Goal: Communication & Community: Ask a question

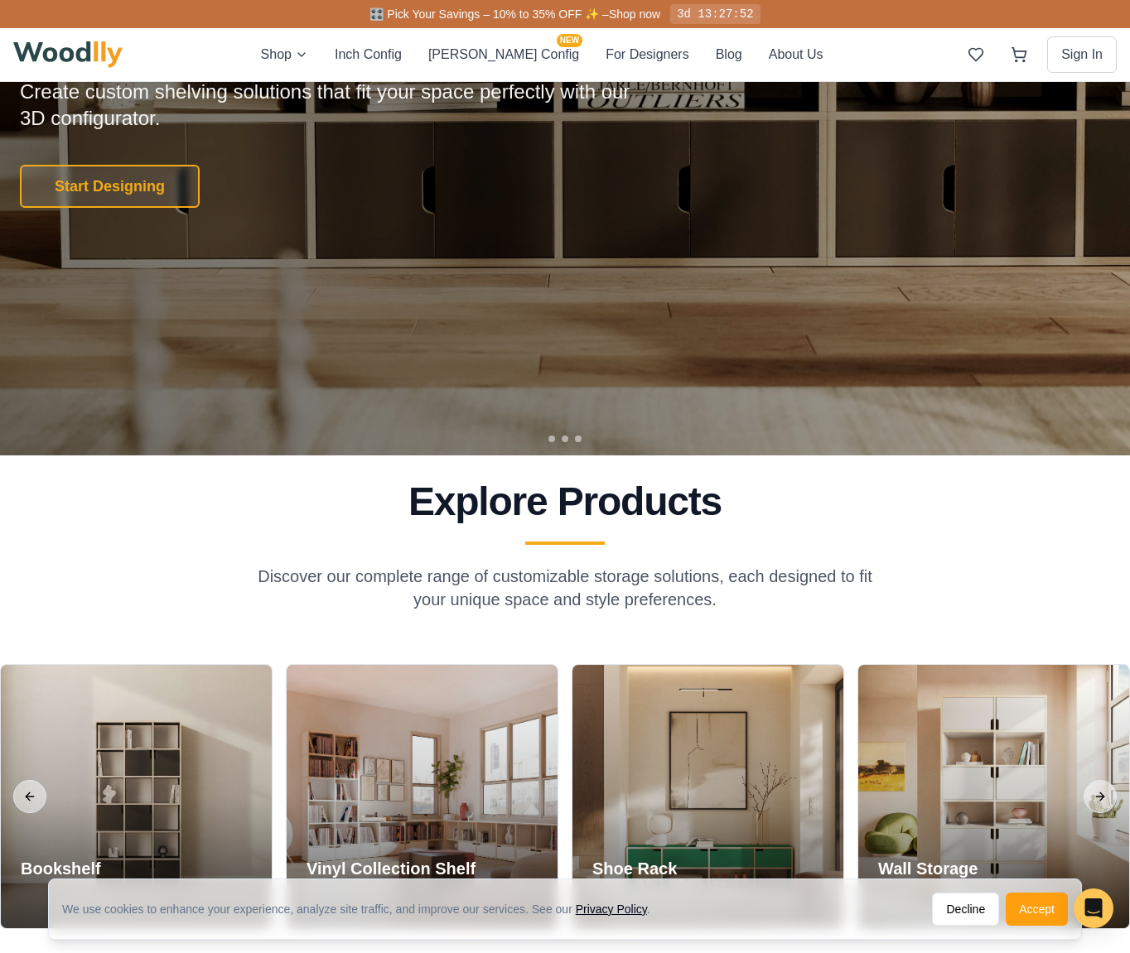
scroll to position [531, 0]
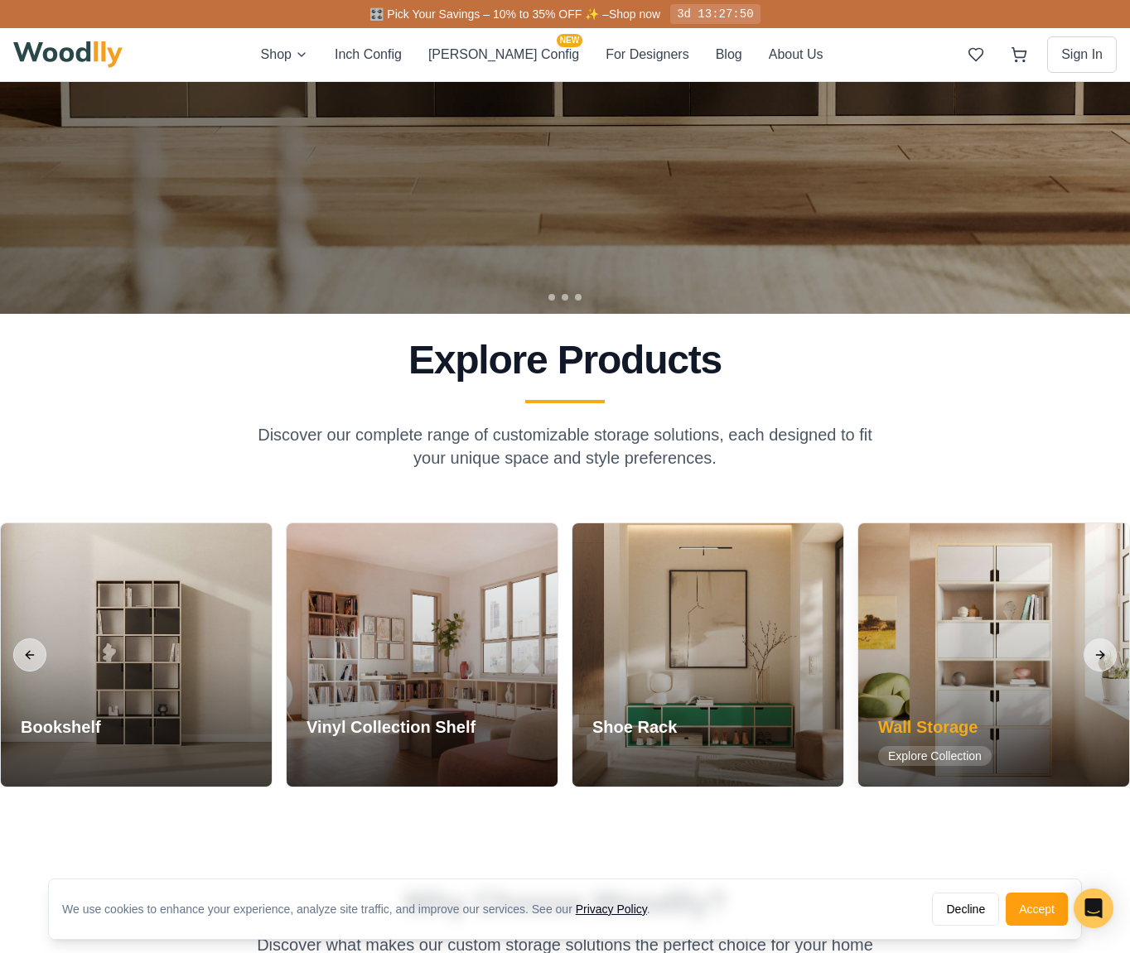
click at [1000, 619] on div at bounding box center [993, 654] width 271 height 263
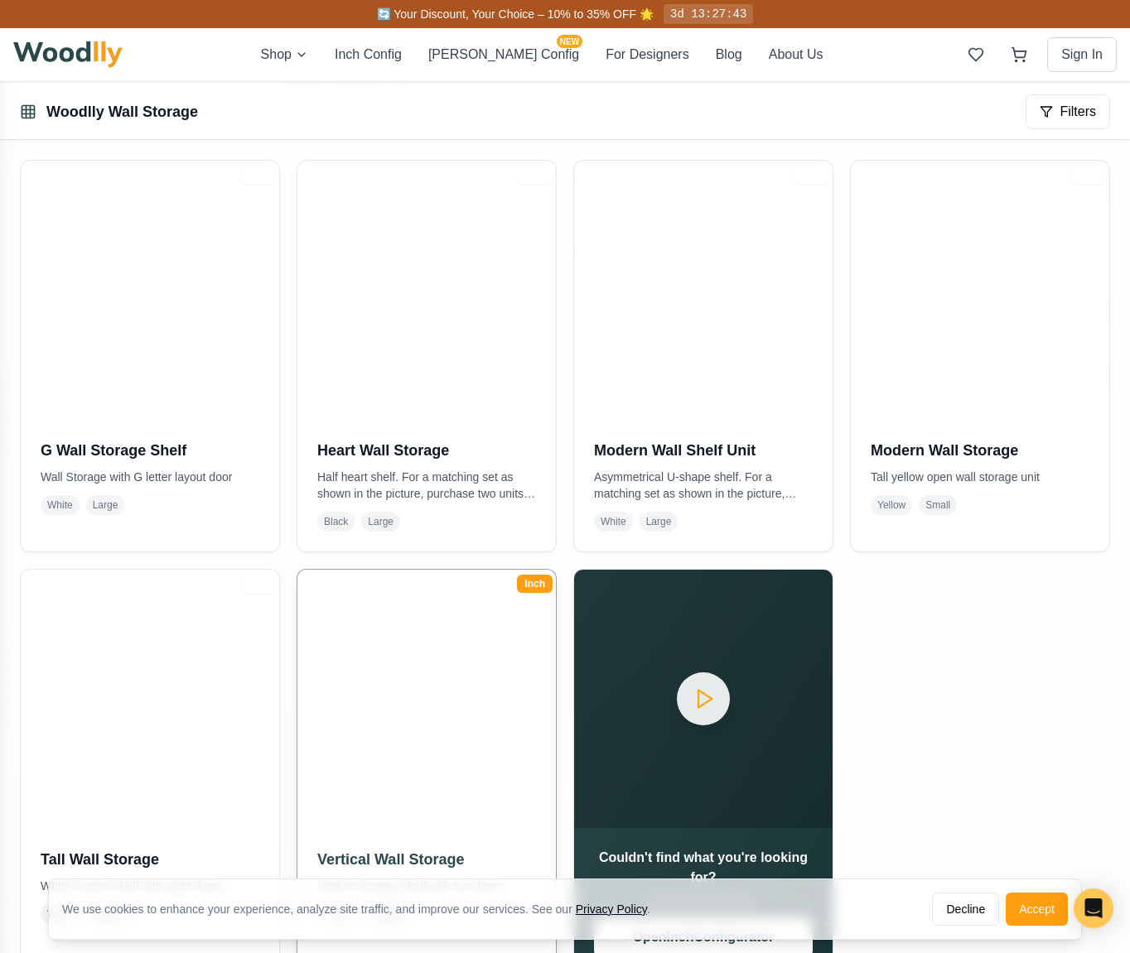
scroll to position [540, 0]
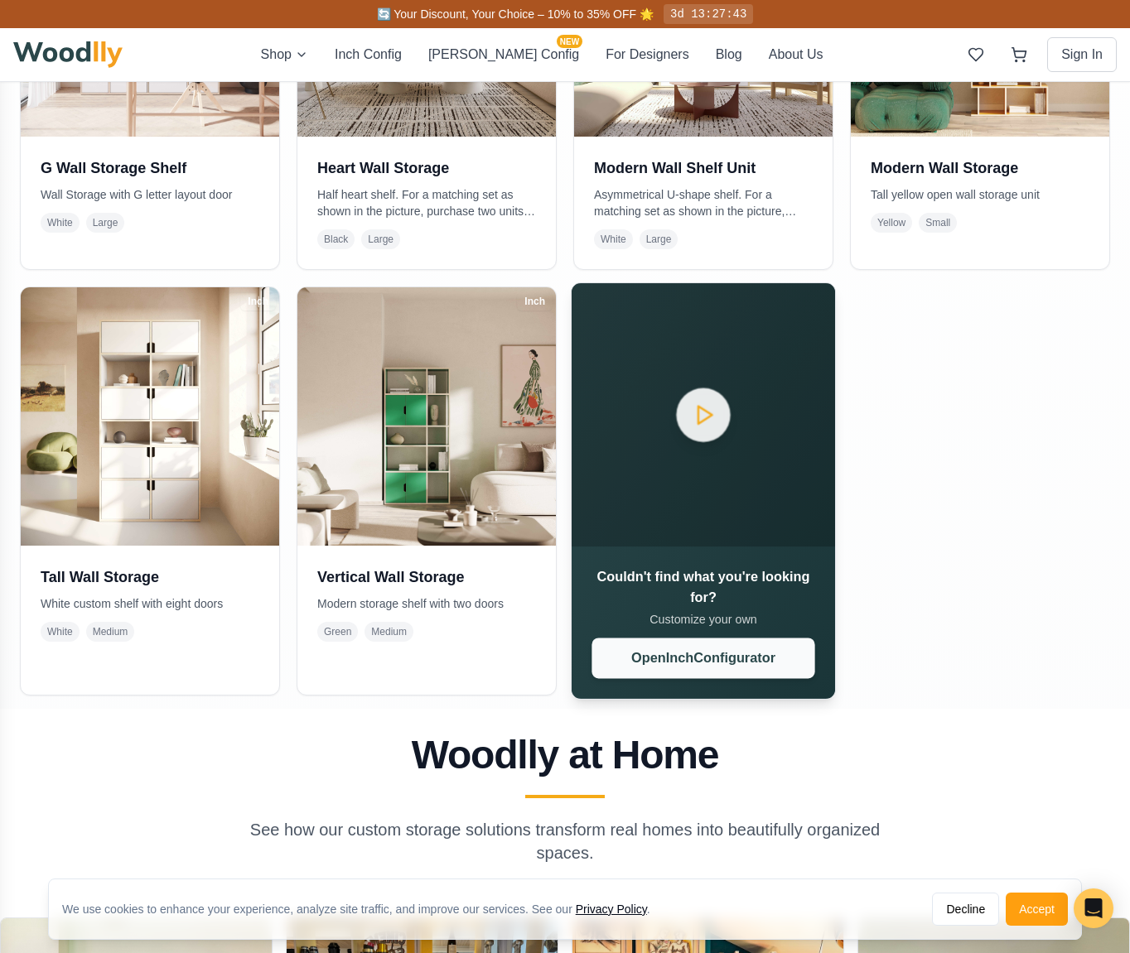
click at [728, 665] on button "Open Inch Configurator" at bounding box center [702, 658] width 223 height 41
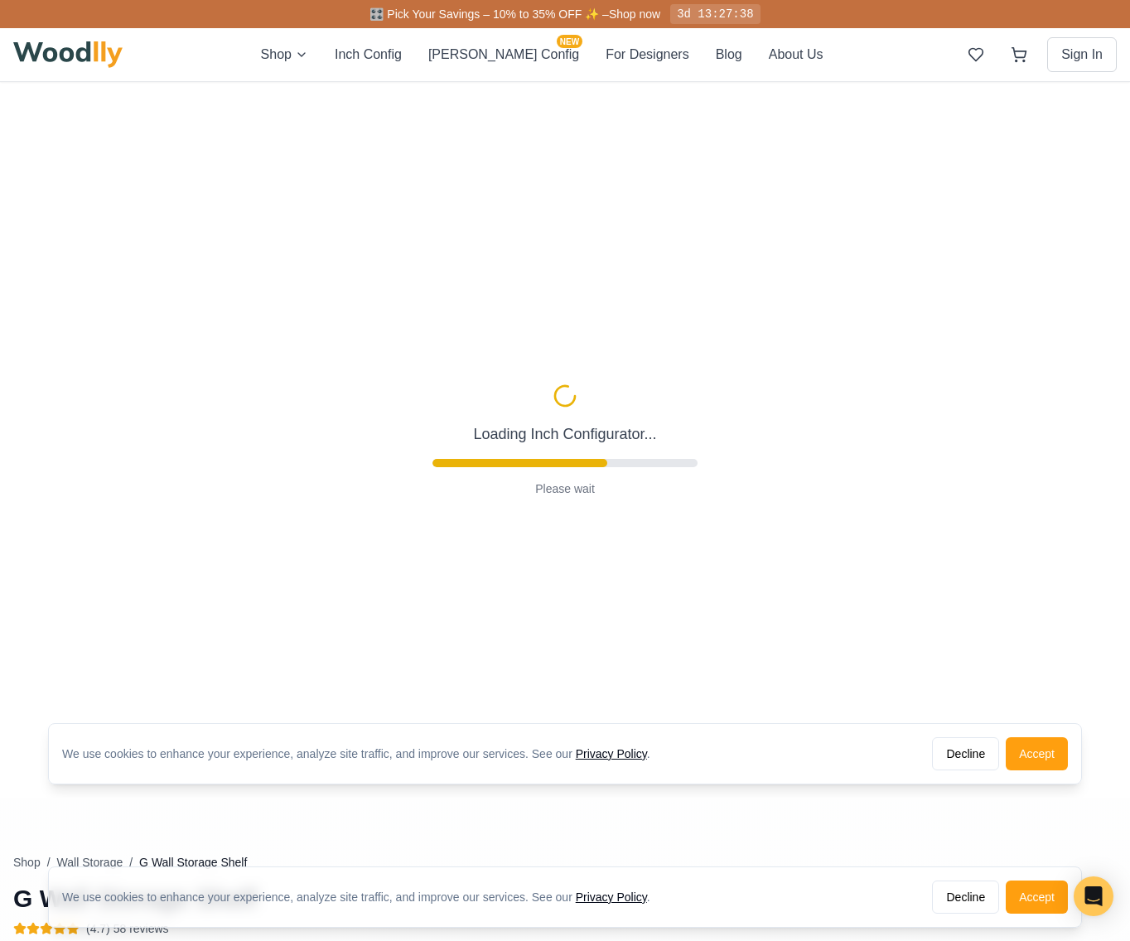
type input "72"
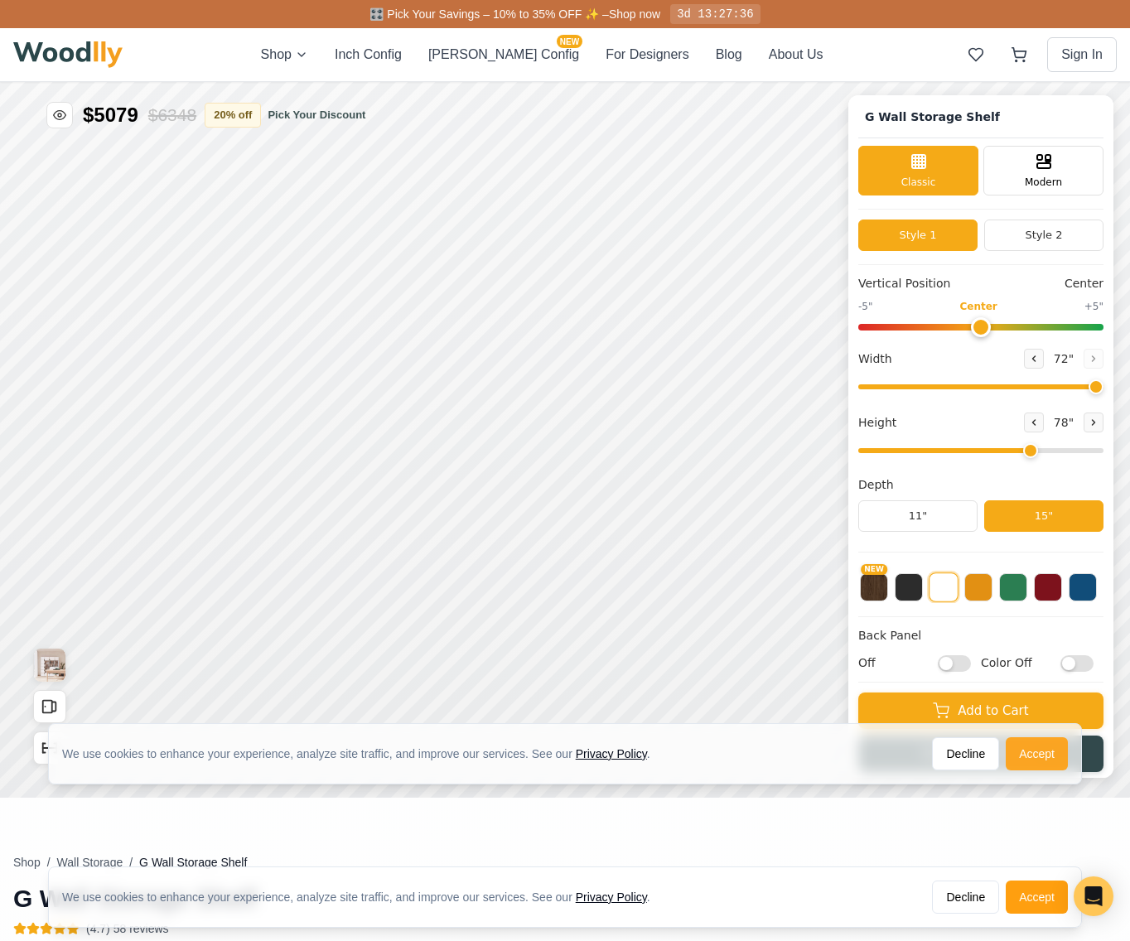
click at [1038, 760] on button "Accept" at bounding box center [1036, 753] width 62 height 33
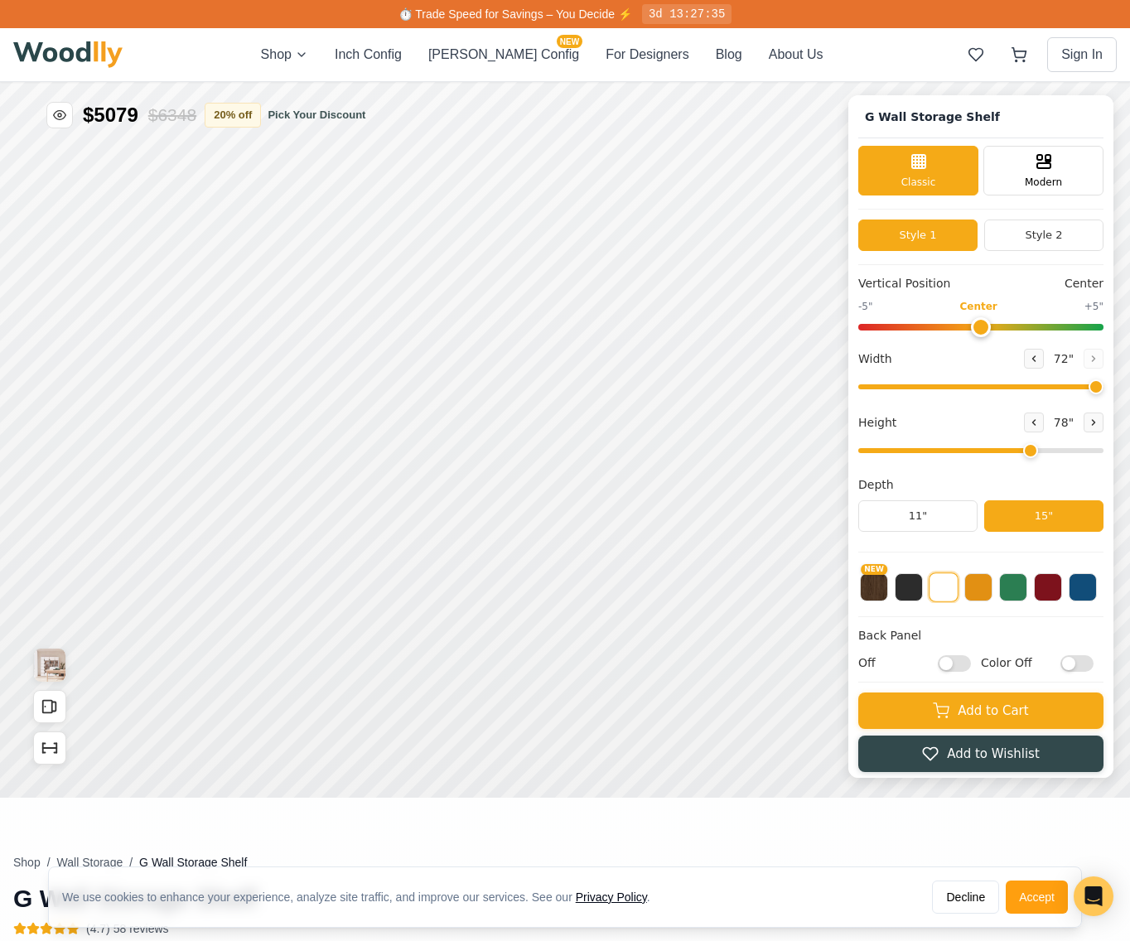
drag, startPoint x: 1042, startPoint y: 449, endPoint x: 1050, endPoint y: 446, distance: 8.6
click at [1052, 448] on input "range" at bounding box center [980, 450] width 245 height 5
type input "6"
click at [1050, 451] on input "range" at bounding box center [980, 450] width 245 height 5
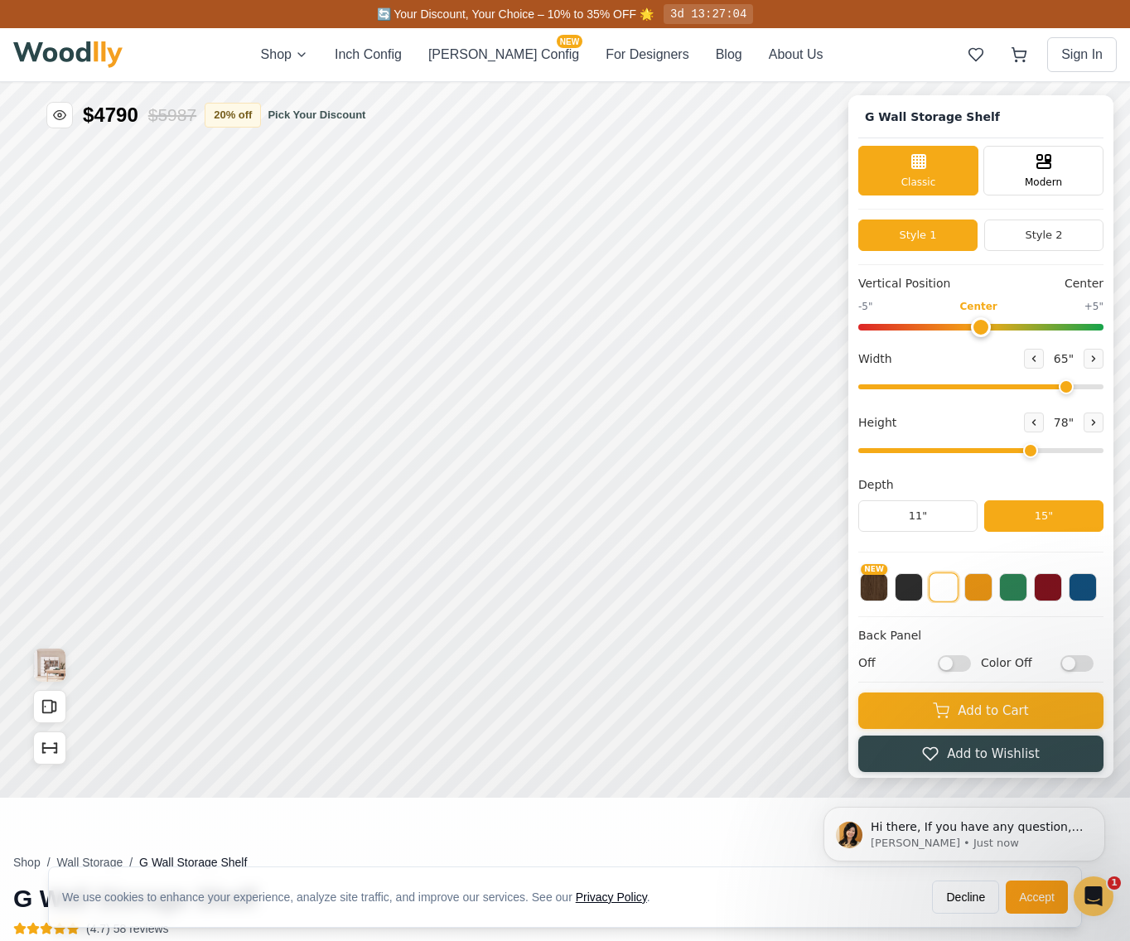
type input "65"
click at [1073, 384] on input "range" at bounding box center [980, 386] width 245 height 5
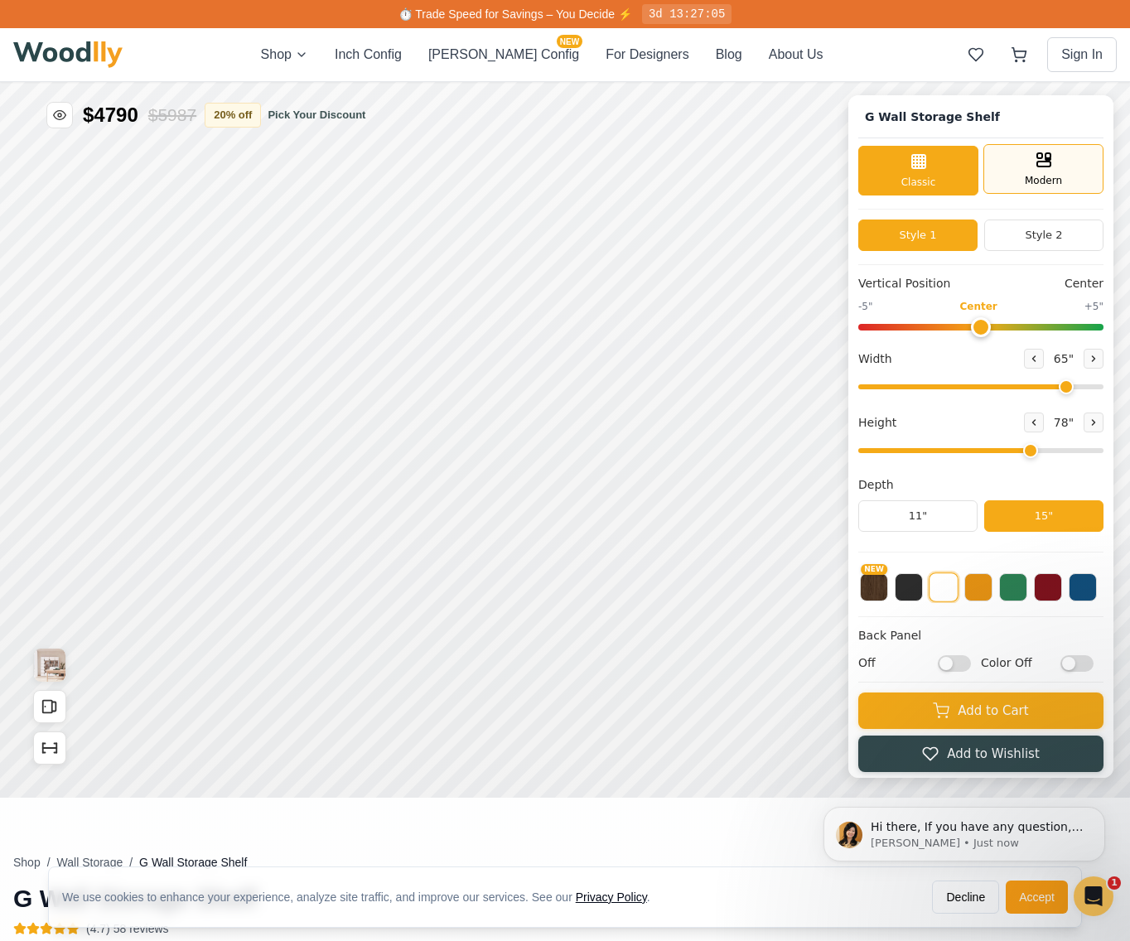
click at [1011, 176] on div "Modern" at bounding box center [1043, 169] width 120 height 50
click at [921, 173] on span "Classic" at bounding box center [918, 180] width 35 height 15
click at [1039, 234] on button "Style 2" at bounding box center [1043, 234] width 119 height 31
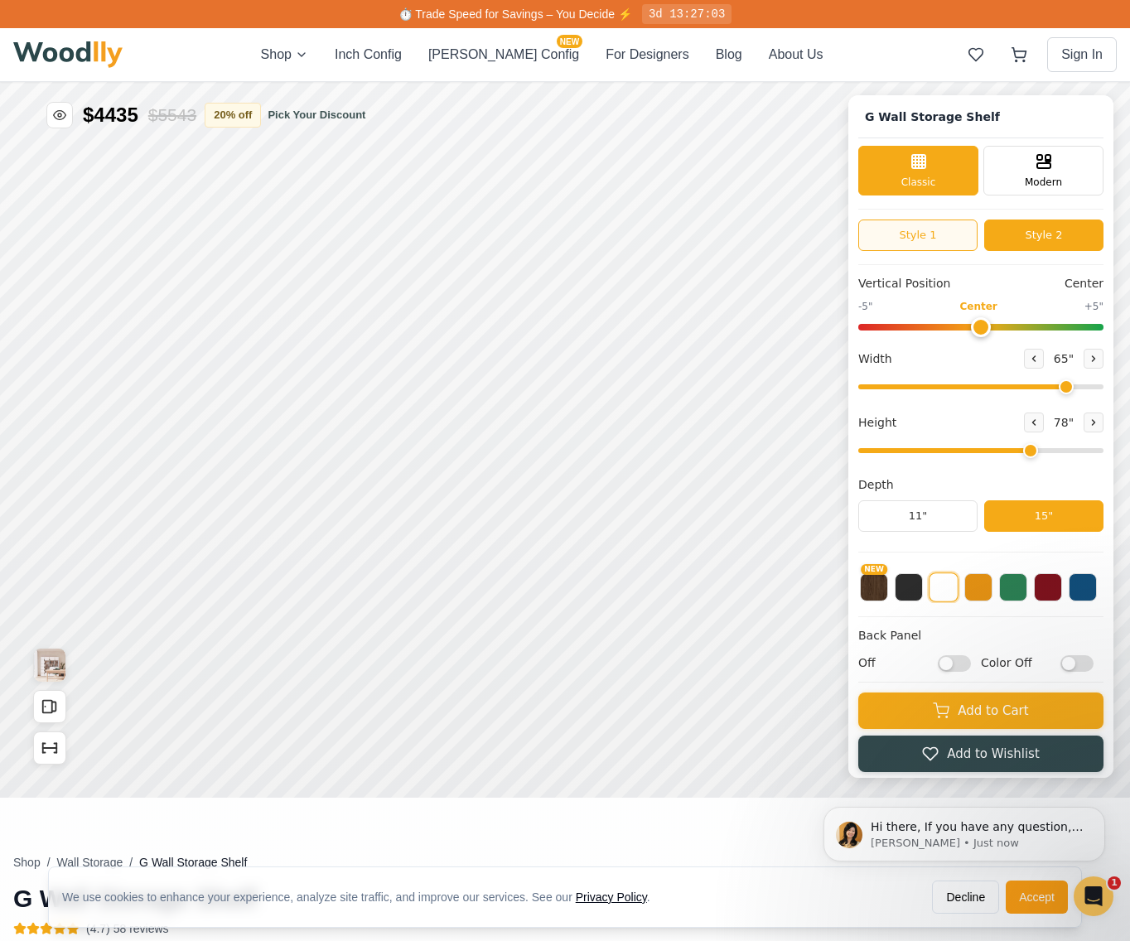
click at [937, 234] on button "Style 1" at bounding box center [917, 234] width 119 height 31
click at [1035, 239] on button "Style 2" at bounding box center [1043, 234] width 119 height 31
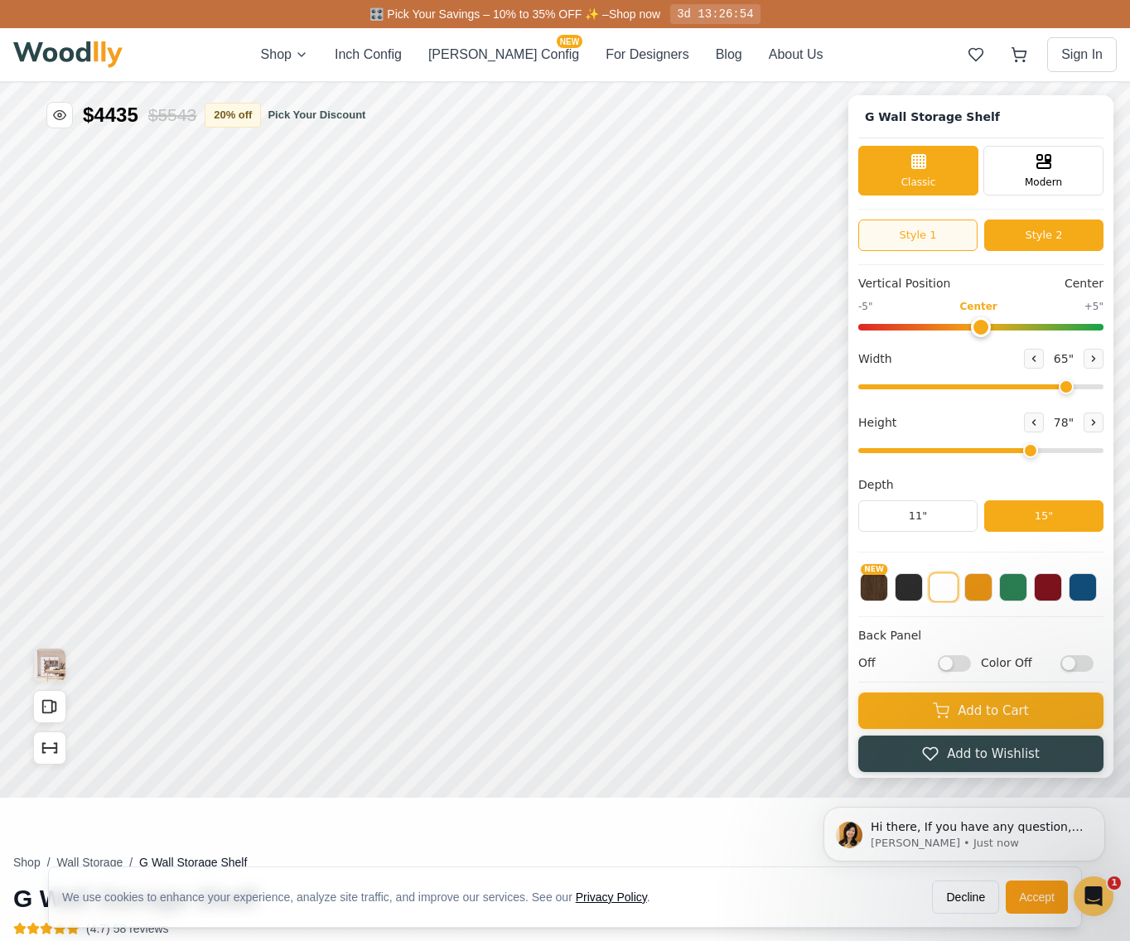
click at [950, 234] on button "Style 1" at bounding box center [917, 234] width 119 height 31
click at [1028, 239] on button "Style 2" at bounding box center [1043, 234] width 119 height 31
click at [932, 234] on button "Style 1" at bounding box center [917, 234] width 119 height 31
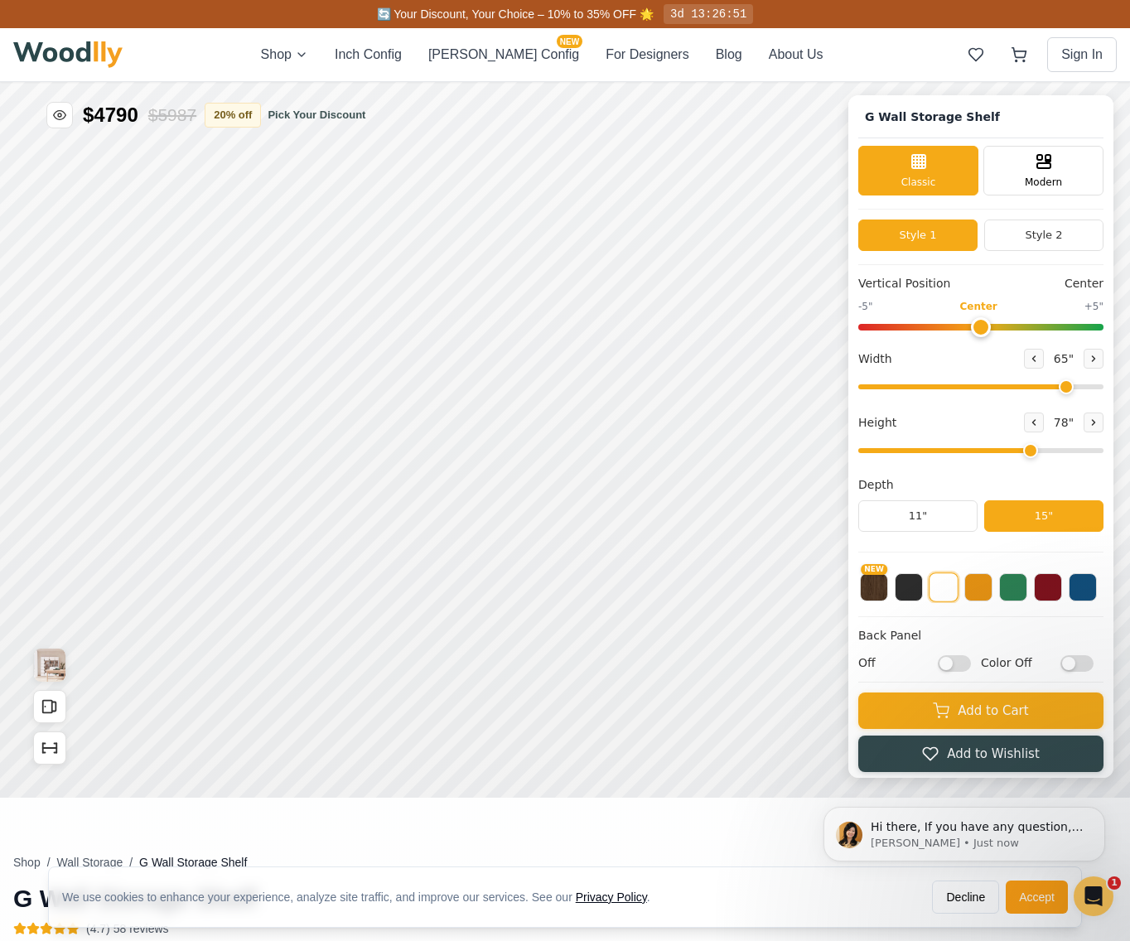
scroll to position [6, 0]
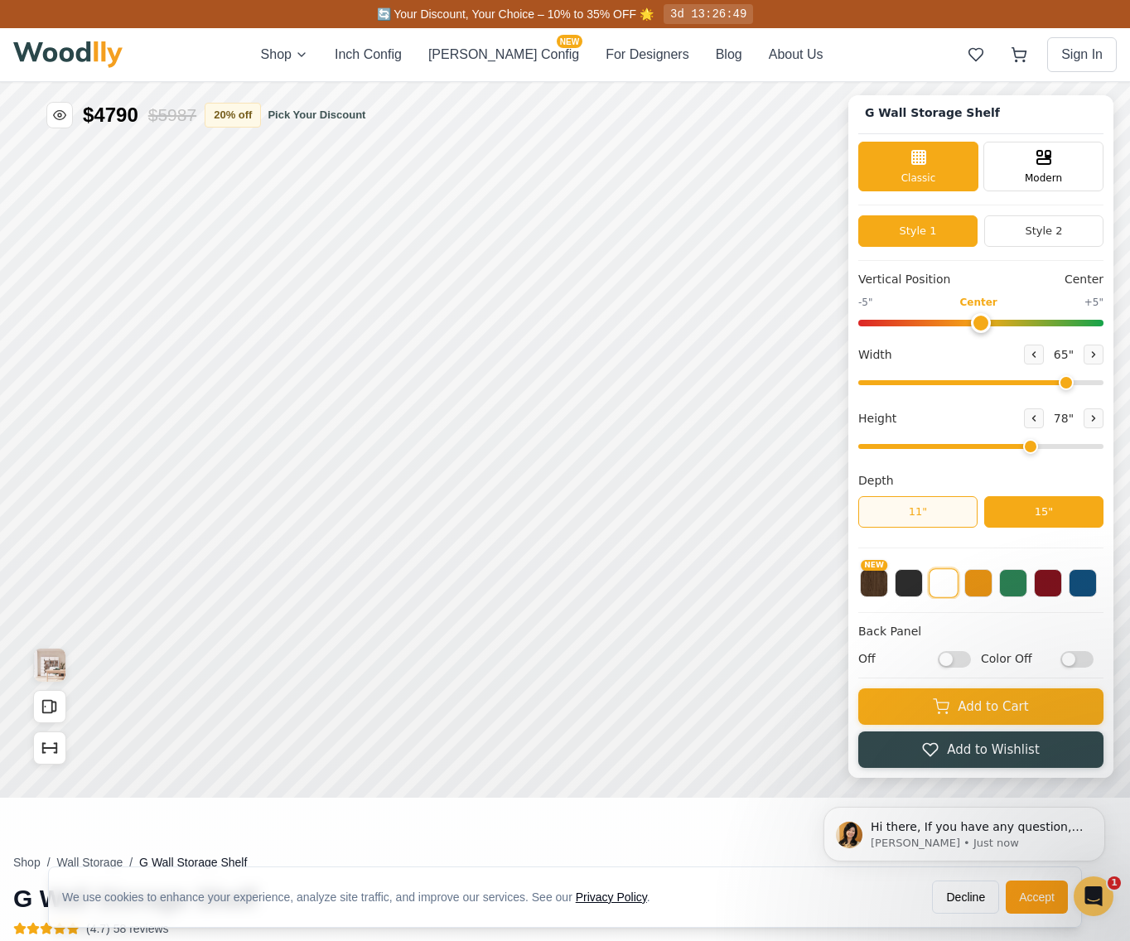
click at [939, 513] on button "11"" at bounding box center [917, 511] width 119 height 31
click at [1048, 516] on button "15"" at bounding box center [1043, 511] width 119 height 31
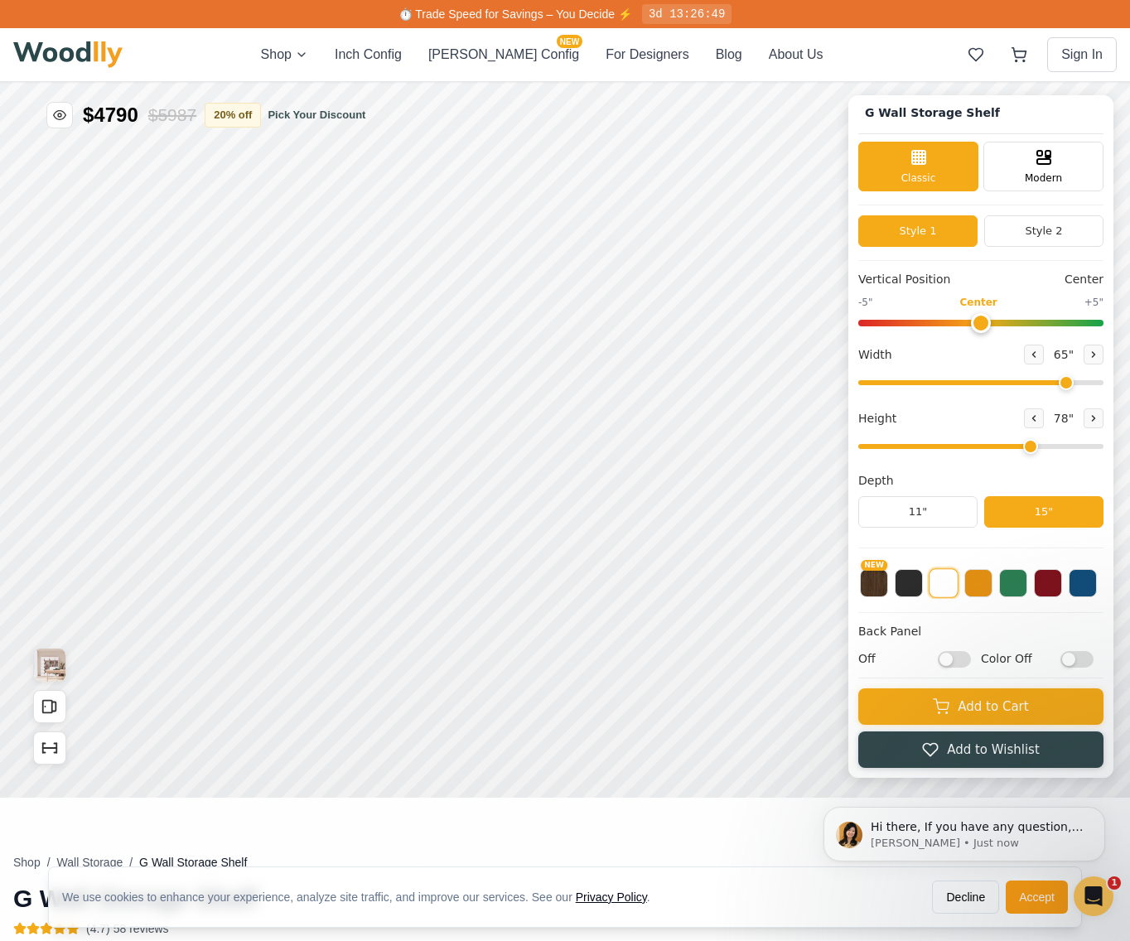
scroll to position [22, 0]
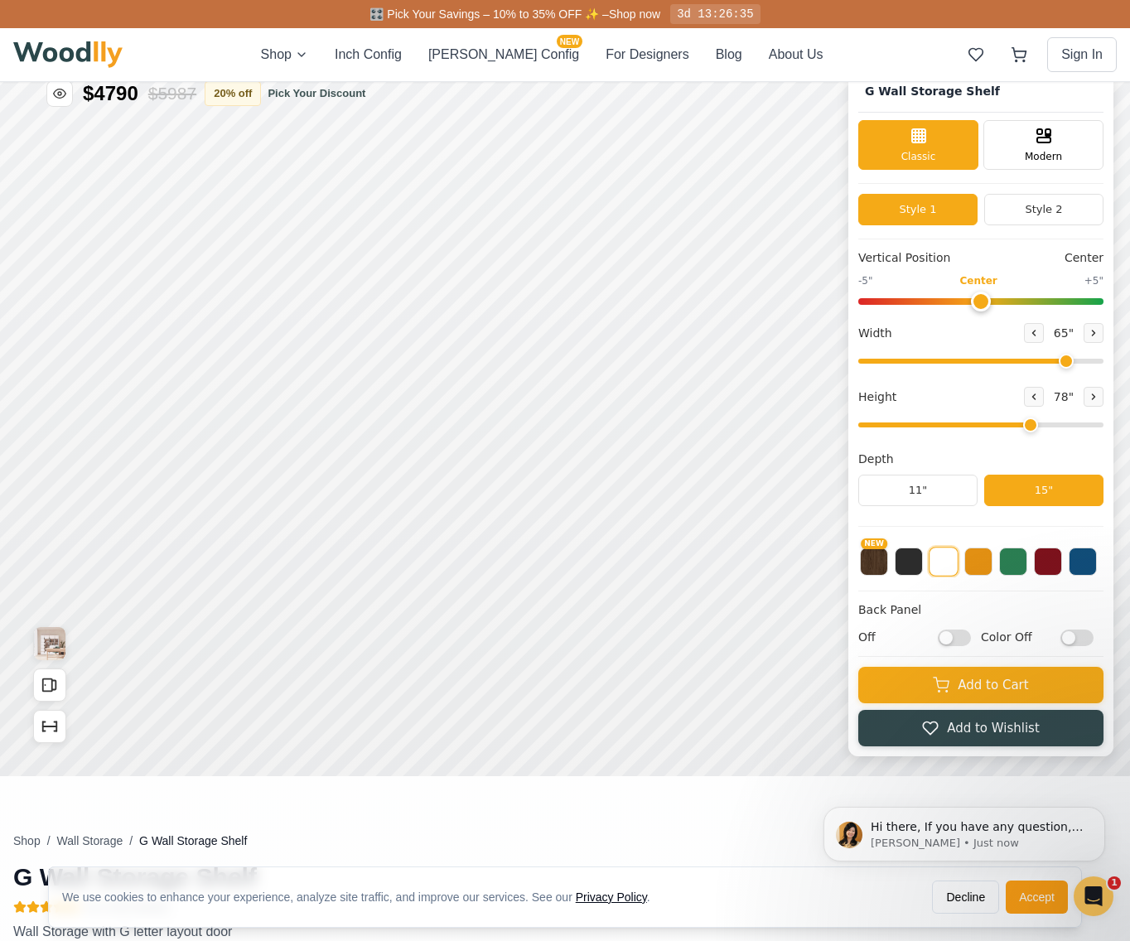
click at [971, 637] on input "Off" at bounding box center [953, 637] width 33 height 17
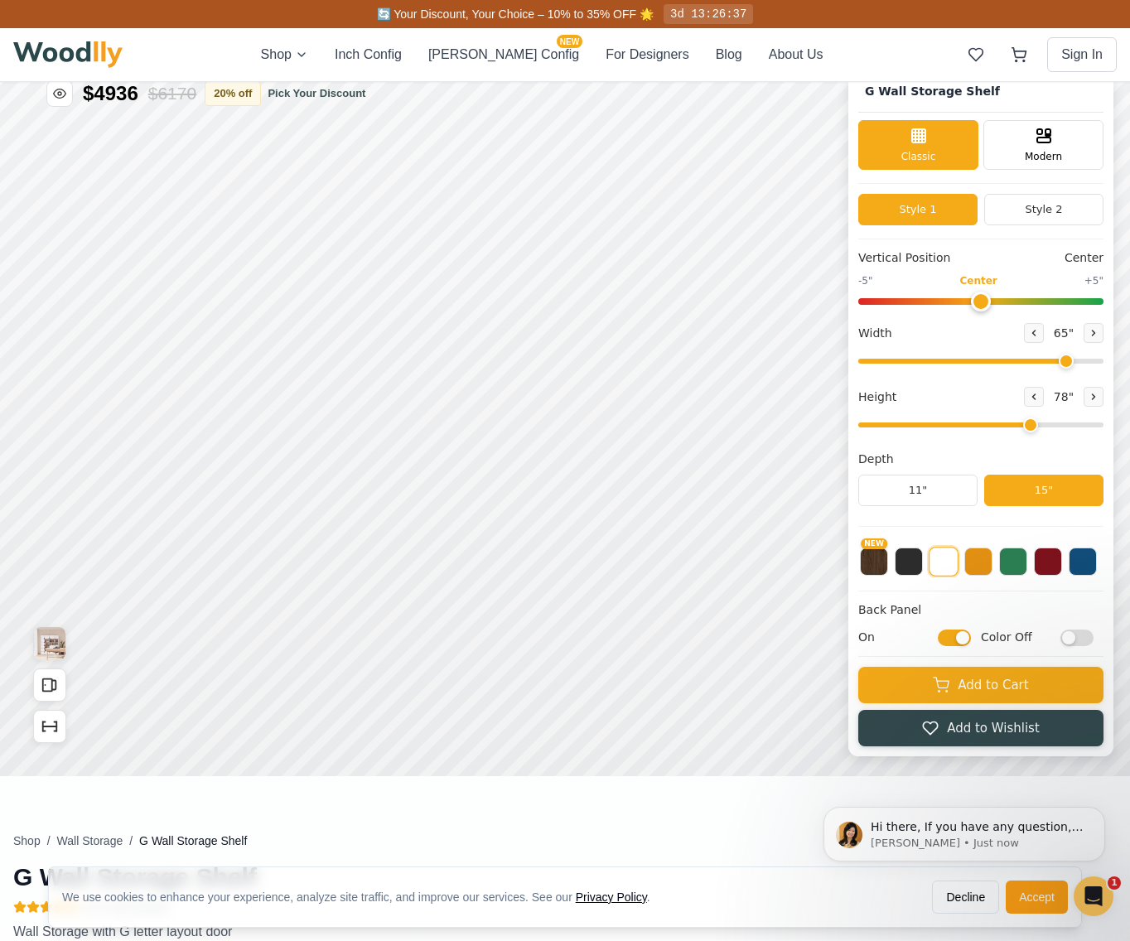
click at [971, 637] on input "On" at bounding box center [953, 637] width 33 height 17
click at [971, 637] on input "Off" at bounding box center [953, 637] width 33 height 17
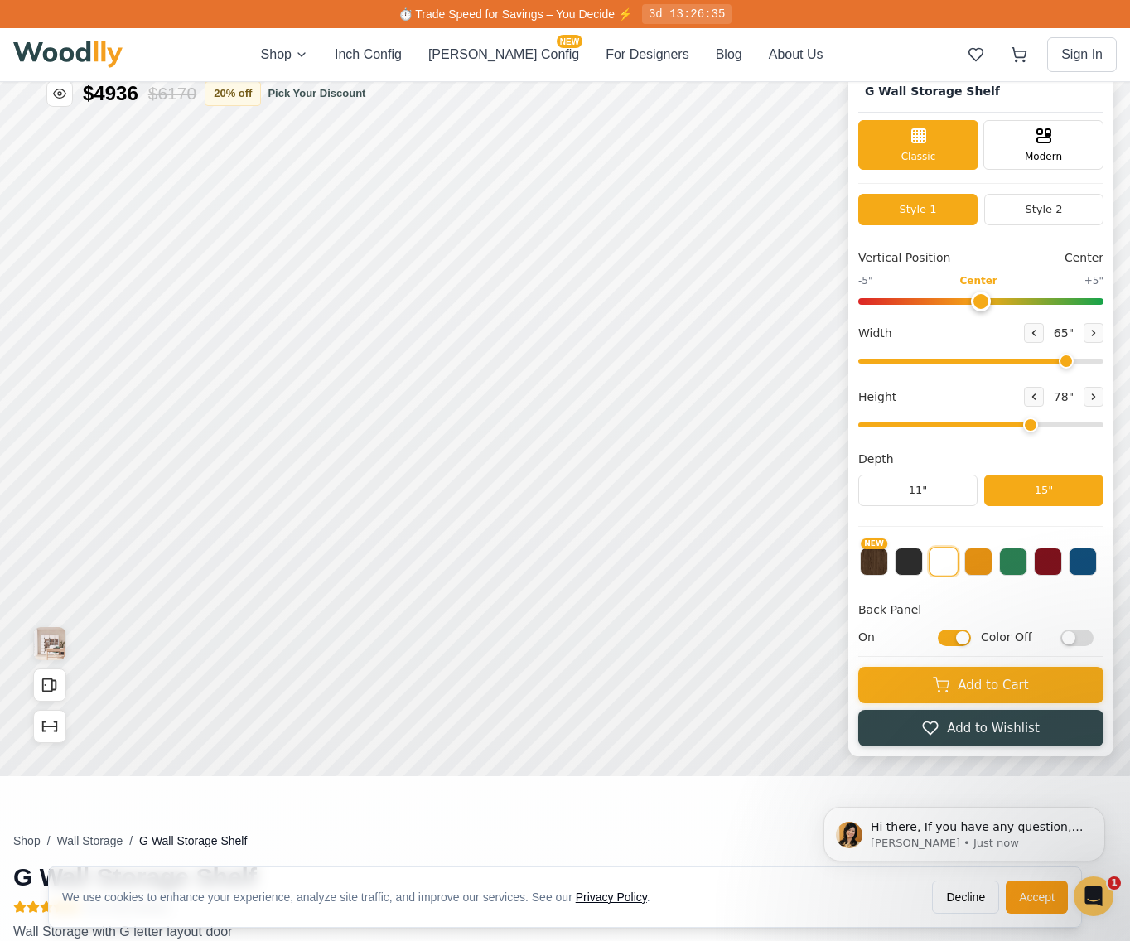
click at [971, 637] on input "On" at bounding box center [953, 637] width 33 height 17
click at [971, 637] on input "Off" at bounding box center [953, 637] width 33 height 17
checkbox input "true"
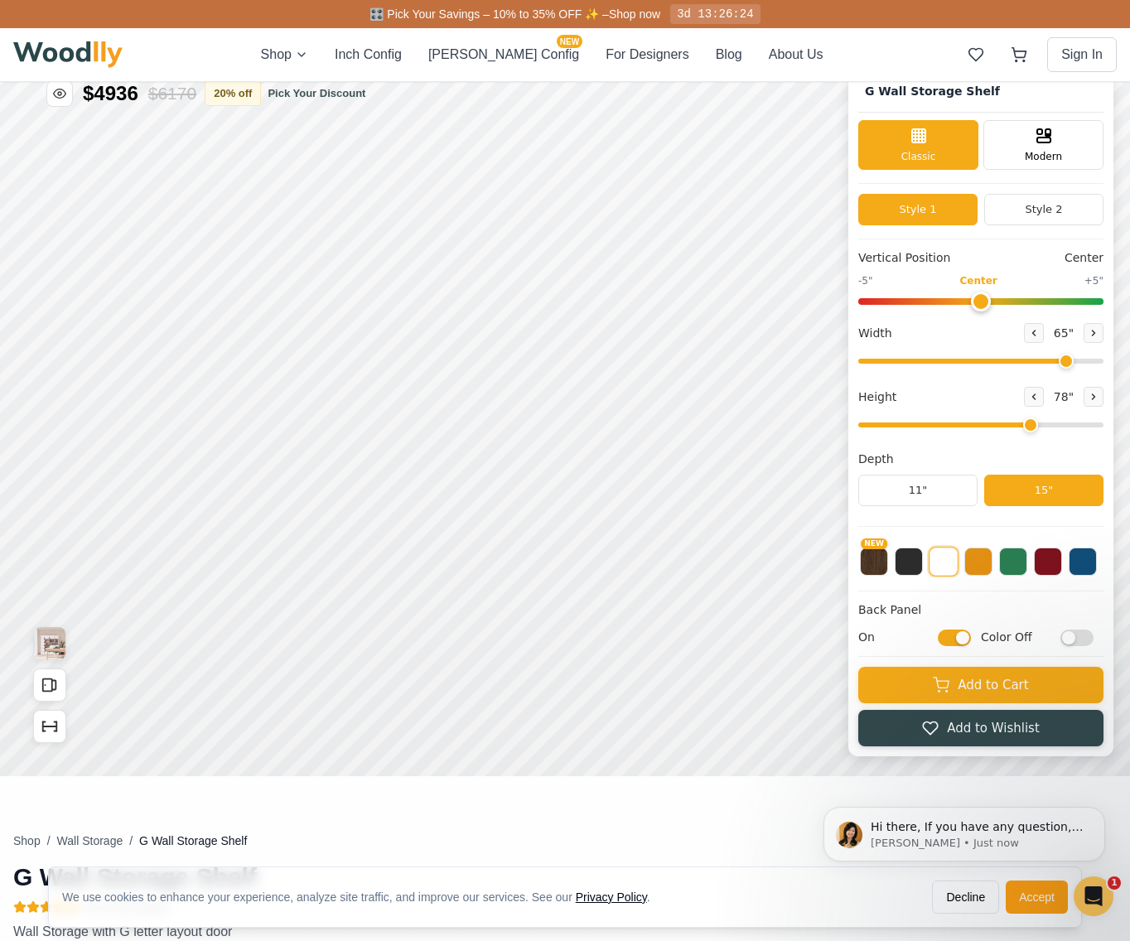
click at [1076, 638] on input "Color Off" at bounding box center [1076, 637] width 33 height 17
click at [1077, 638] on input "Color On" at bounding box center [1076, 637] width 33 height 17
click at [1077, 638] on input "Color Off" at bounding box center [1076, 637] width 33 height 17
checkbox input "true"
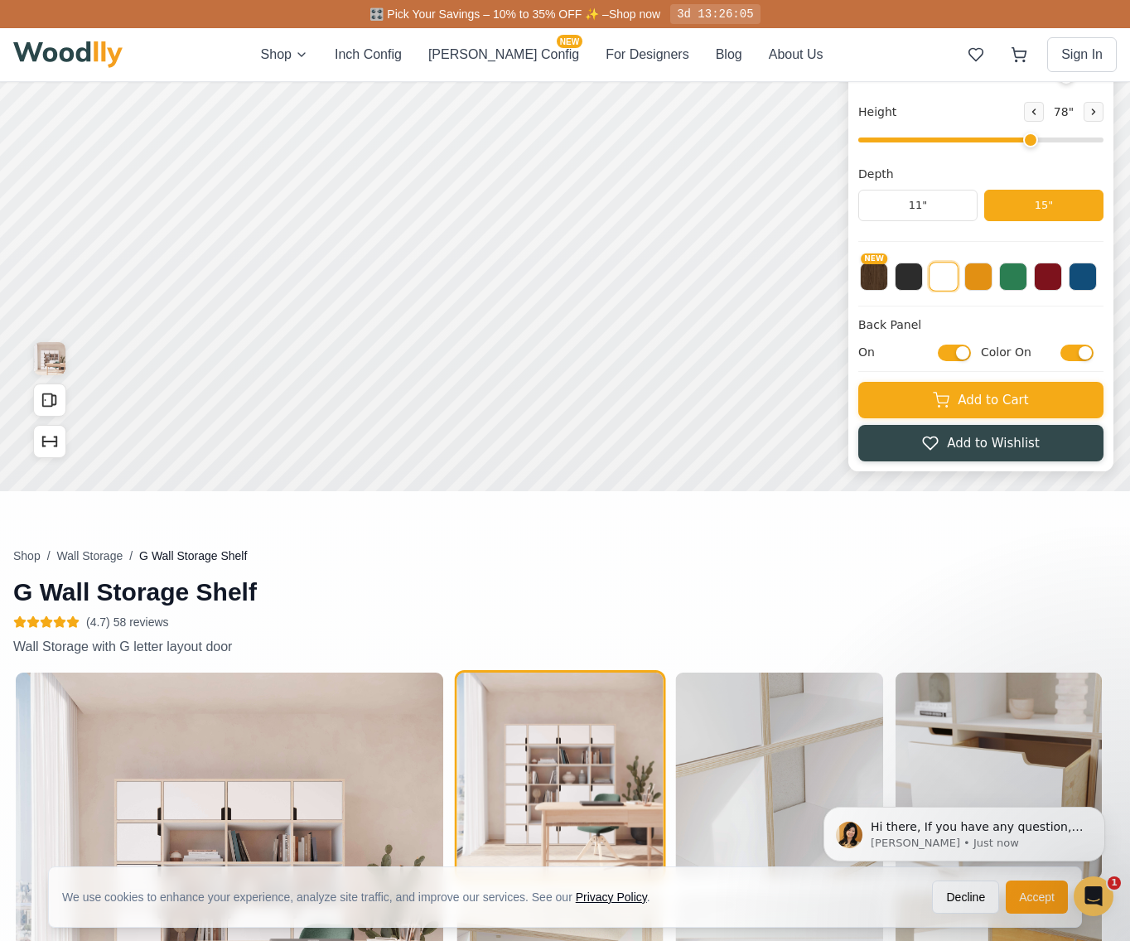
scroll to position [131, 0]
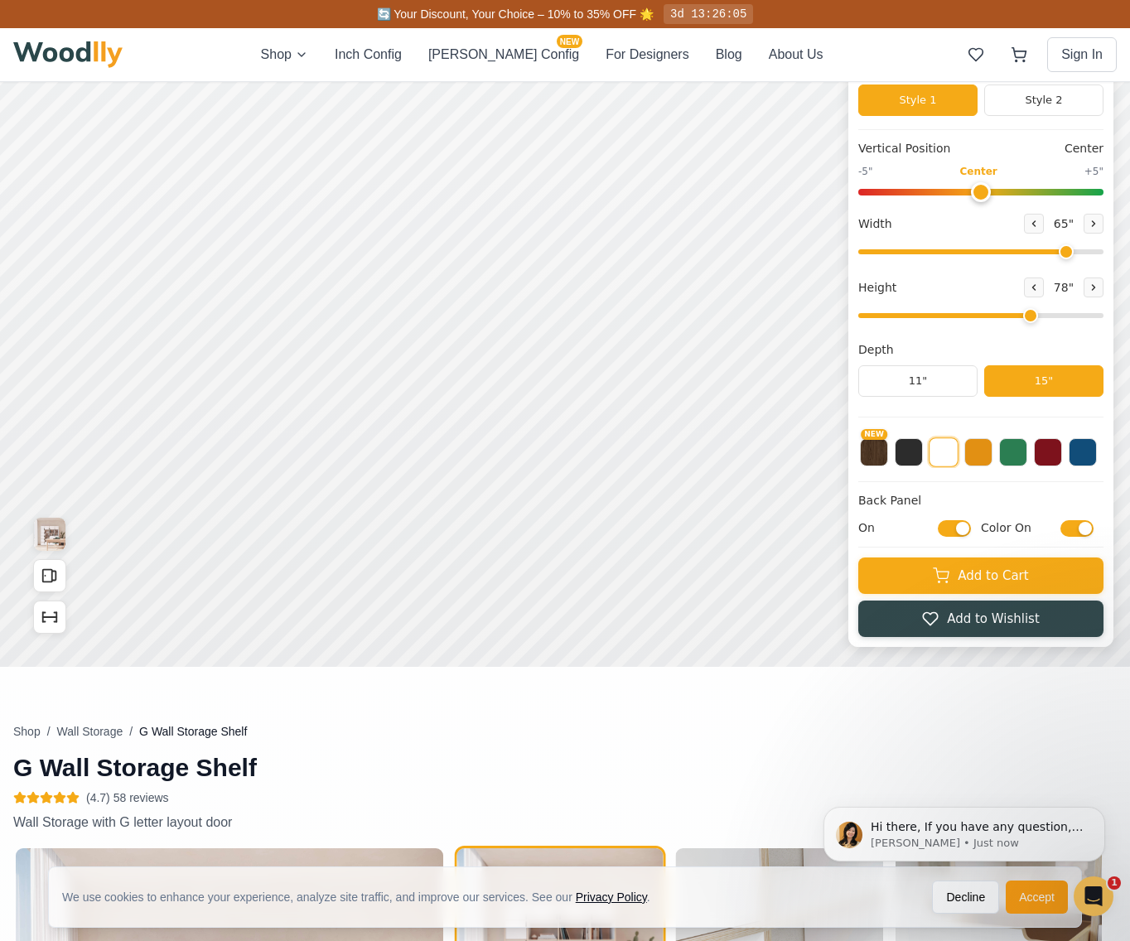
click at [959, 527] on input "On" at bounding box center [953, 528] width 33 height 17
checkbox input "false"
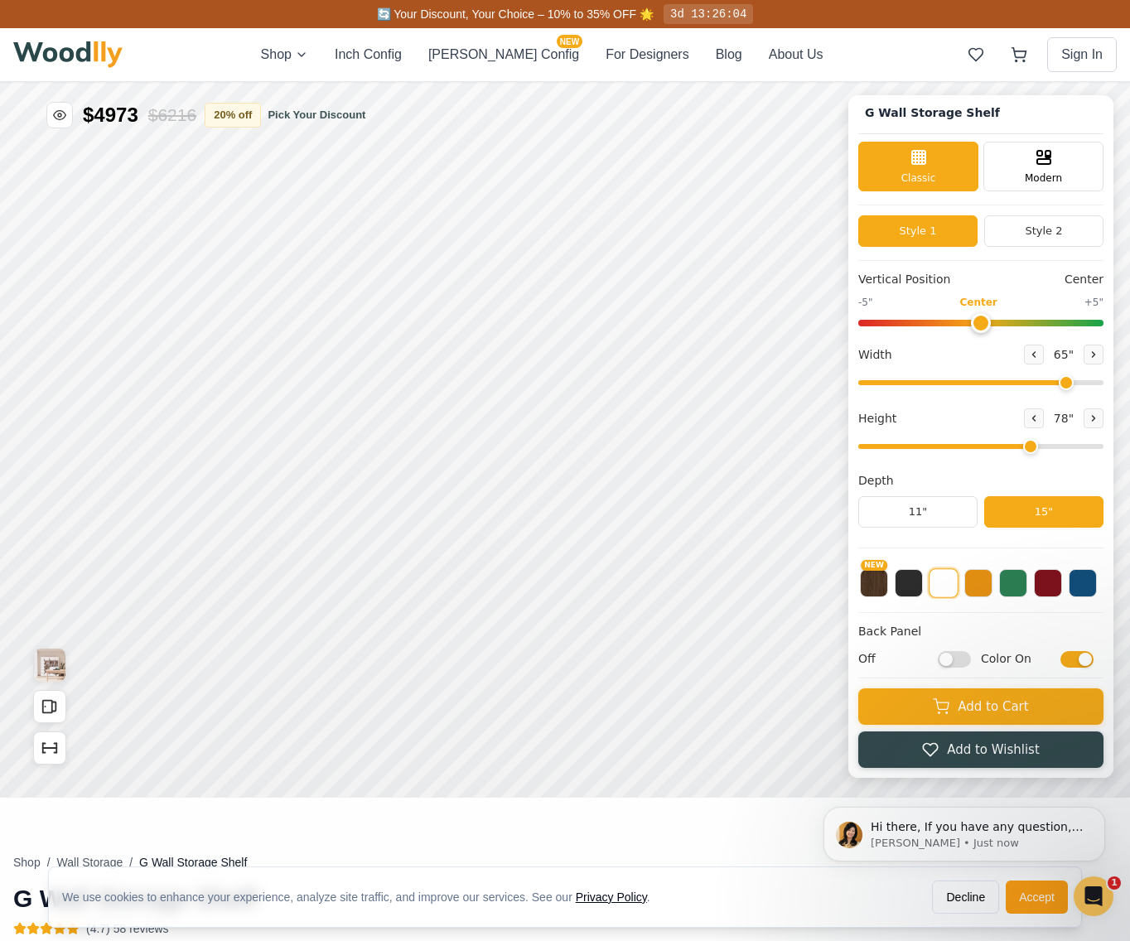
click at [1093, 660] on input "Color On" at bounding box center [1076, 659] width 33 height 17
click at [1093, 661] on input "Color Off" at bounding box center [1076, 659] width 33 height 17
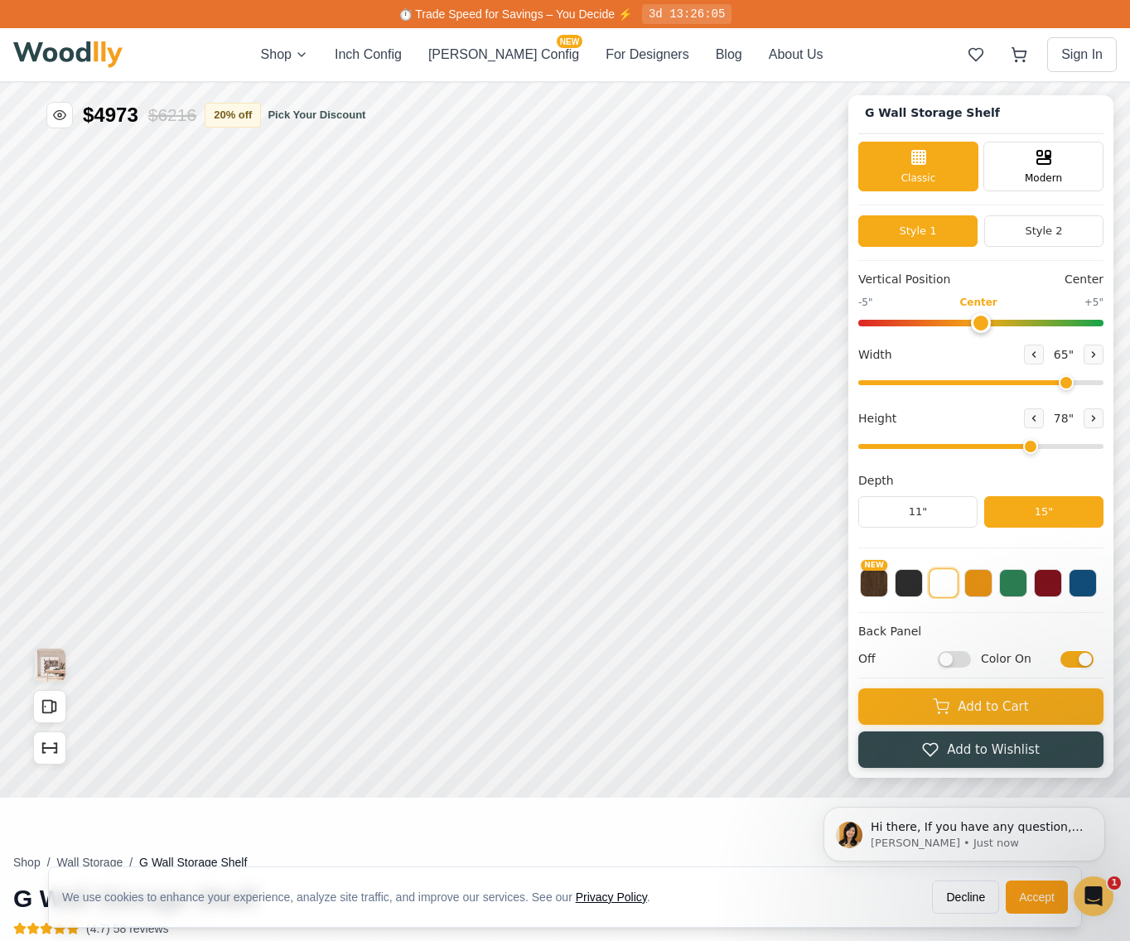
click at [1093, 661] on input "Color On" at bounding box center [1076, 659] width 33 height 17
click at [1093, 661] on input "Color Off" at bounding box center [1076, 659] width 33 height 17
click at [1093, 661] on input "Color On" at bounding box center [1076, 659] width 33 height 17
checkbox input "false"
click at [253, 116] on button "20 % off" at bounding box center [233, 114] width 56 height 25
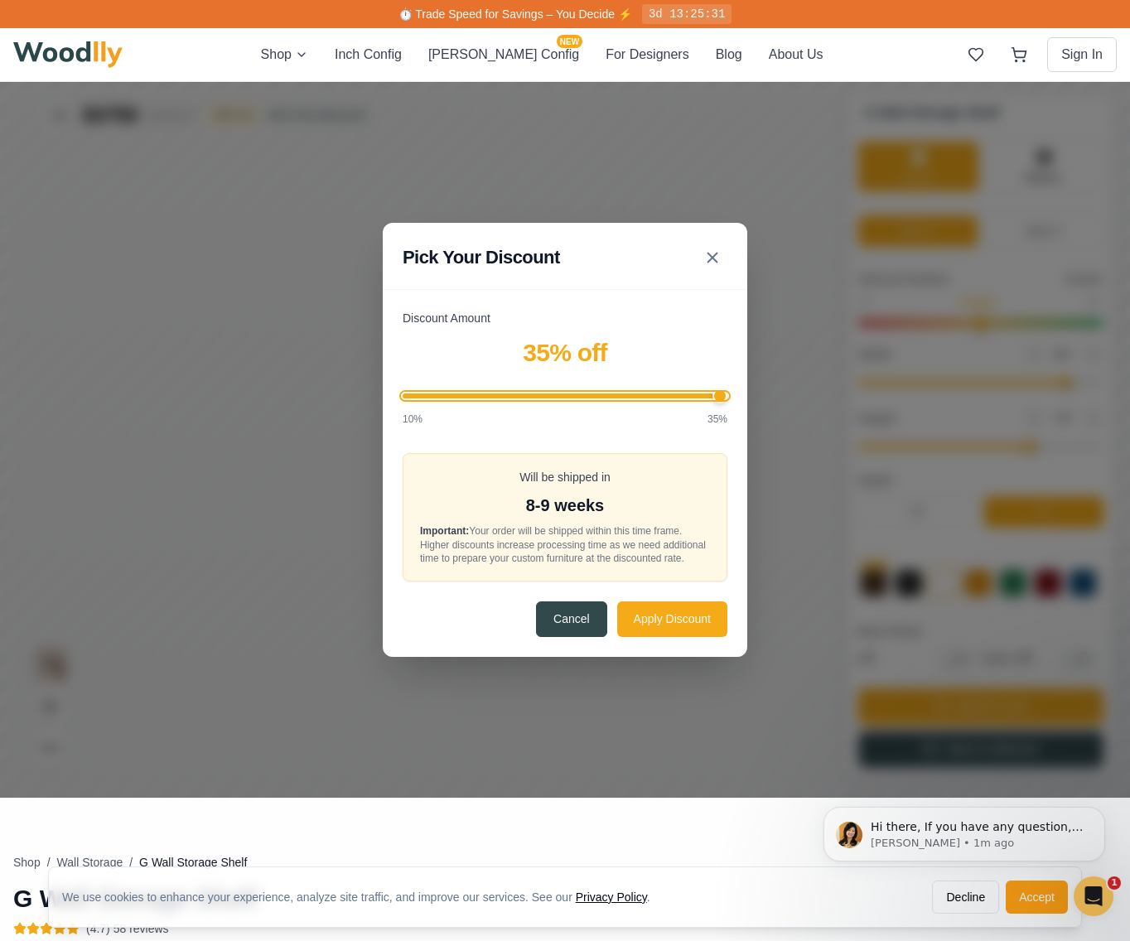
drag, startPoint x: 542, startPoint y: 388, endPoint x: 769, endPoint y: 398, distance: 227.2
type input "35"
click at [727, 398] on input "Discount Amount" at bounding box center [564, 395] width 325 height 5
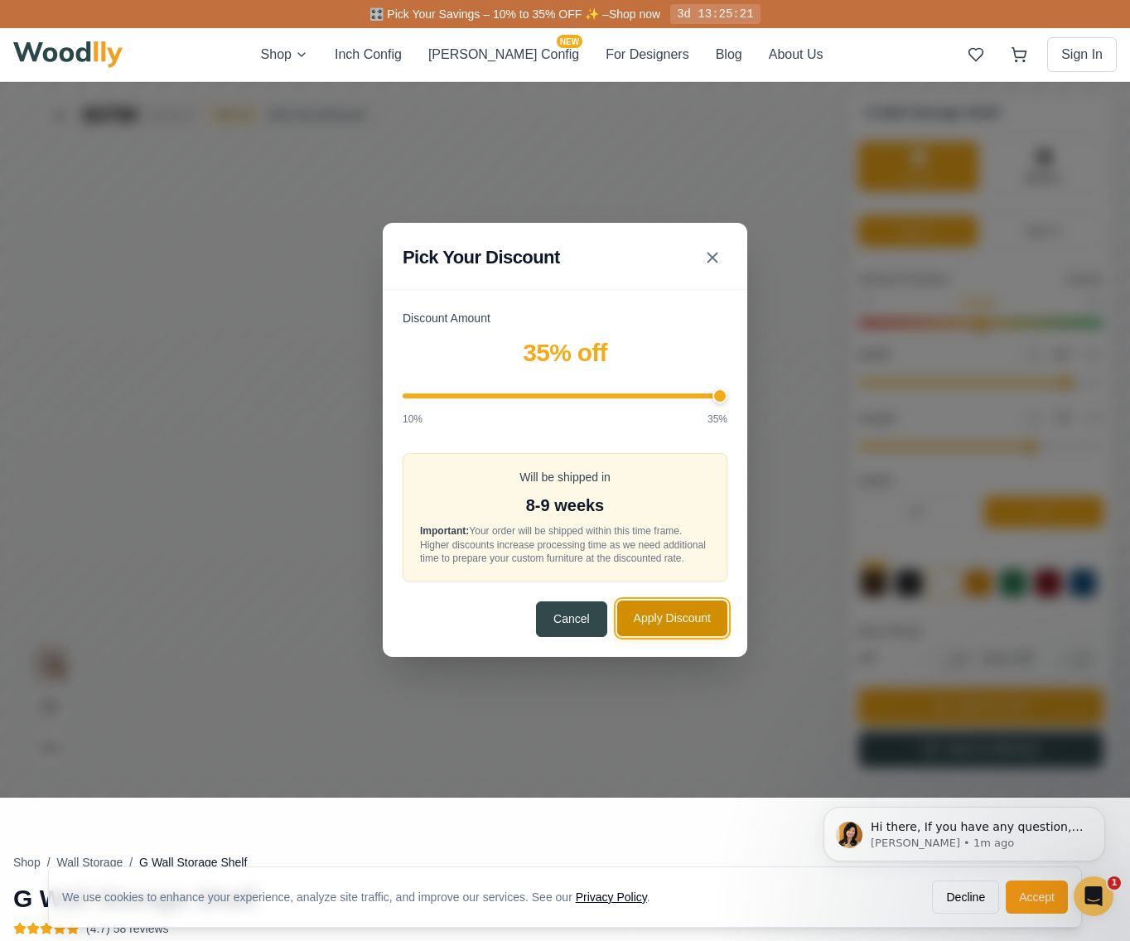
click at [653, 626] on button "Apply Discount" at bounding box center [672, 618] width 110 height 36
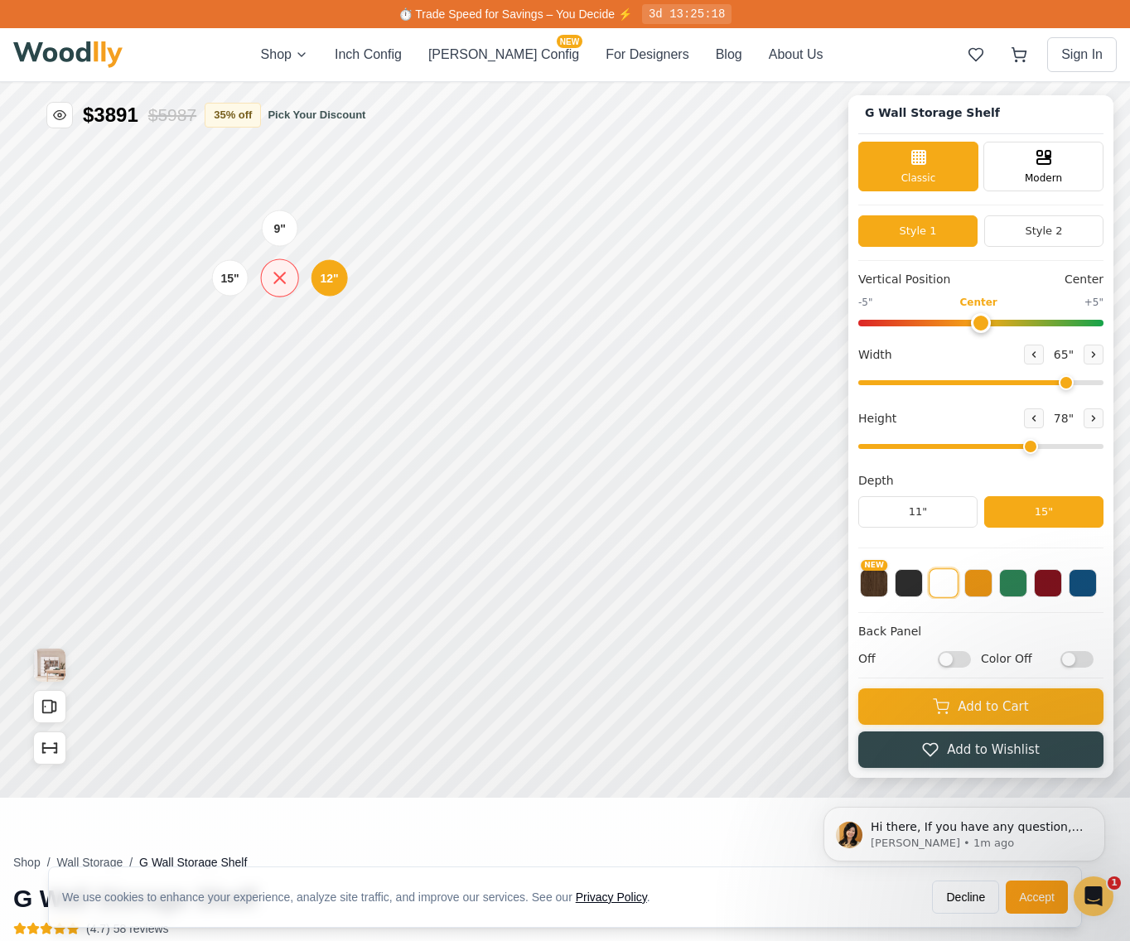
click at [280, 281] on icon at bounding box center [279, 277] width 21 height 21
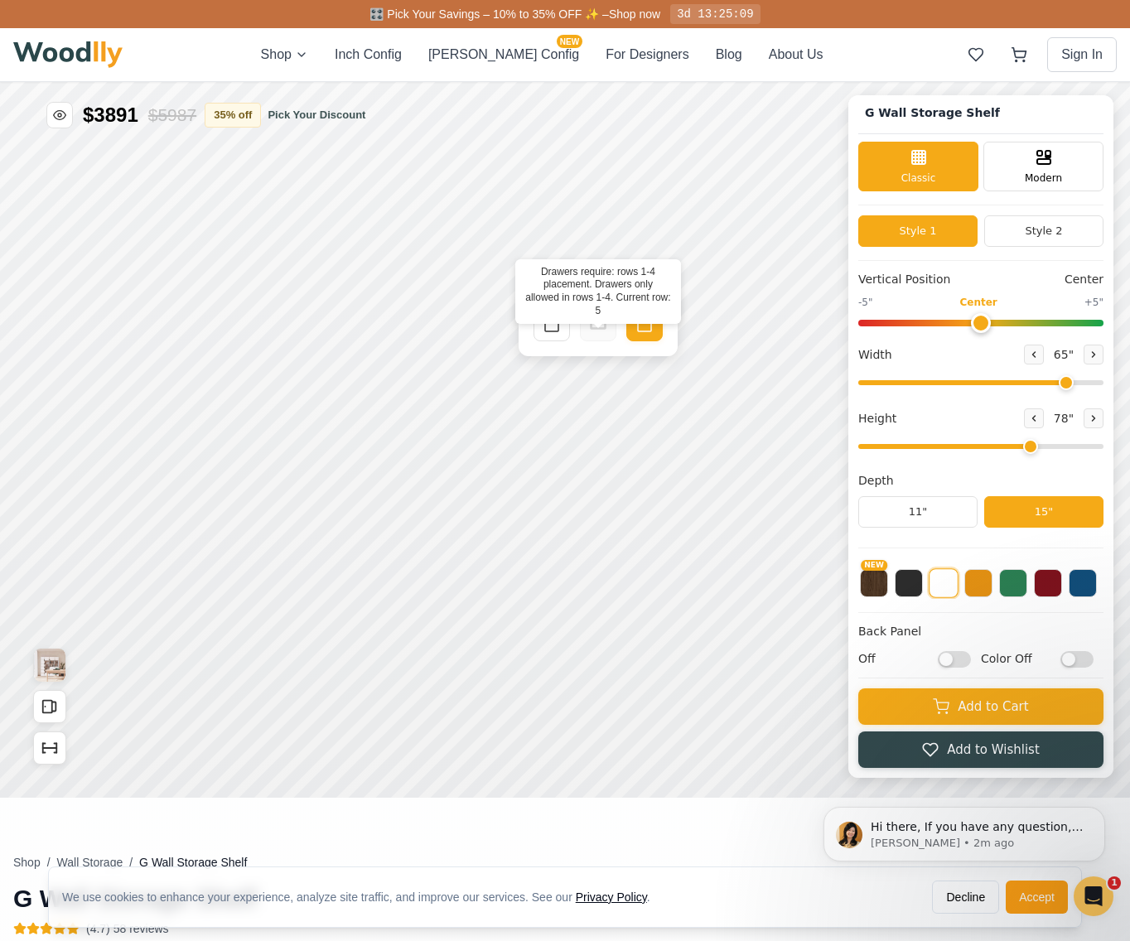
click at [586, 330] on div at bounding box center [598, 323] width 36 height 36
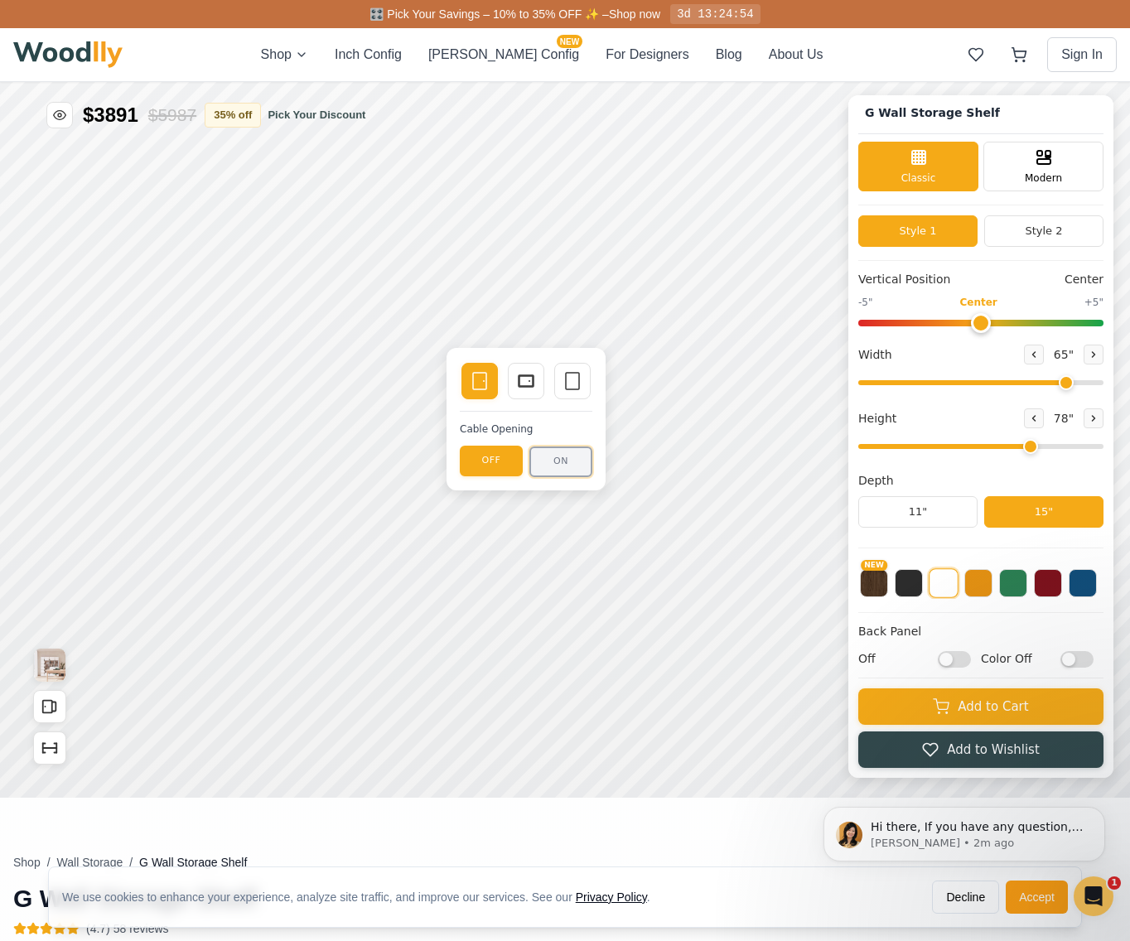
click at [562, 460] on button "ON" at bounding box center [560, 461] width 63 height 31
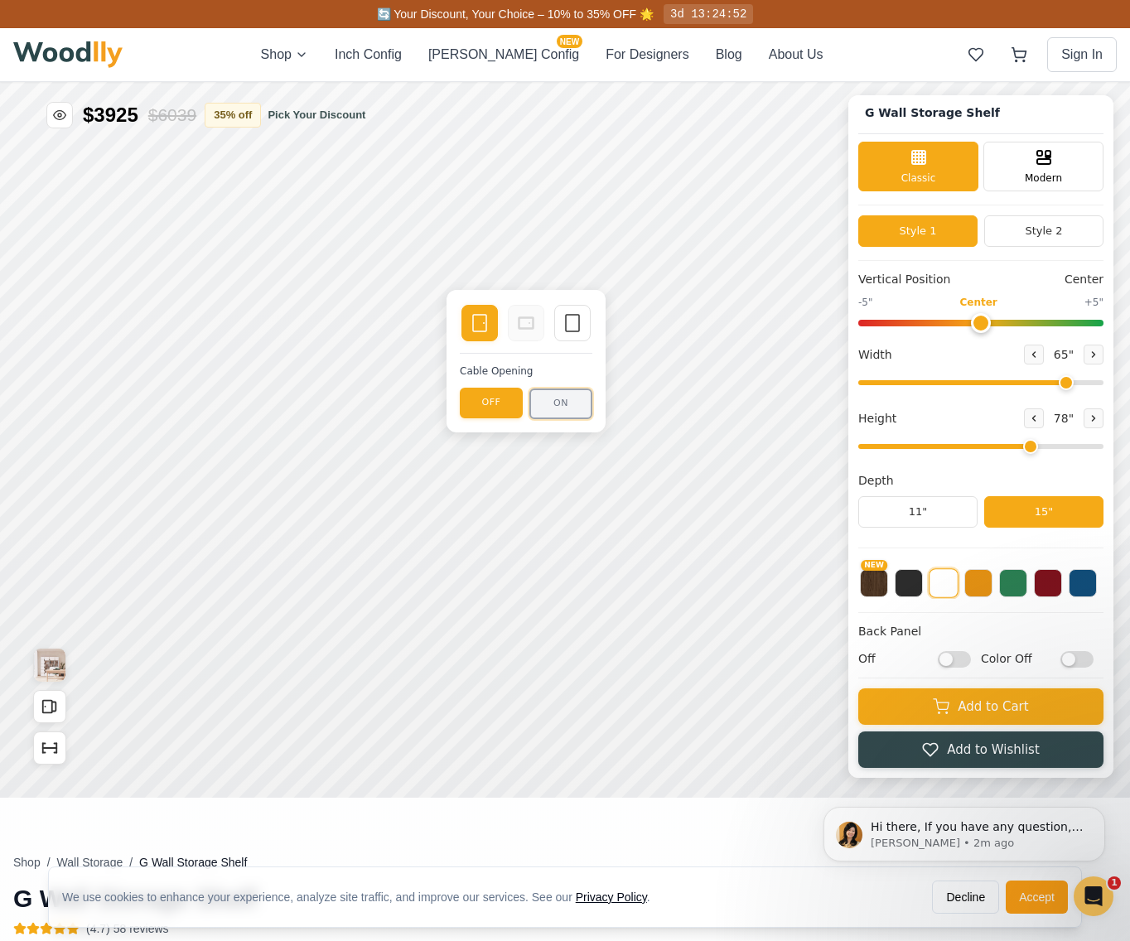
click at [548, 411] on button "ON" at bounding box center [560, 403] width 63 height 31
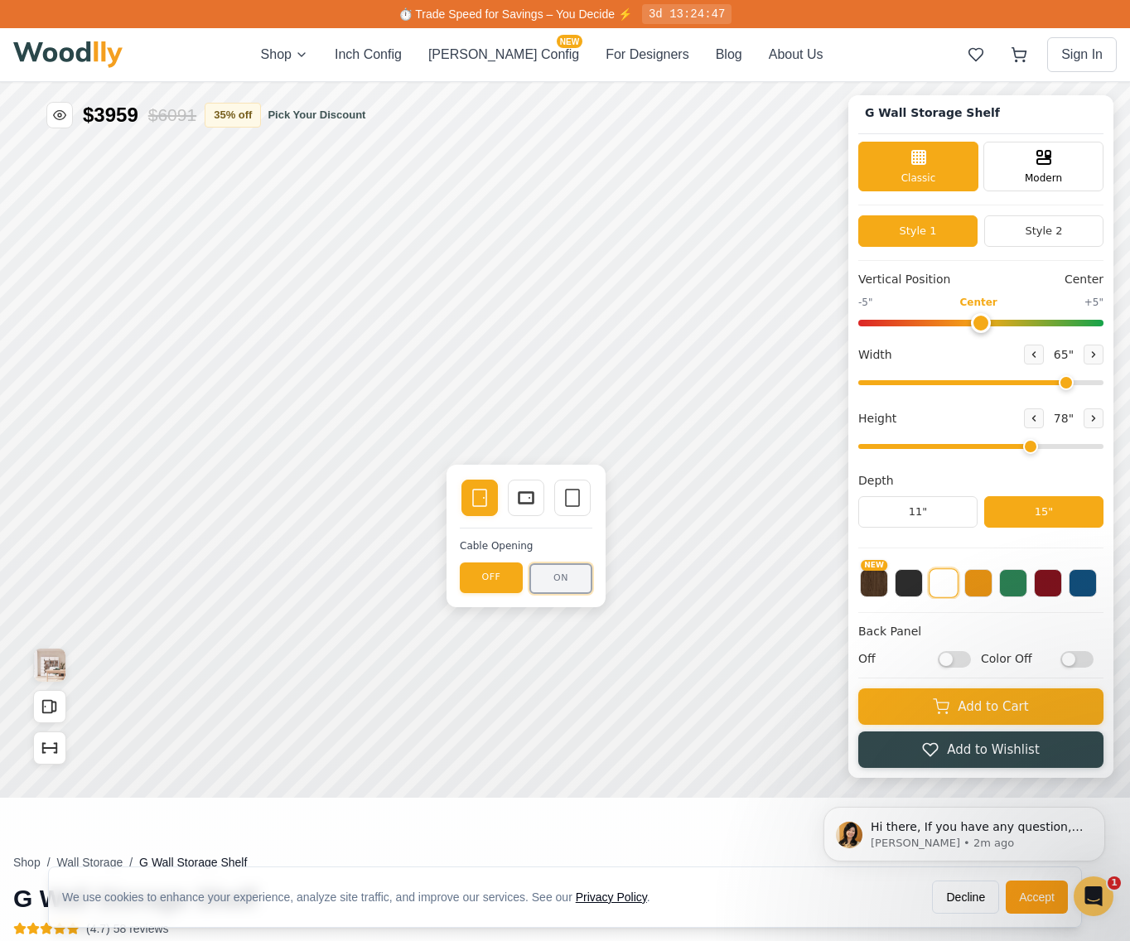
click at [558, 578] on button "ON" at bounding box center [560, 578] width 63 height 31
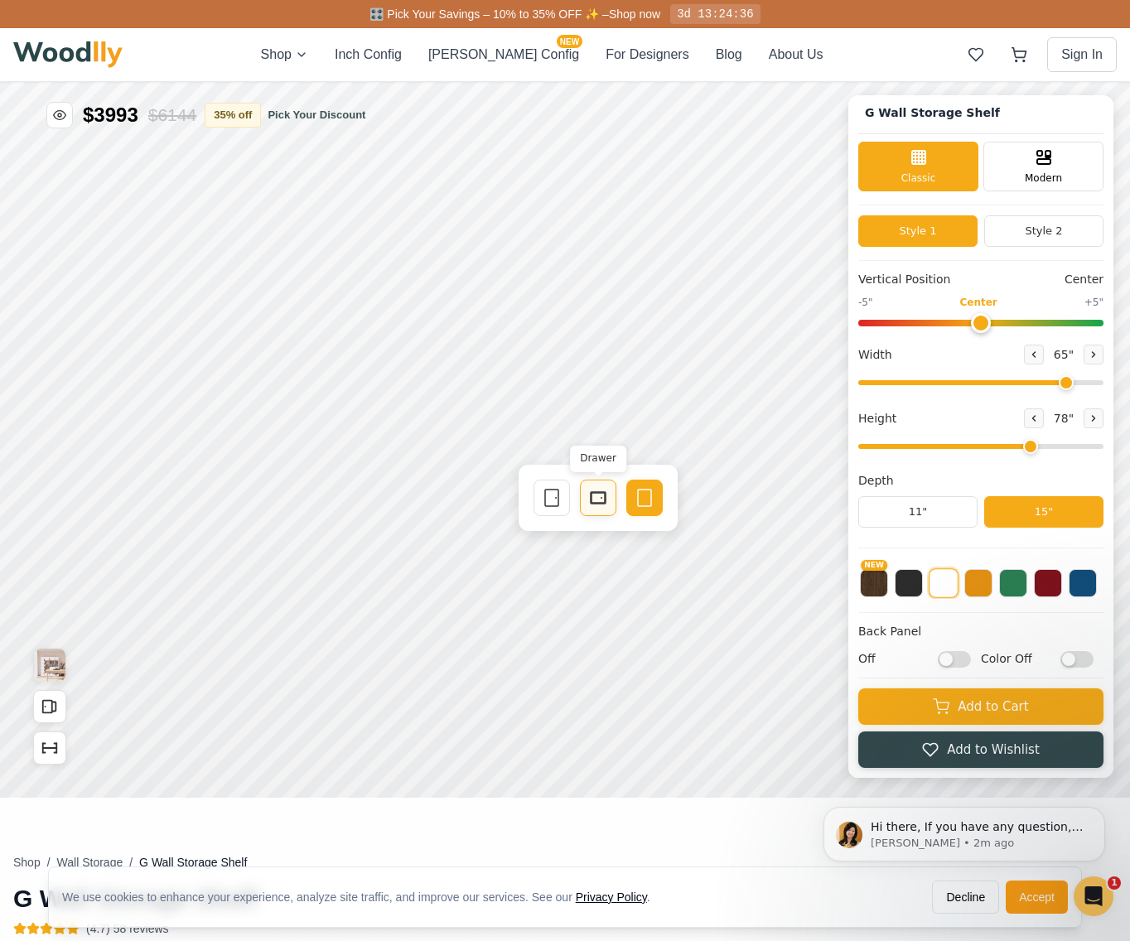
click at [598, 504] on icon at bounding box center [598, 498] width 20 height 20
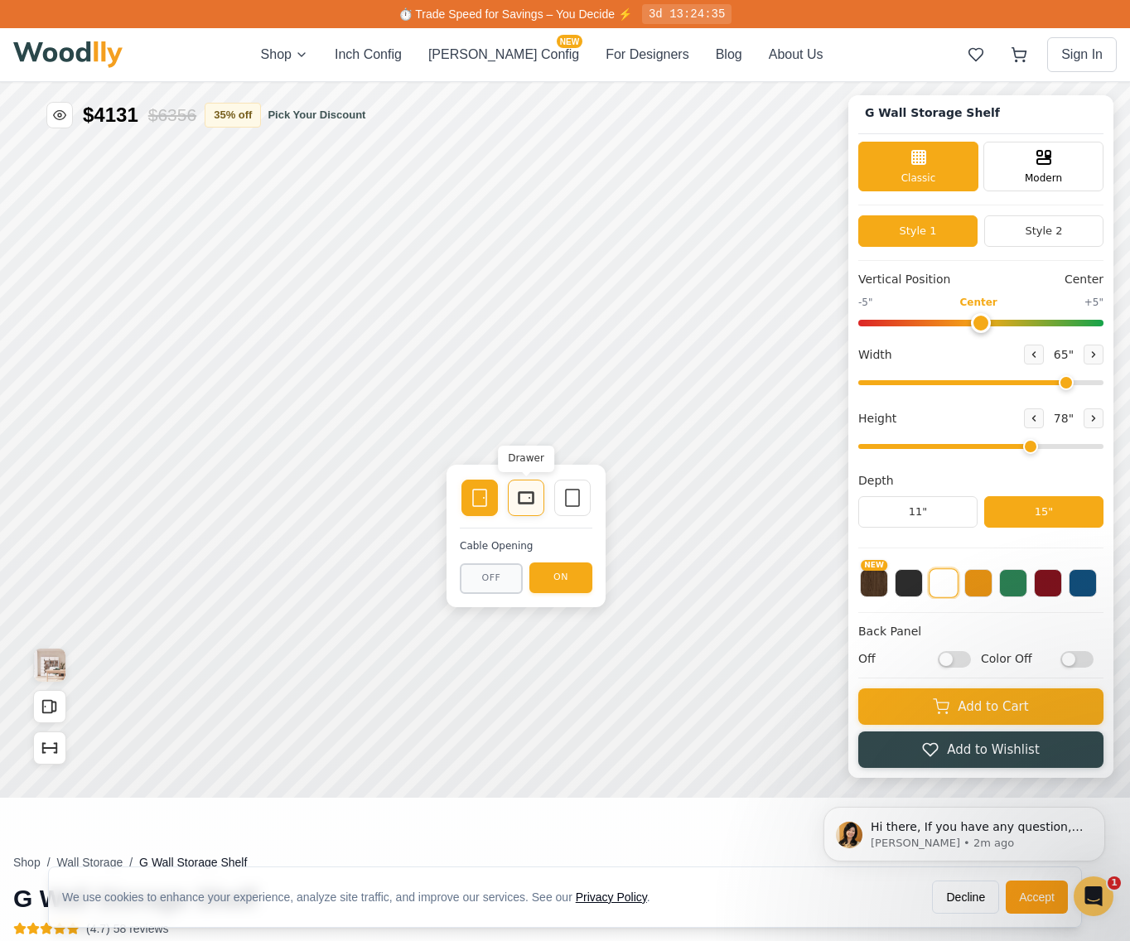
click at [523, 504] on rect at bounding box center [525, 498] width 15 height 12
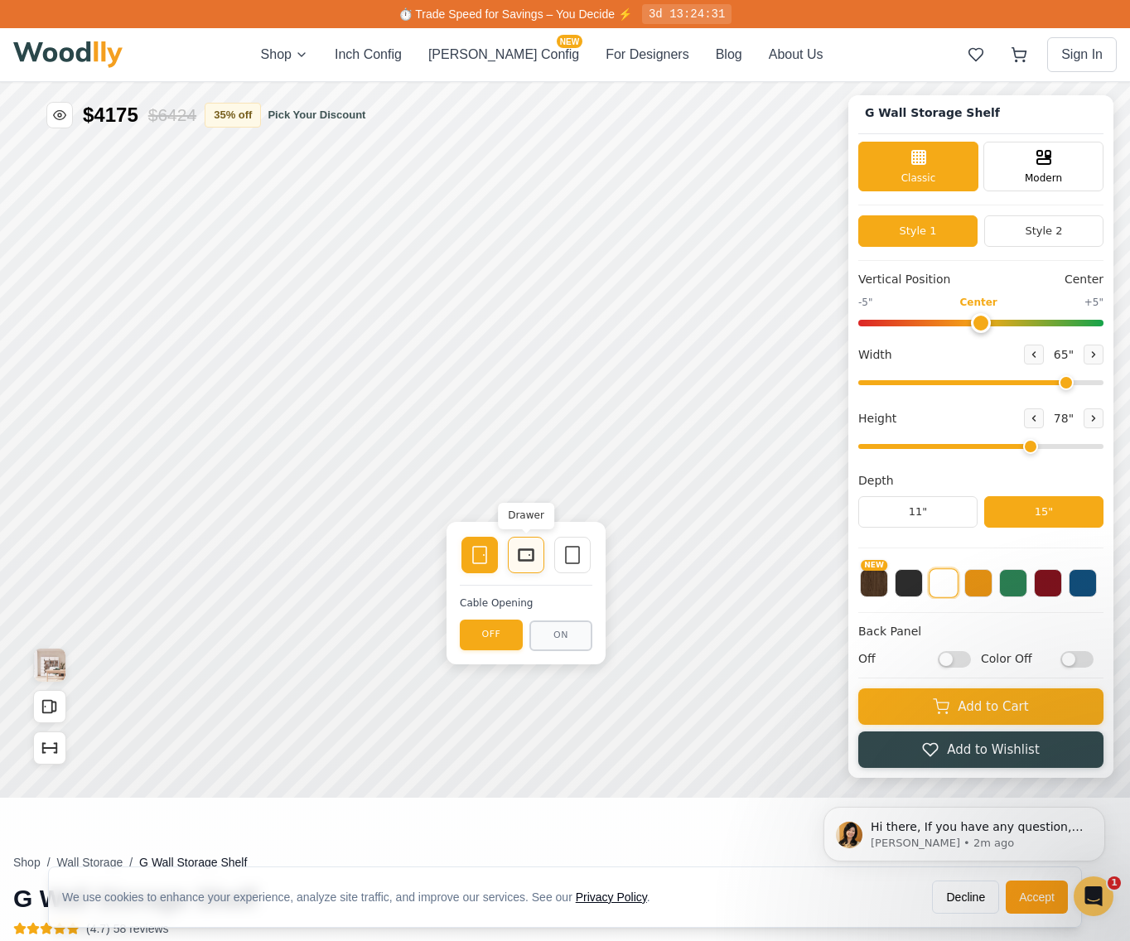
click at [512, 557] on div "Drawer" at bounding box center [526, 555] width 36 height 36
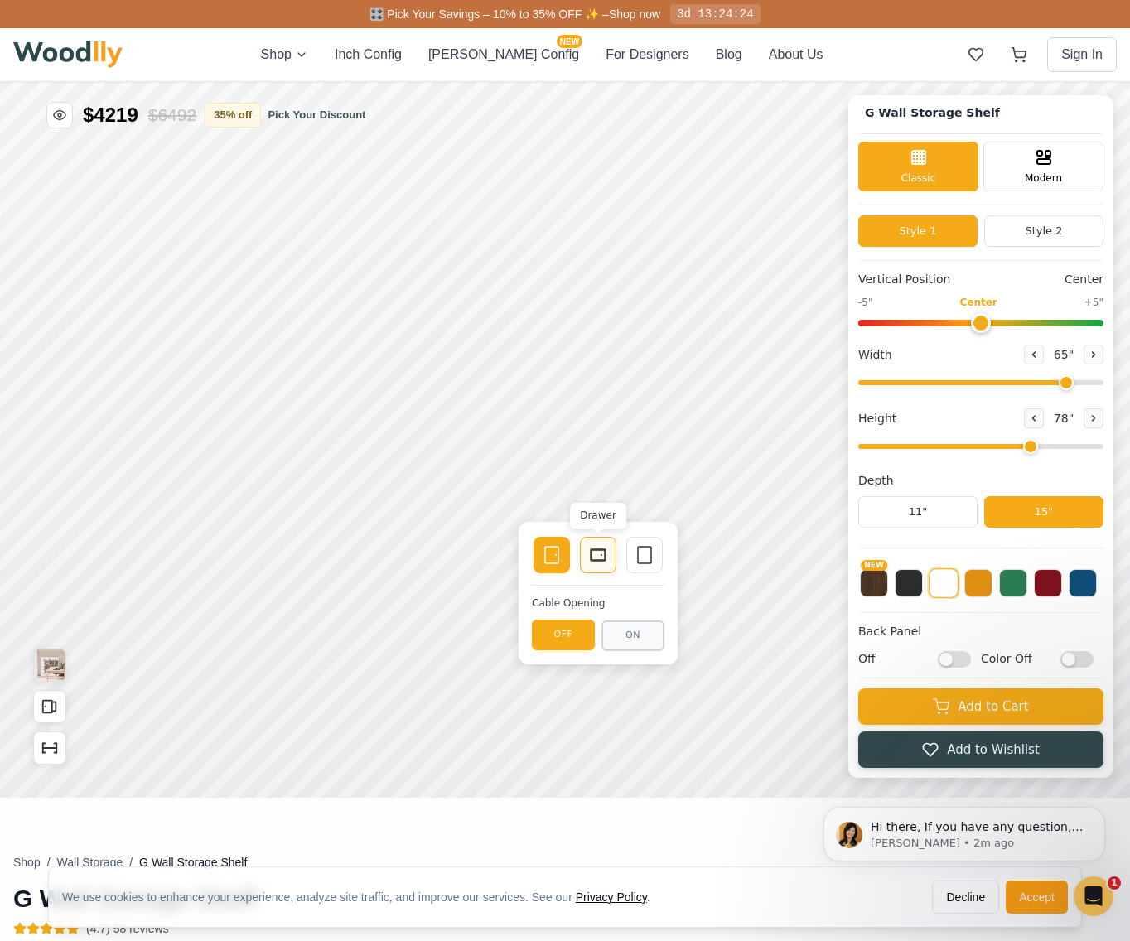
click at [611, 554] on div "Drawer" at bounding box center [598, 555] width 36 height 36
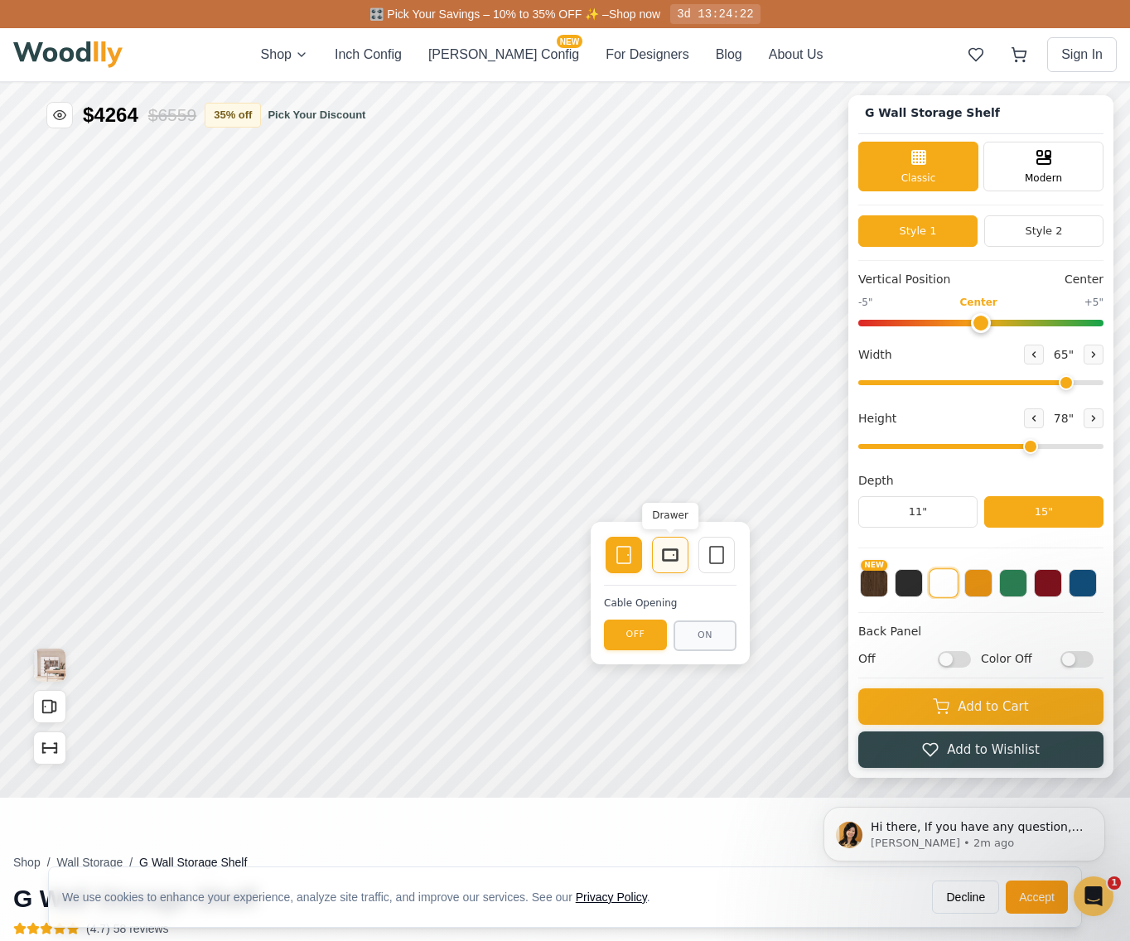
click at [661, 557] on icon at bounding box center [670, 555] width 20 height 20
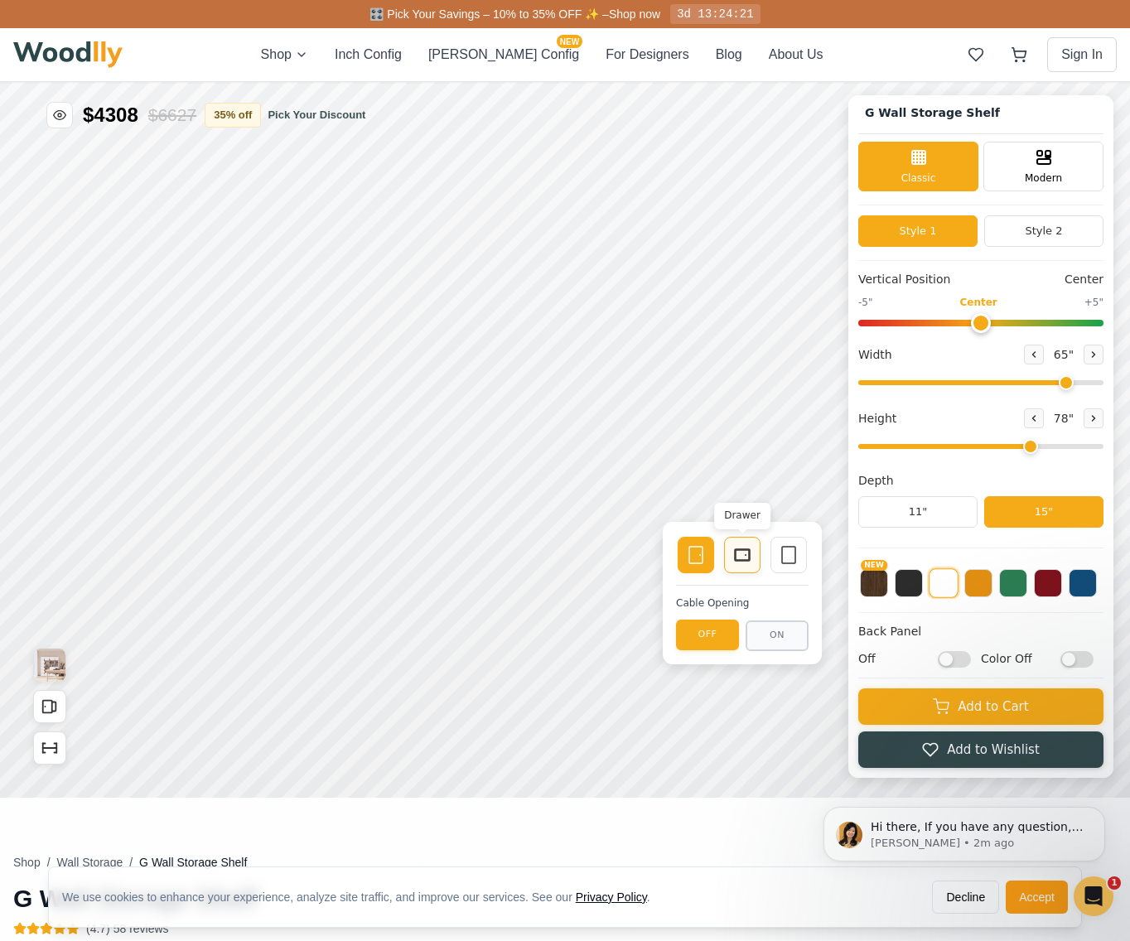
click at [735, 564] on icon at bounding box center [742, 555] width 20 height 20
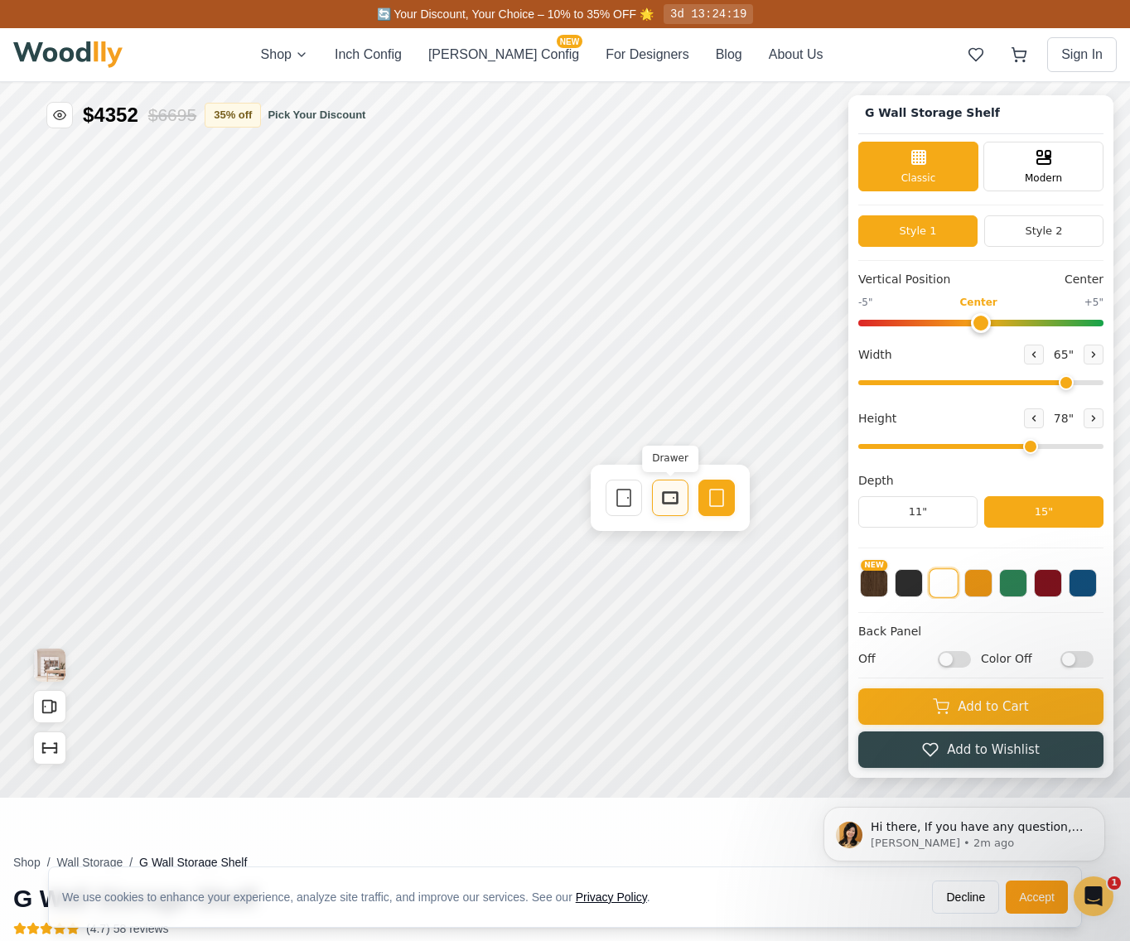
click at [660, 506] on icon at bounding box center [670, 498] width 20 height 20
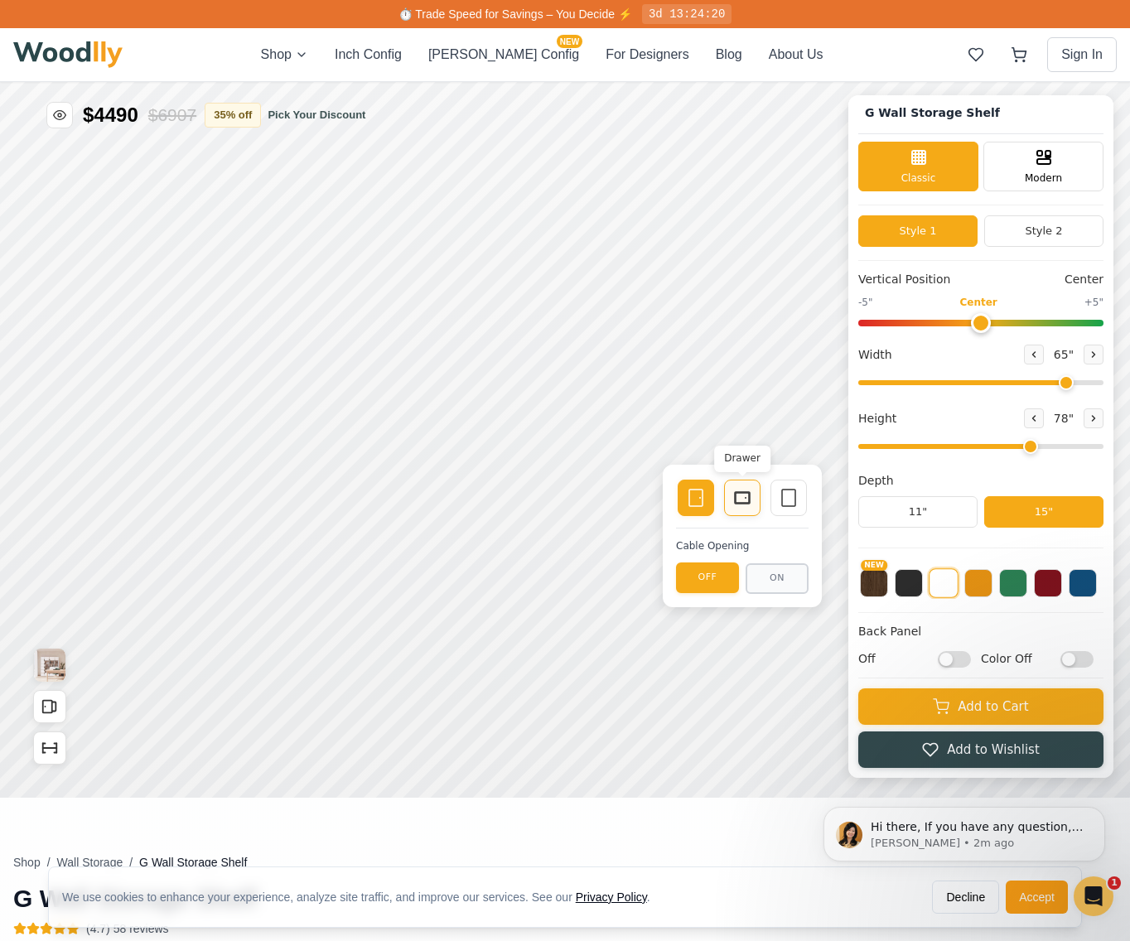
click at [735, 501] on rect at bounding box center [742, 498] width 15 height 12
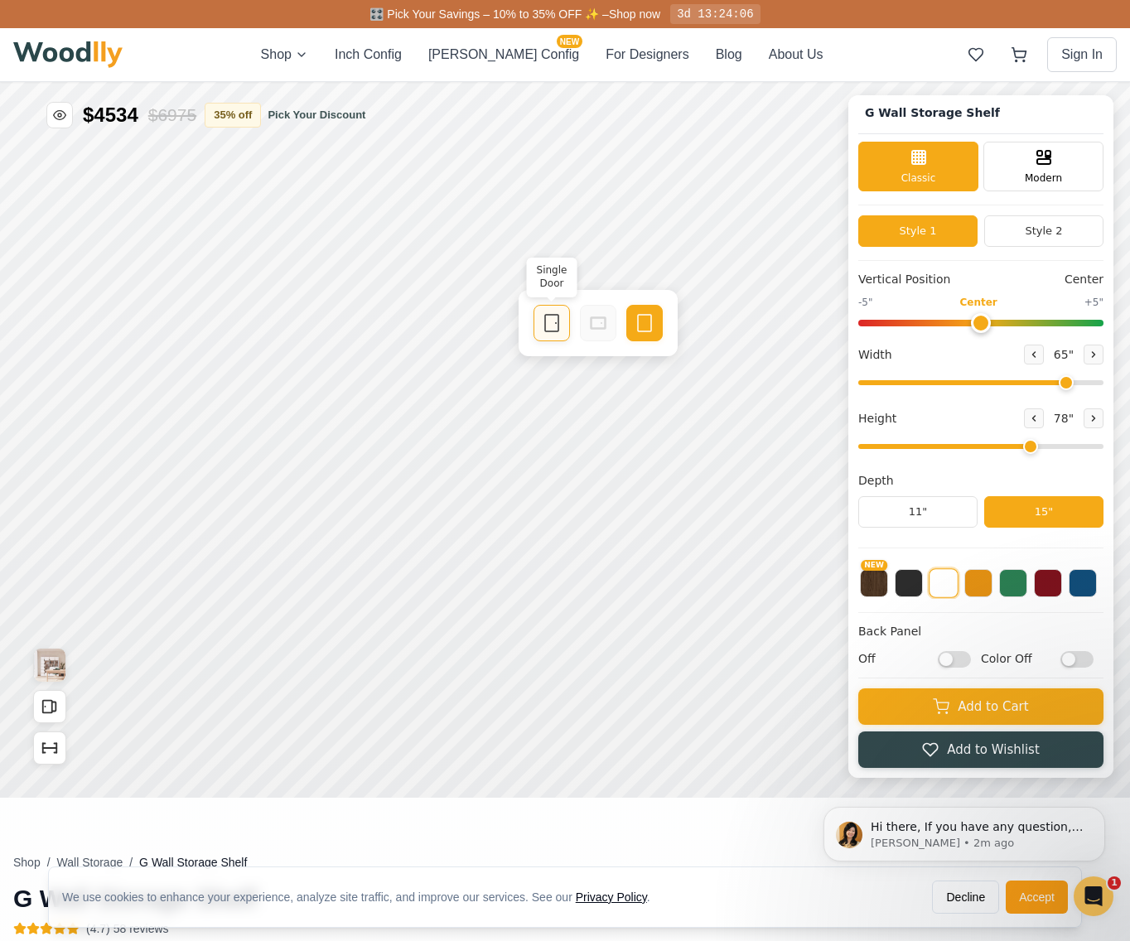
click at [557, 327] on icon at bounding box center [552, 323] width 20 height 20
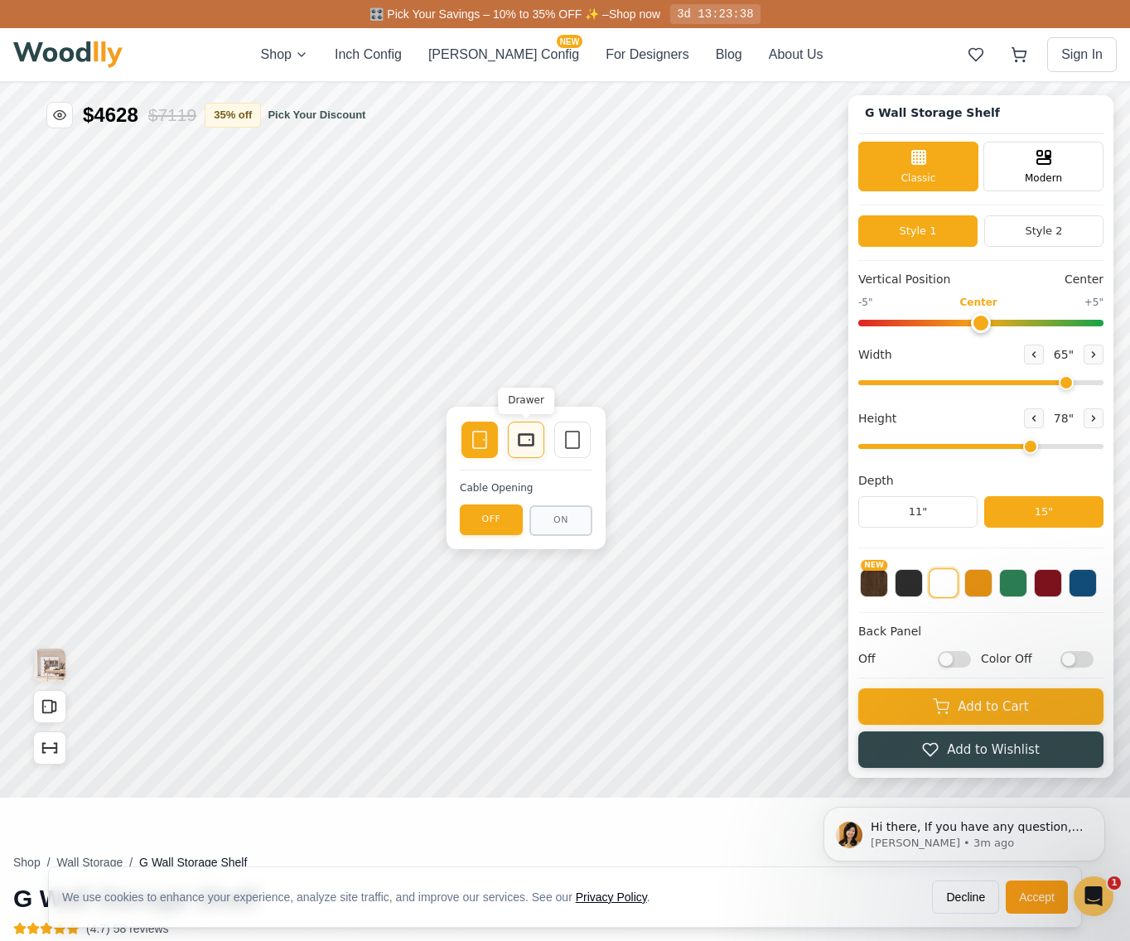
click at [518, 445] on rect at bounding box center [525, 440] width 15 height 12
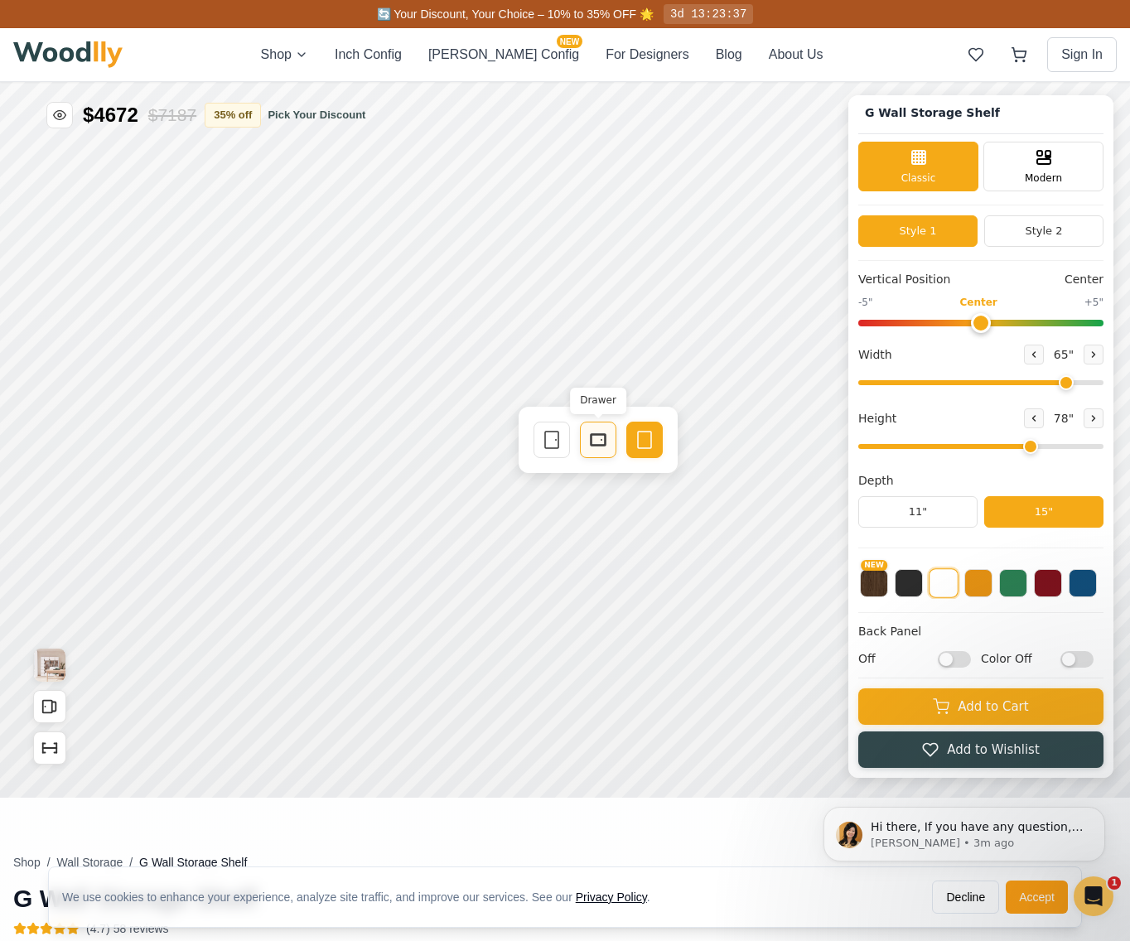
click at [585, 446] on div "Drawer" at bounding box center [598, 440] width 36 height 36
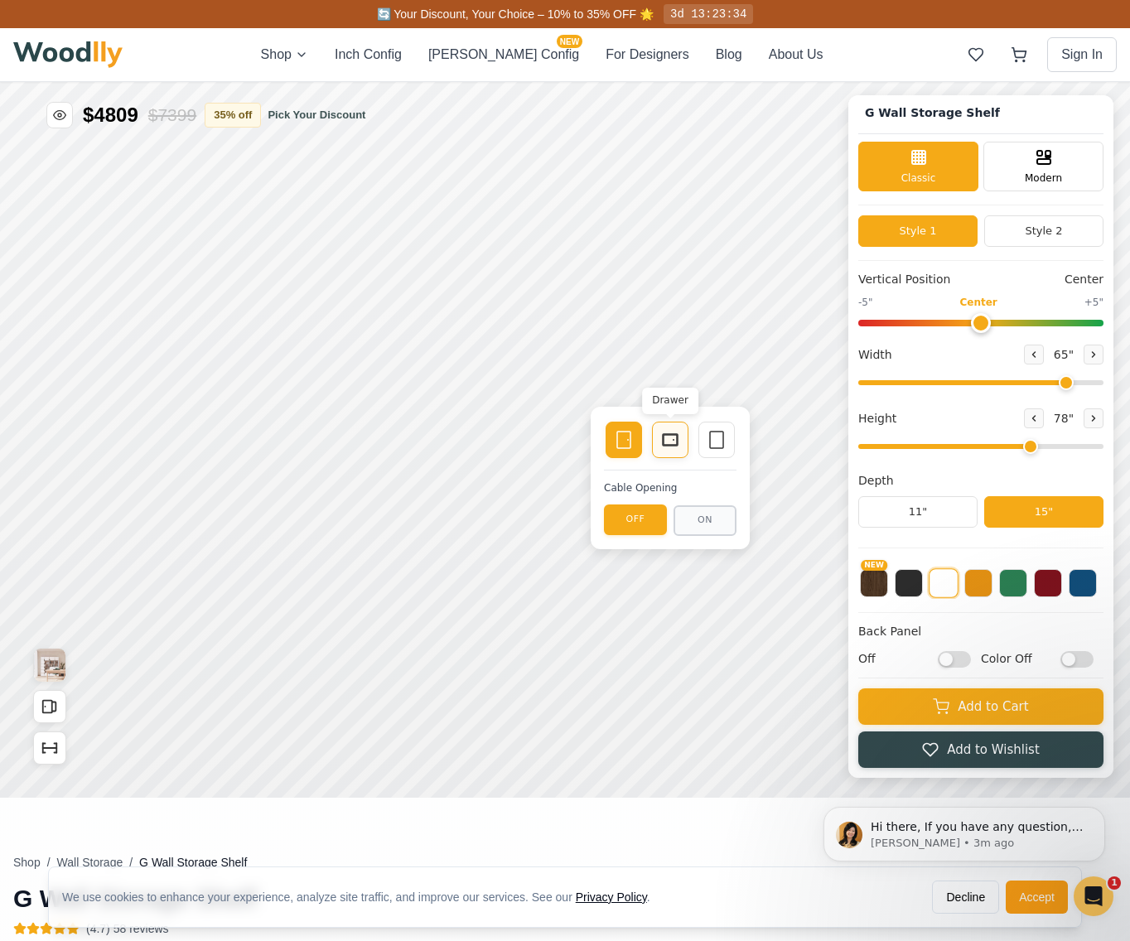
click at [668, 448] on icon at bounding box center [670, 440] width 20 height 20
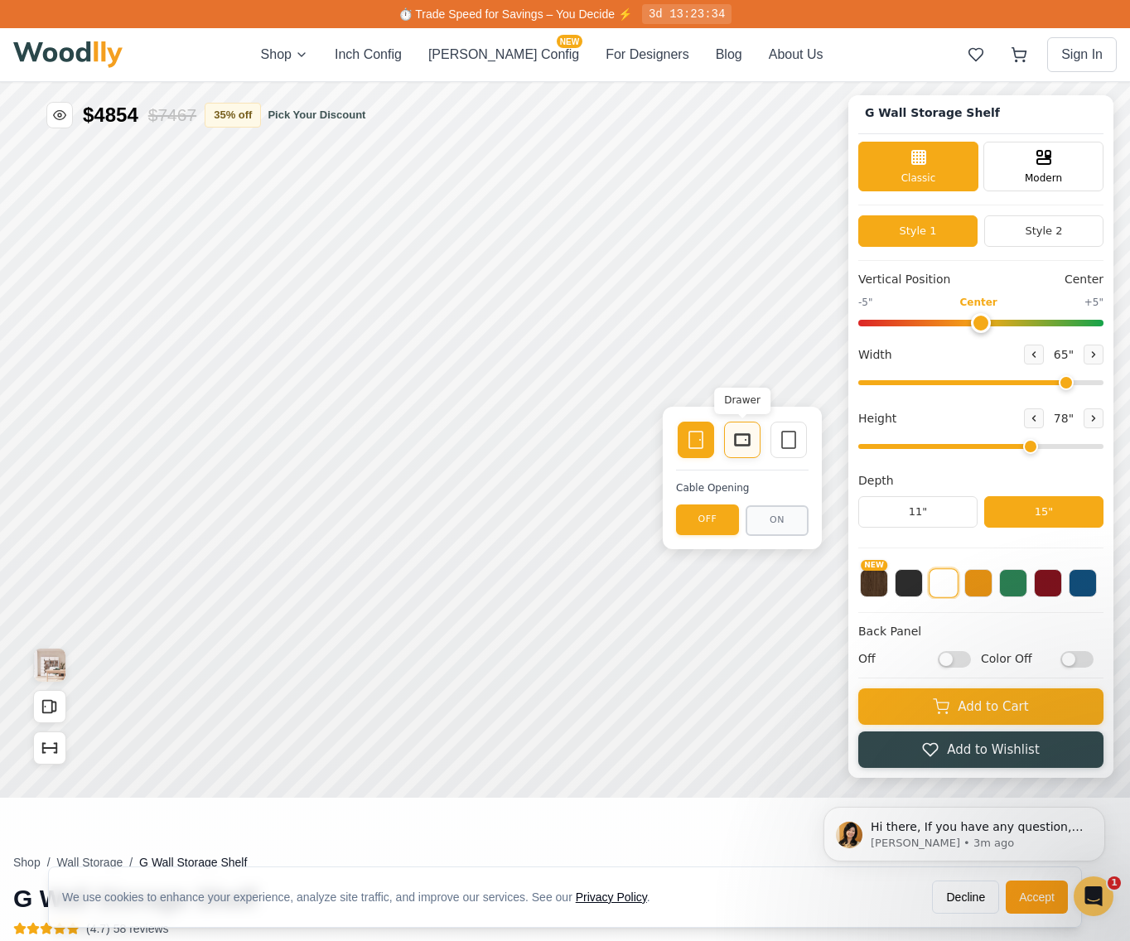
click at [744, 447] on icon at bounding box center [742, 440] width 20 height 20
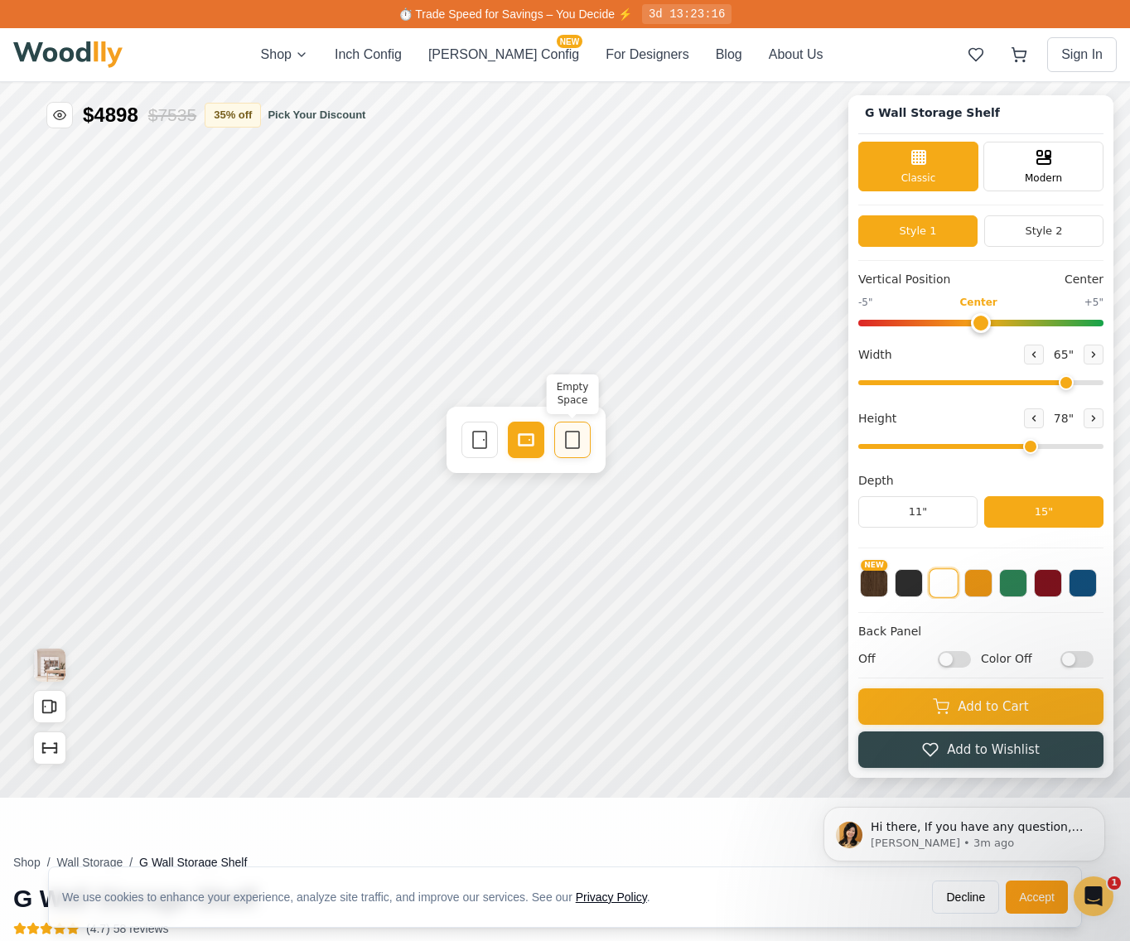
click at [571, 446] on icon at bounding box center [572, 440] width 20 height 20
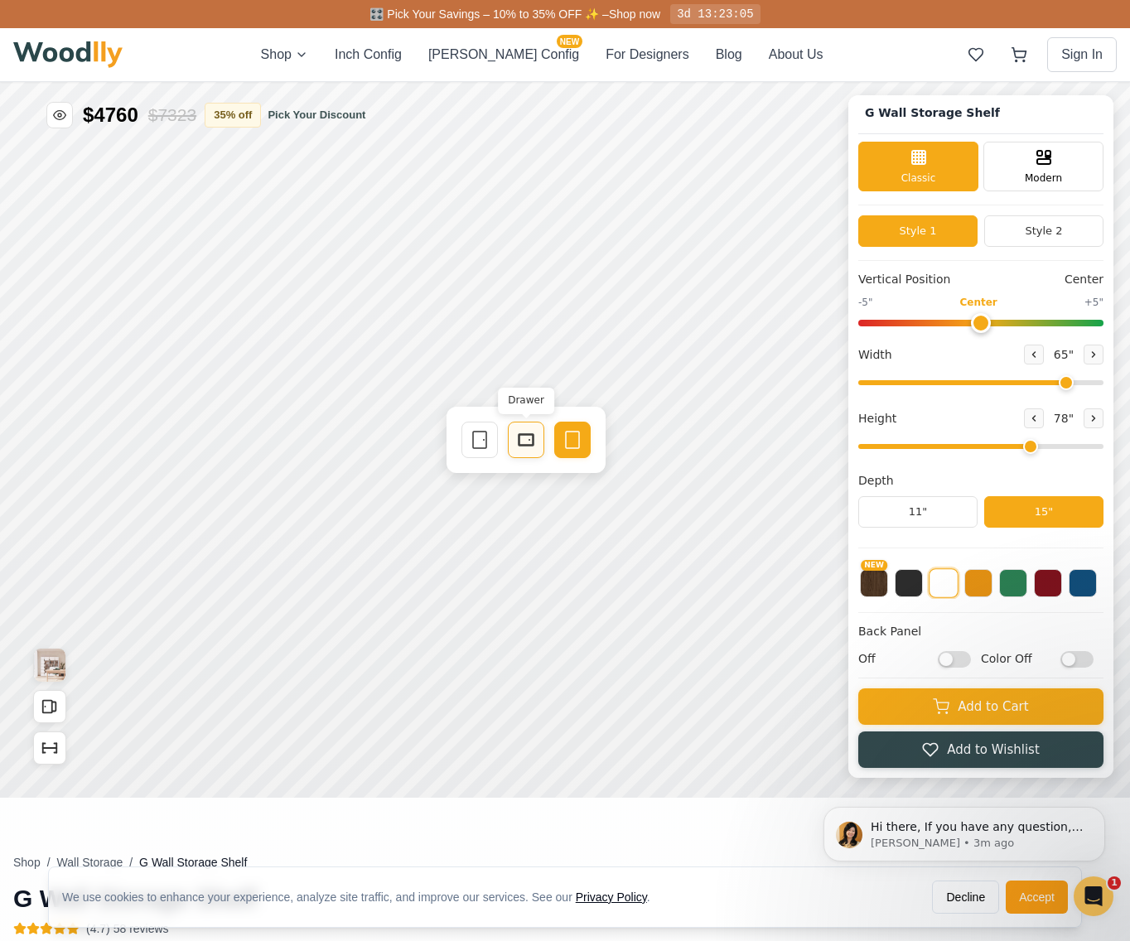
click at [523, 447] on icon at bounding box center [526, 440] width 20 height 20
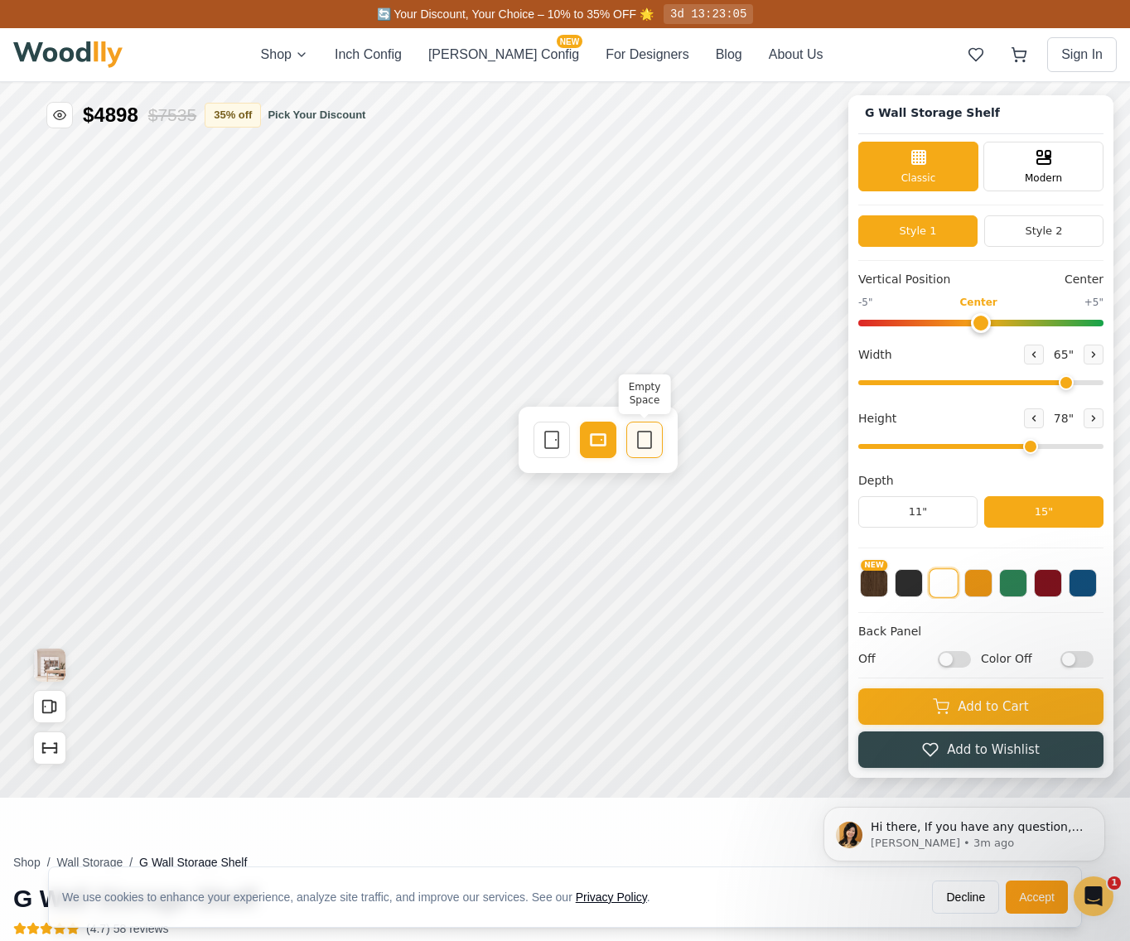
click at [638, 439] on rect at bounding box center [644, 439] width 13 height 17
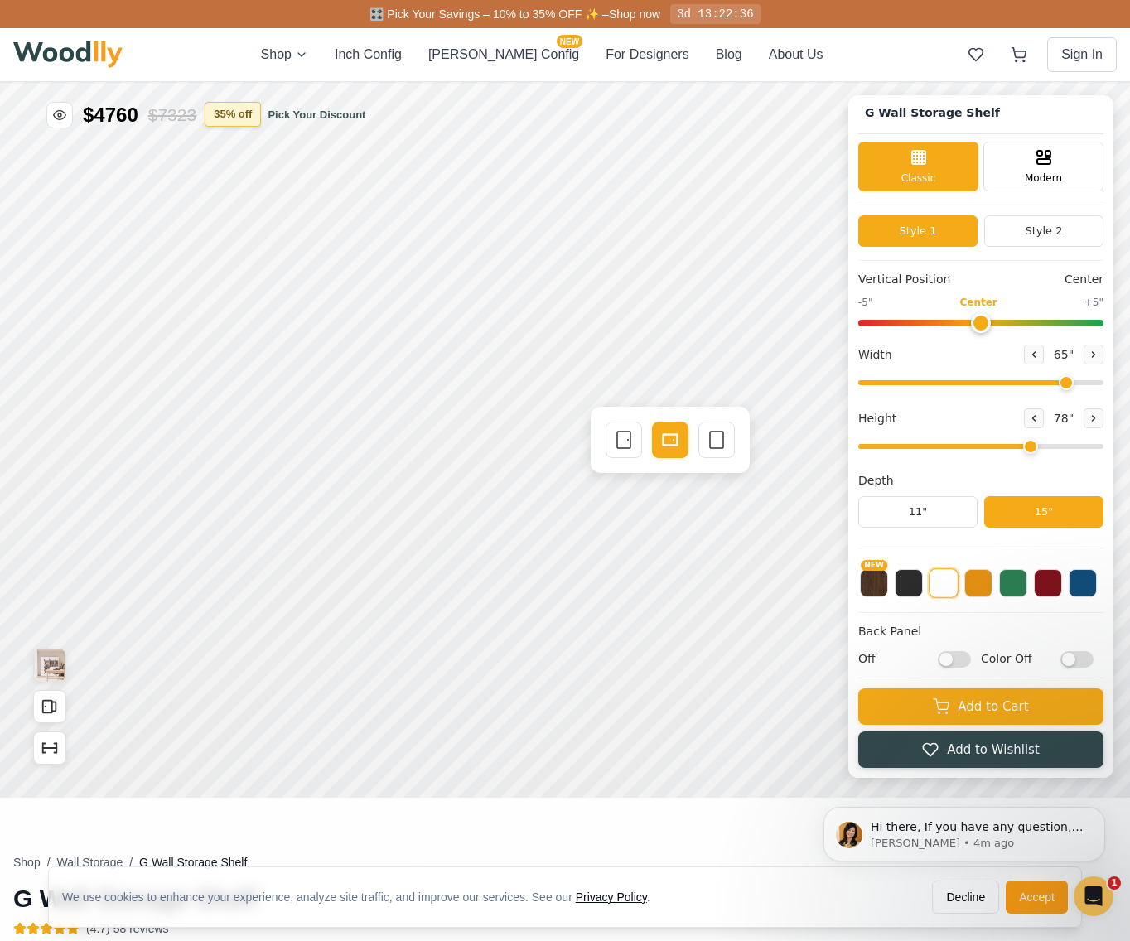
click at [258, 113] on button "35 % off" at bounding box center [233, 114] width 56 height 25
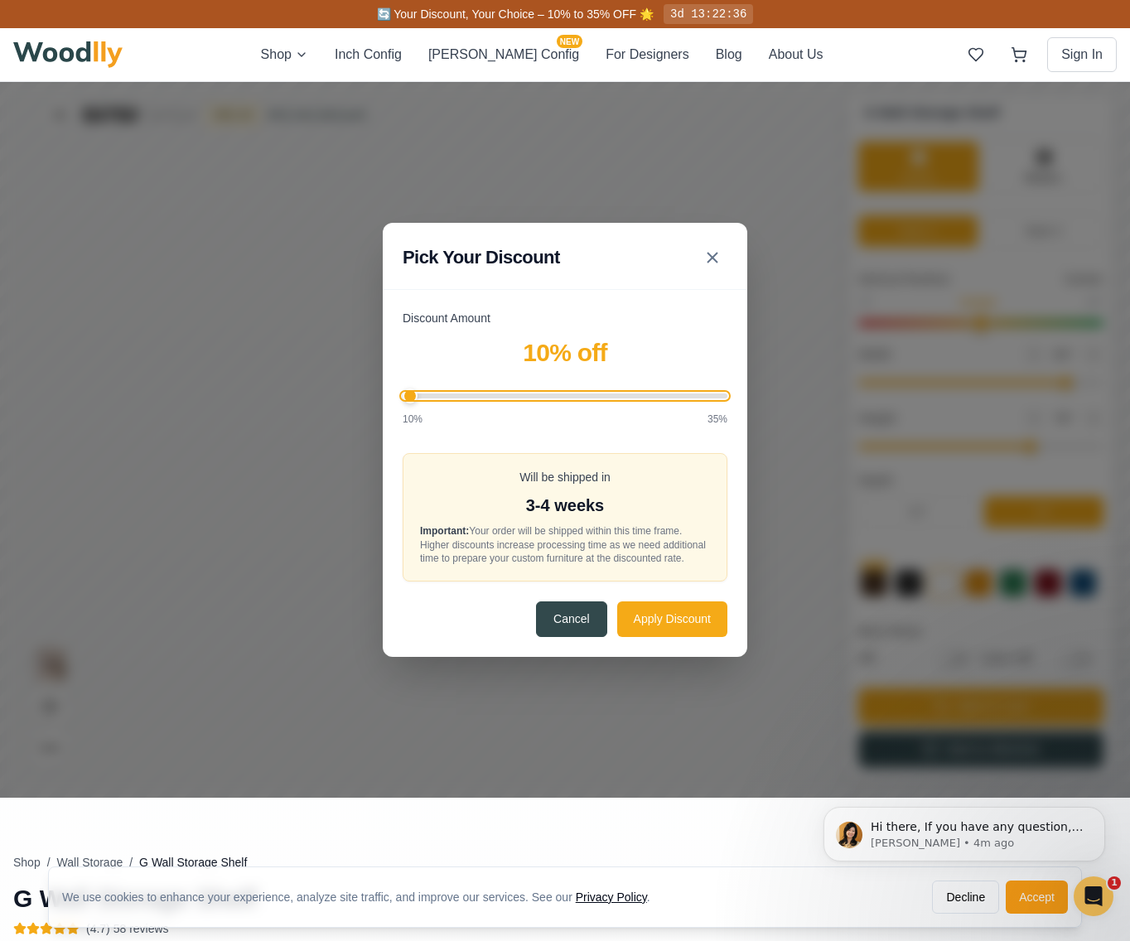
drag, startPoint x: 501, startPoint y: 389, endPoint x: 381, endPoint y: 385, distance: 120.2
type input "10"
click at [402, 393] on input "Discount Amount" at bounding box center [564, 395] width 325 height 5
click at [658, 619] on button "Apply Discount" at bounding box center [672, 618] width 110 height 36
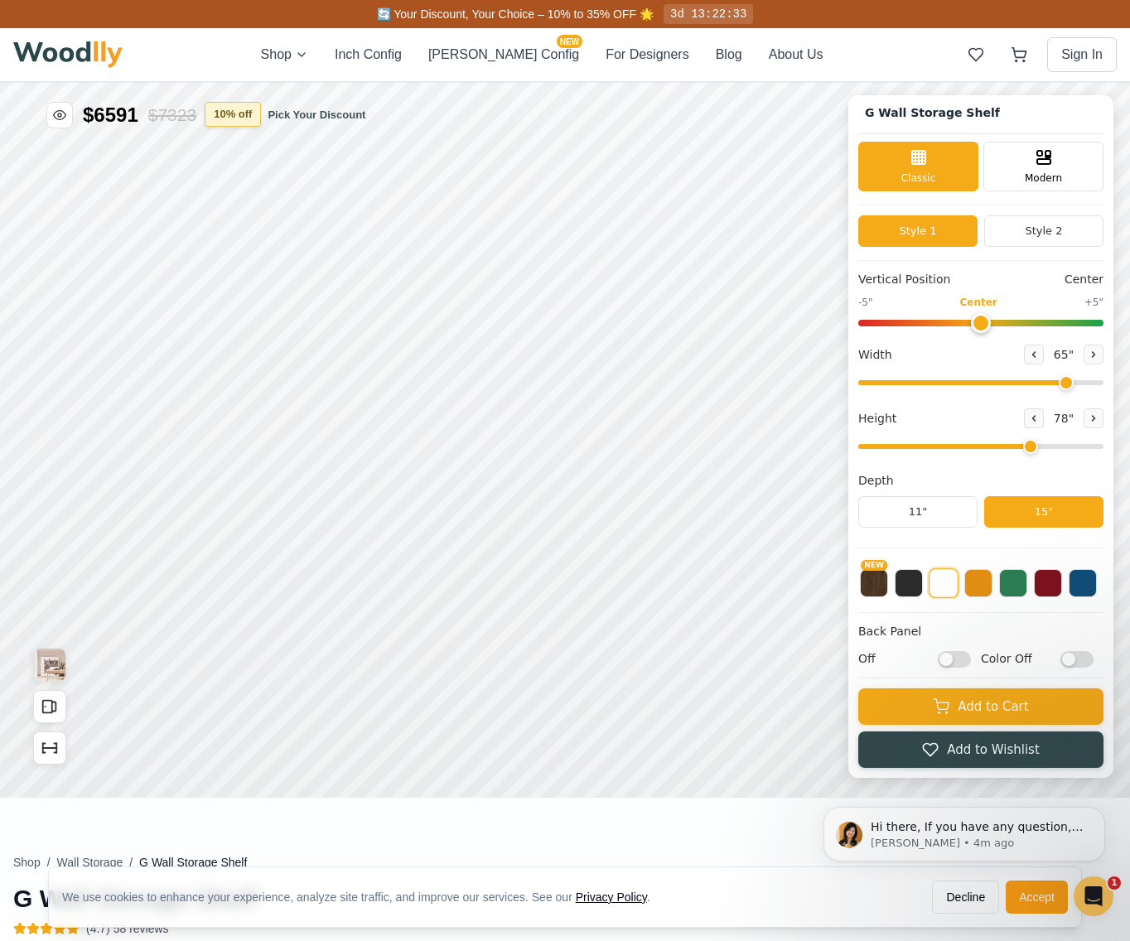
click at [252, 113] on button "10 % off" at bounding box center [233, 114] width 56 height 25
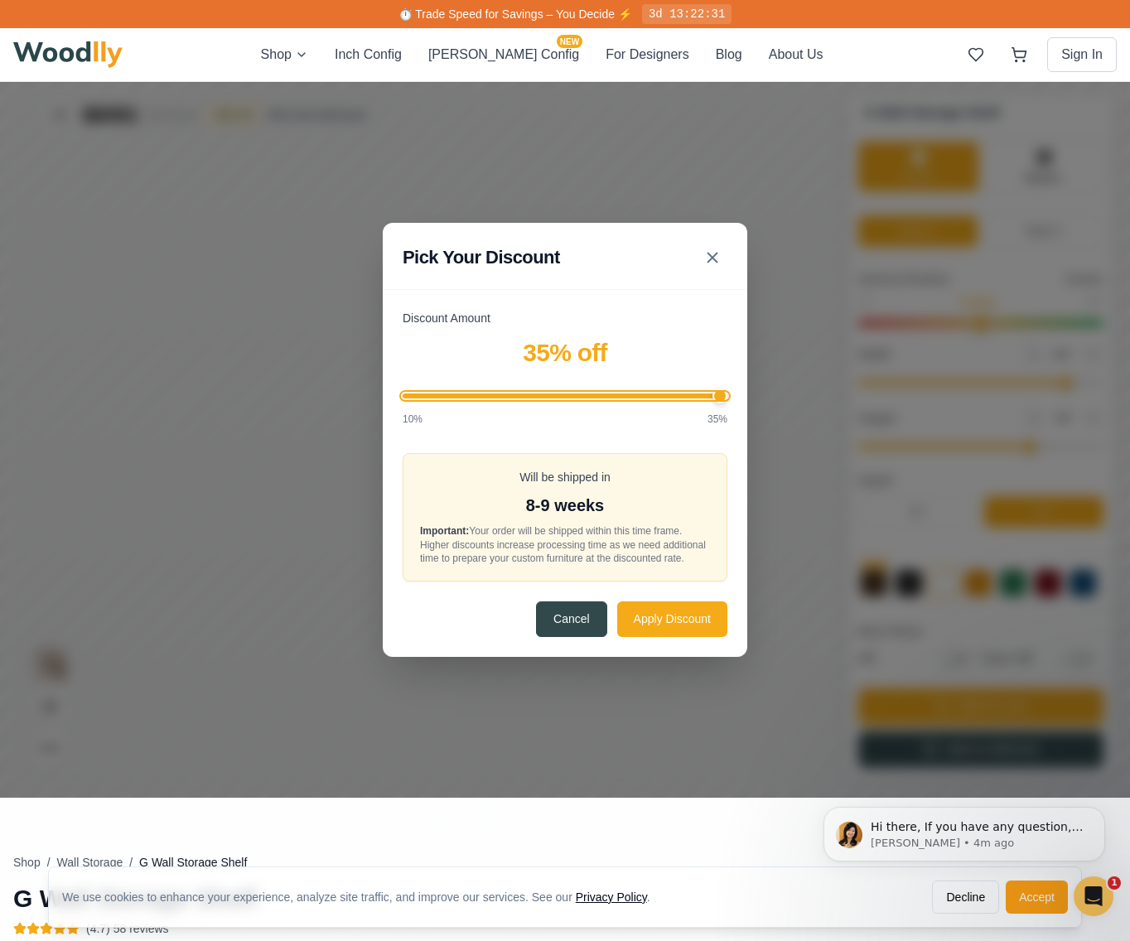
drag, startPoint x: 428, startPoint y: 393, endPoint x: 748, endPoint y: 412, distance: 320.2
type input "35"
click at [727, 398] on input "Discount Amount" at bounding box center [564, 395] width 325 height 5
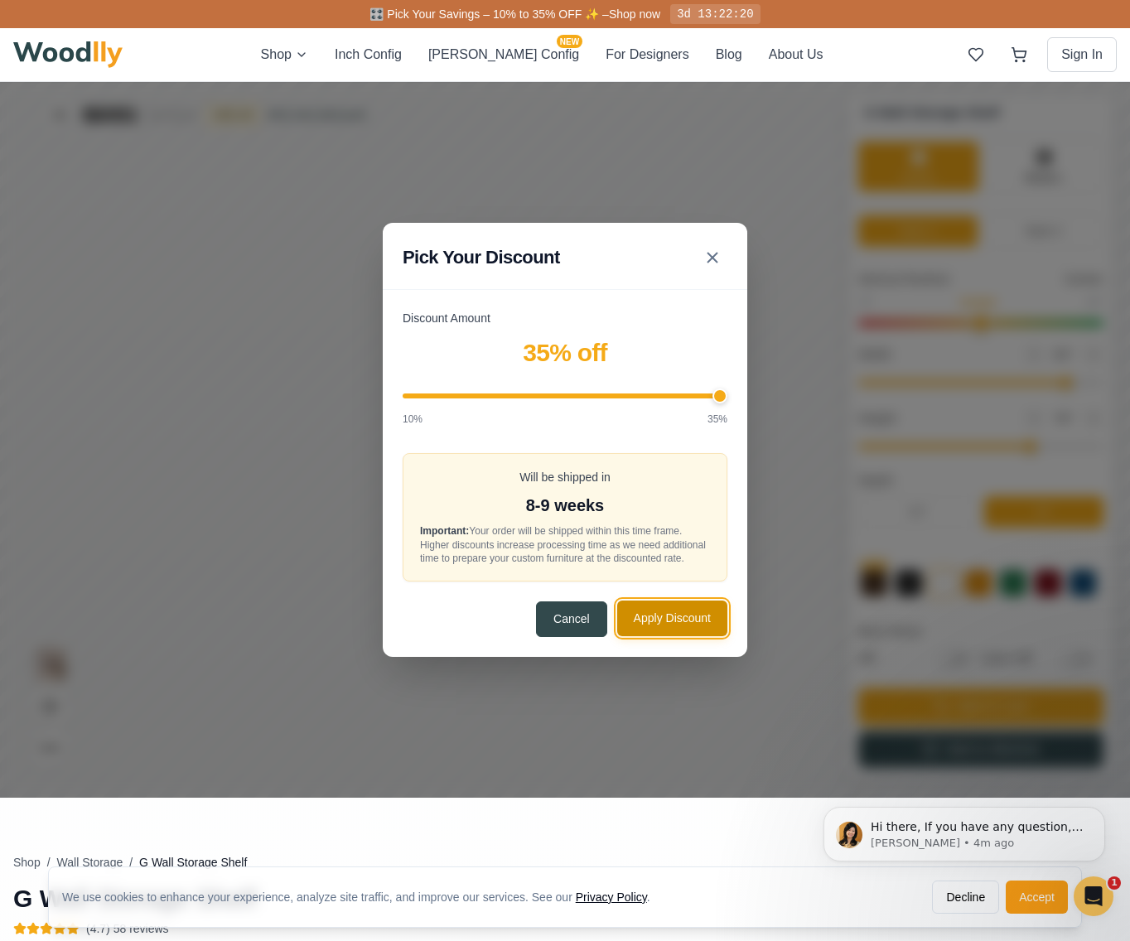
click at [672, 632] on button "Apply Discount" at bounding box center [672, 618] width 110 height 36
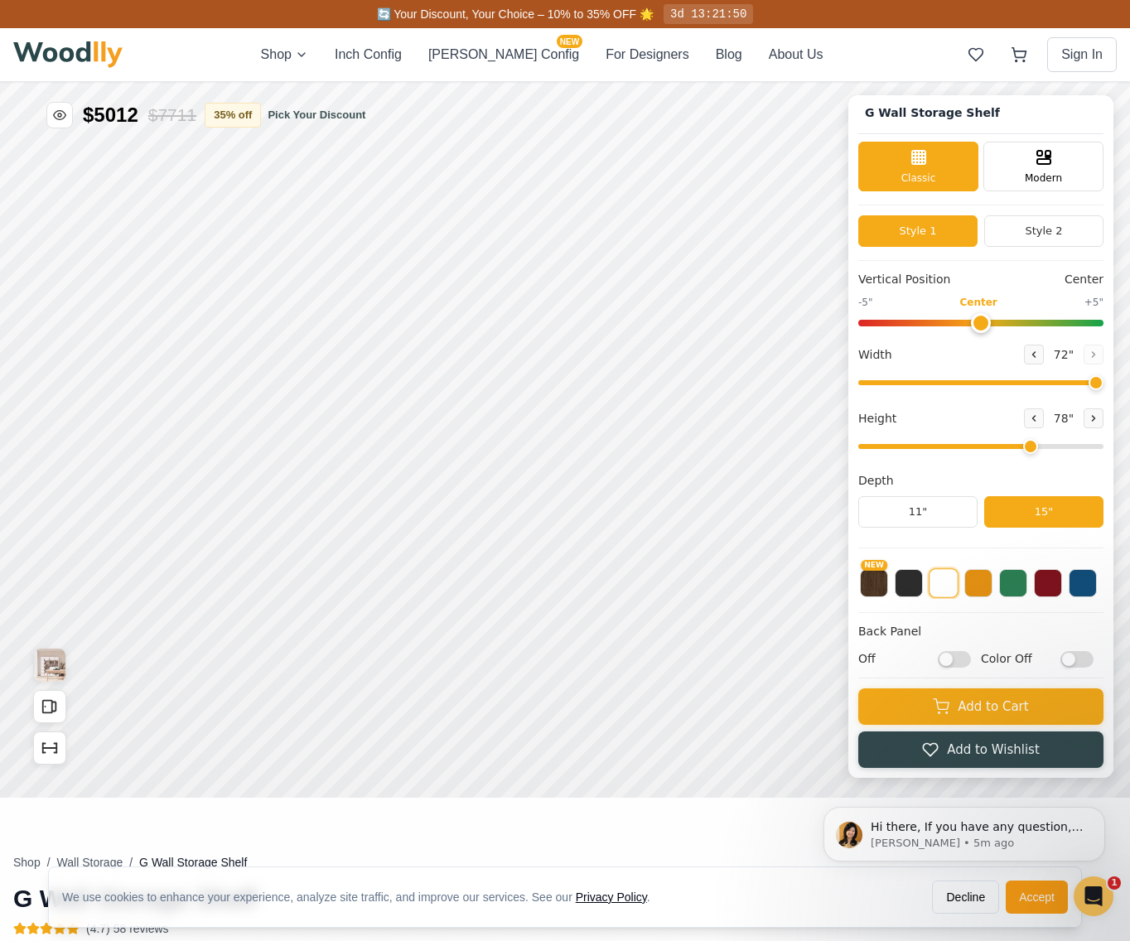
drag, startPoint x: 1074, startPoint y: 378, endPoint x: 1174, endPoint y: 393, distance: 100.5
type input "72"
click at [1103, 385] on input "range" at bounding box center [980, 382] width 245 height 5
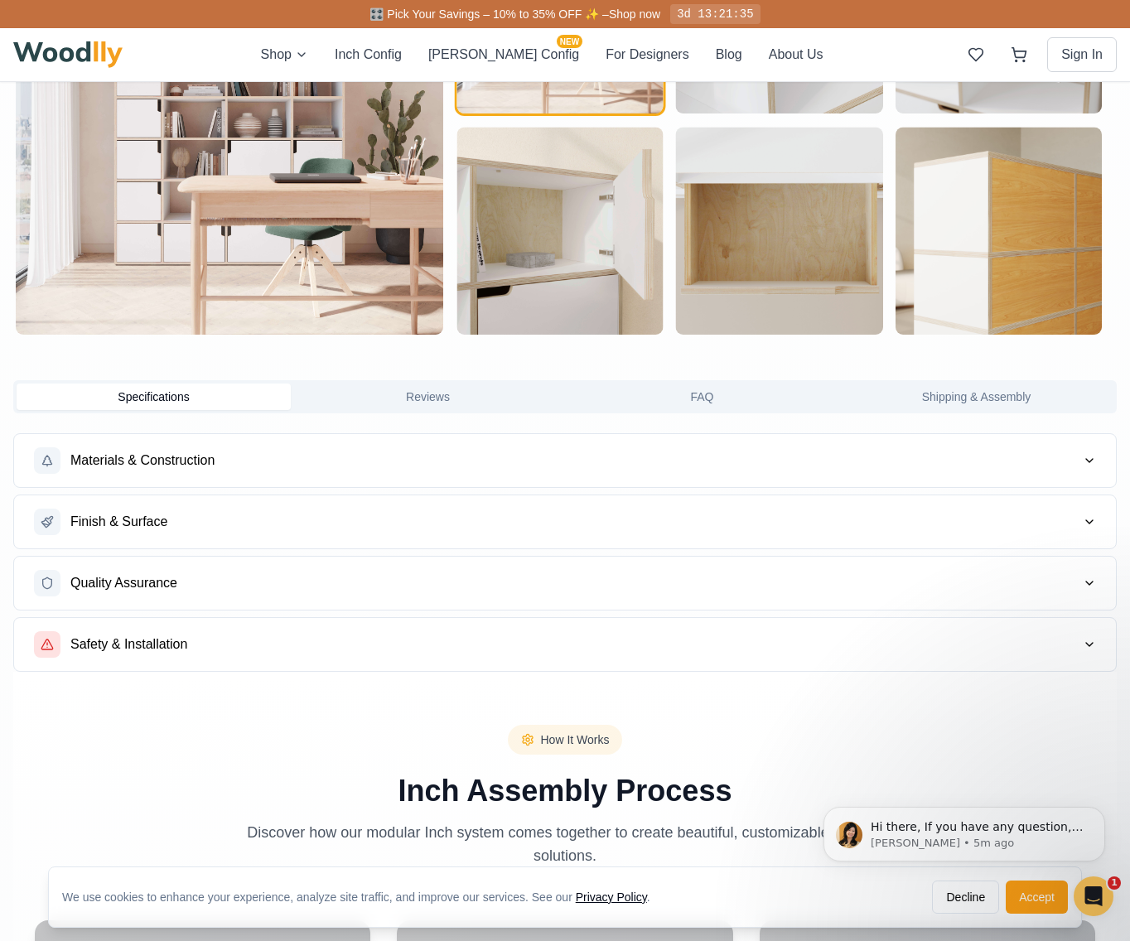
scroll to position [1107, 0]
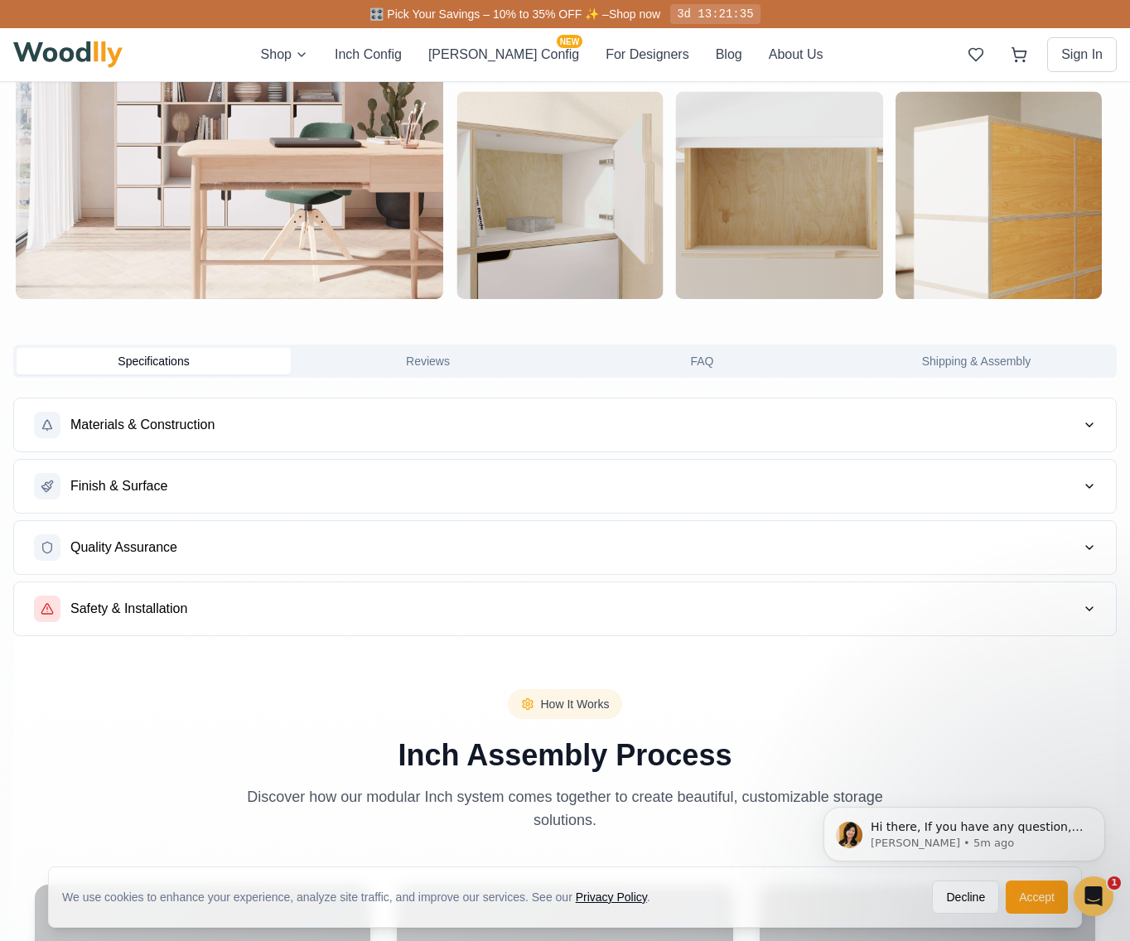
click at [252, 610] on button "Safety & Installation" at bounding box center [564, 608] width 1101 height 53
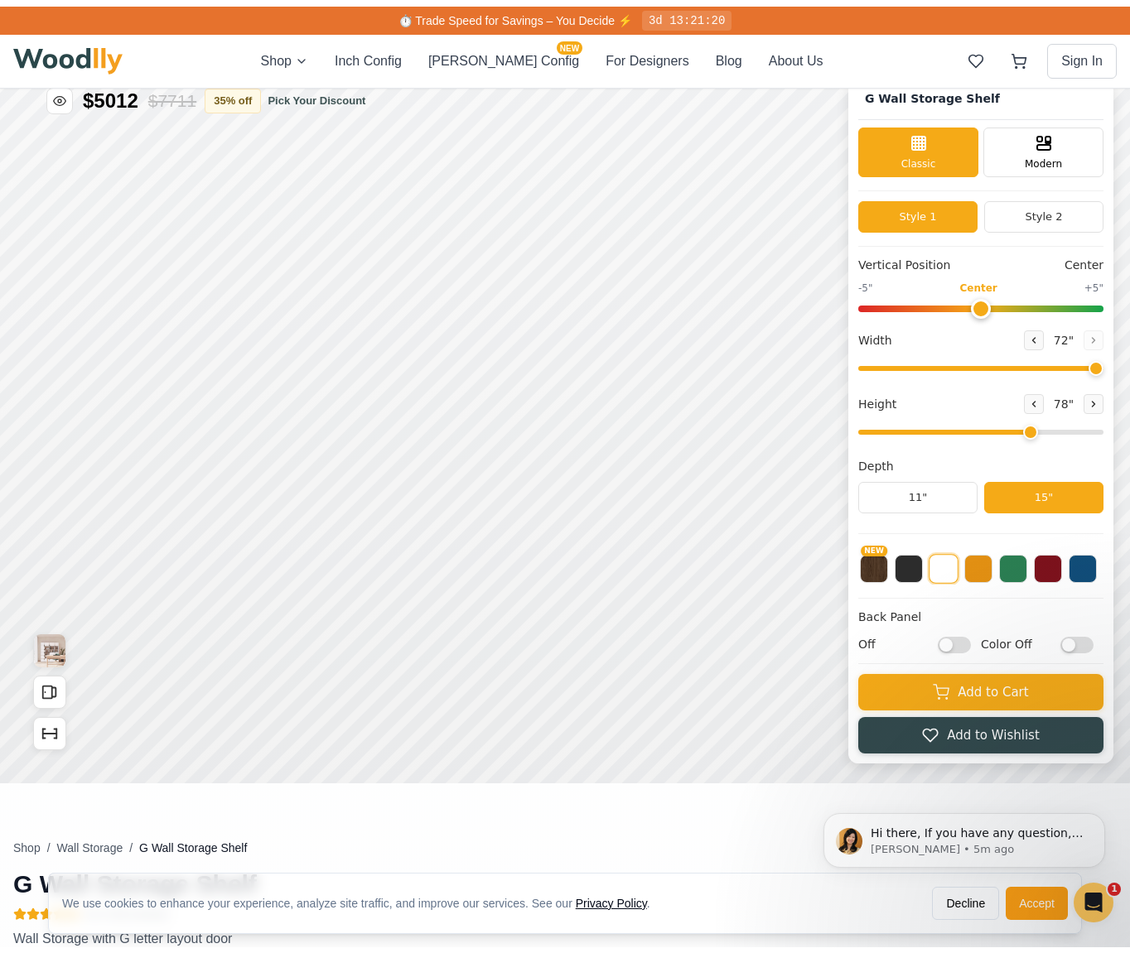
scroll to position [0, 0]
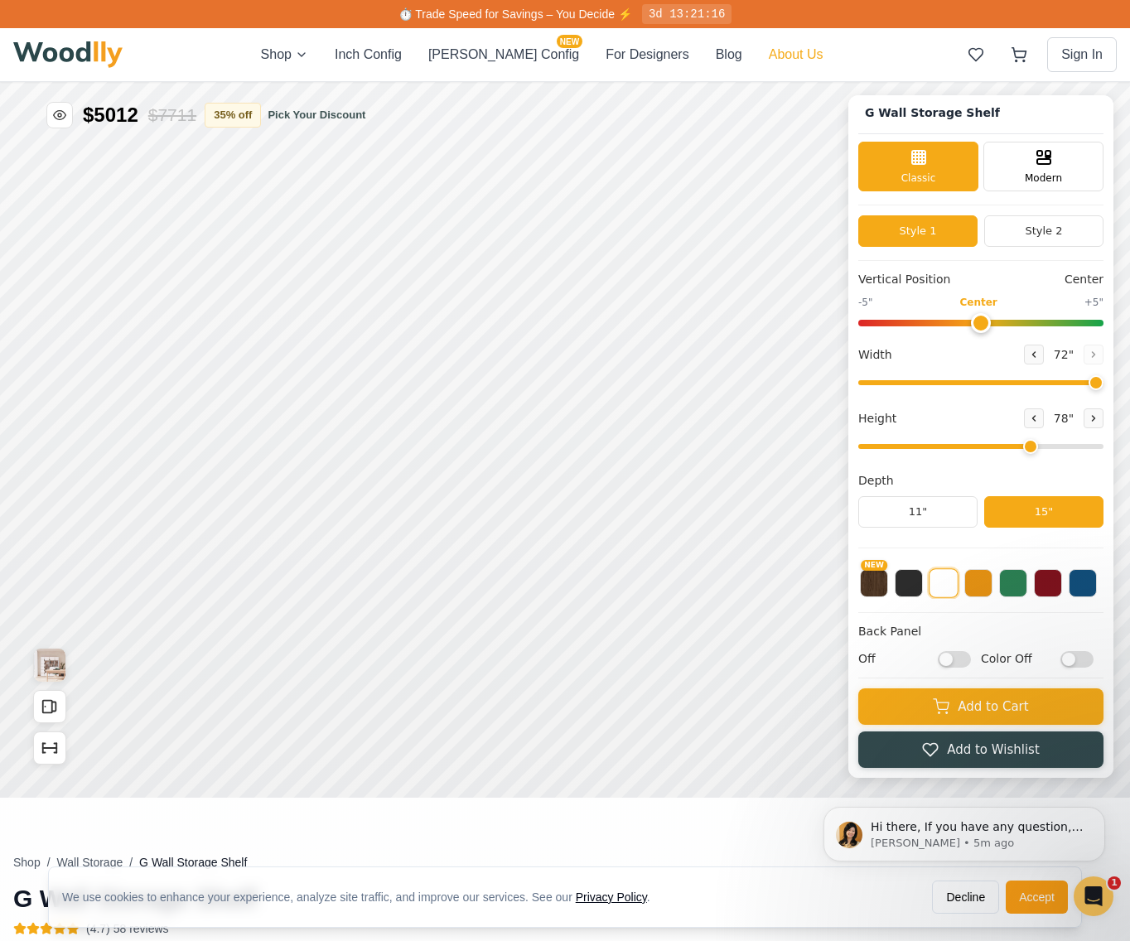
click at [769, 51] on button "About Us" at bounding box center [796, 55] width 55 height 20
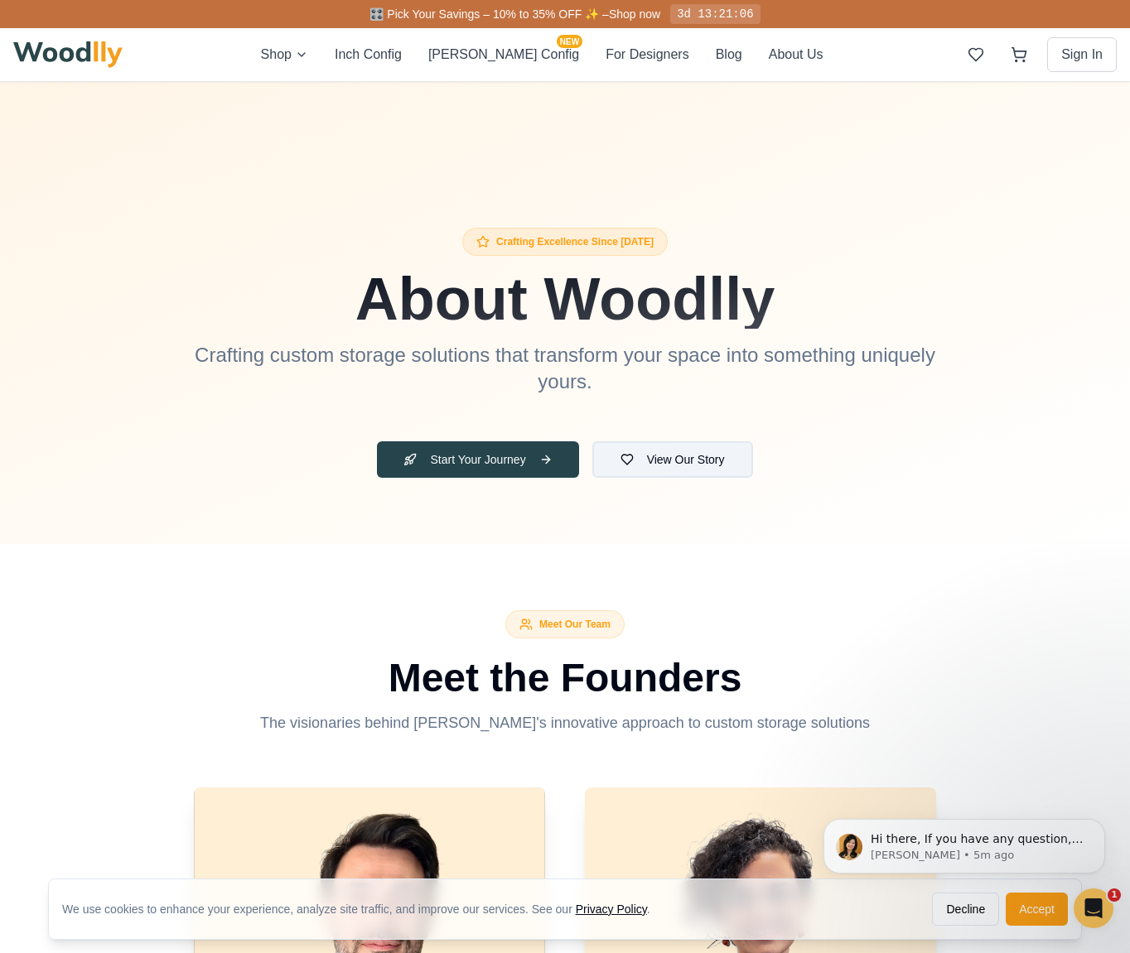
click at [686, 458] on button "View Our Story" at bounding box center [672, 459] width 161 height 36
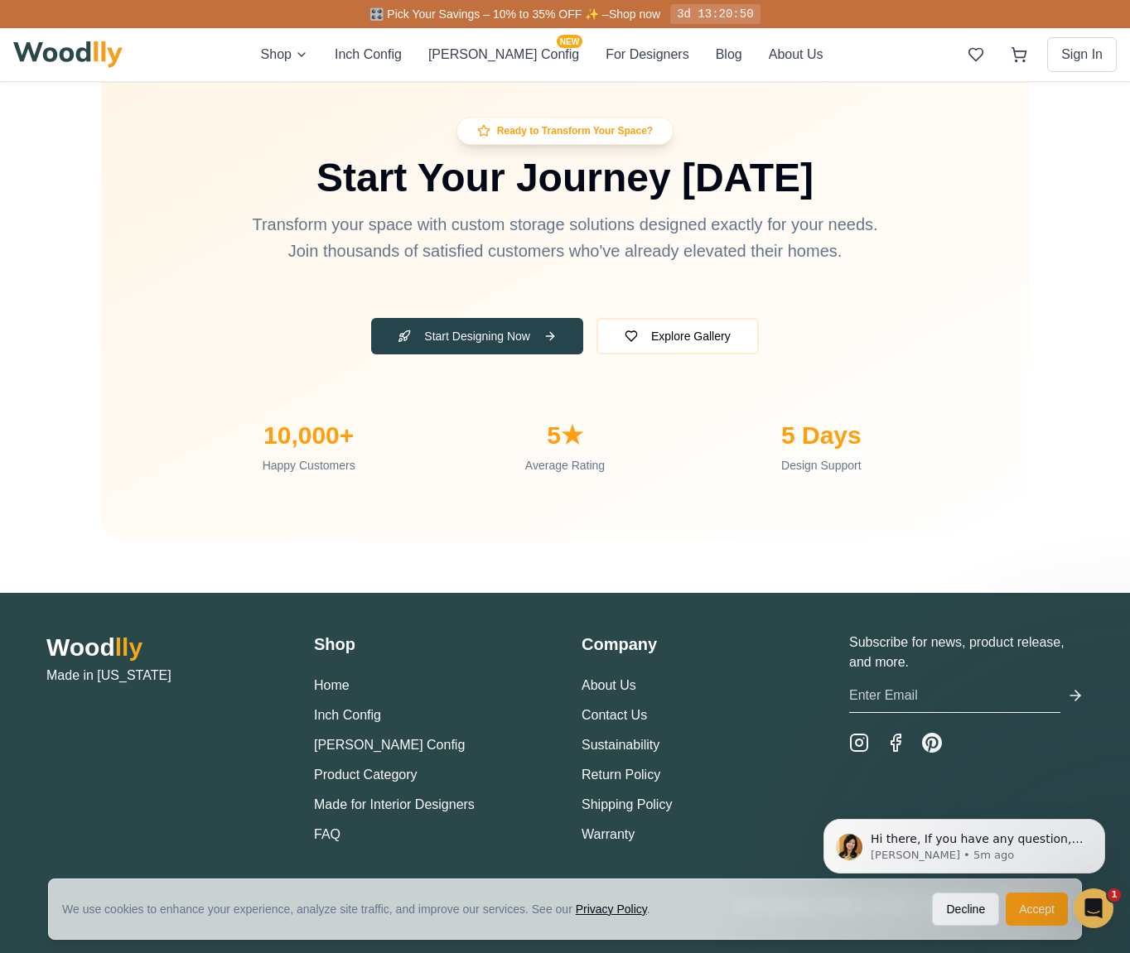
scroll to position [5267, 0]
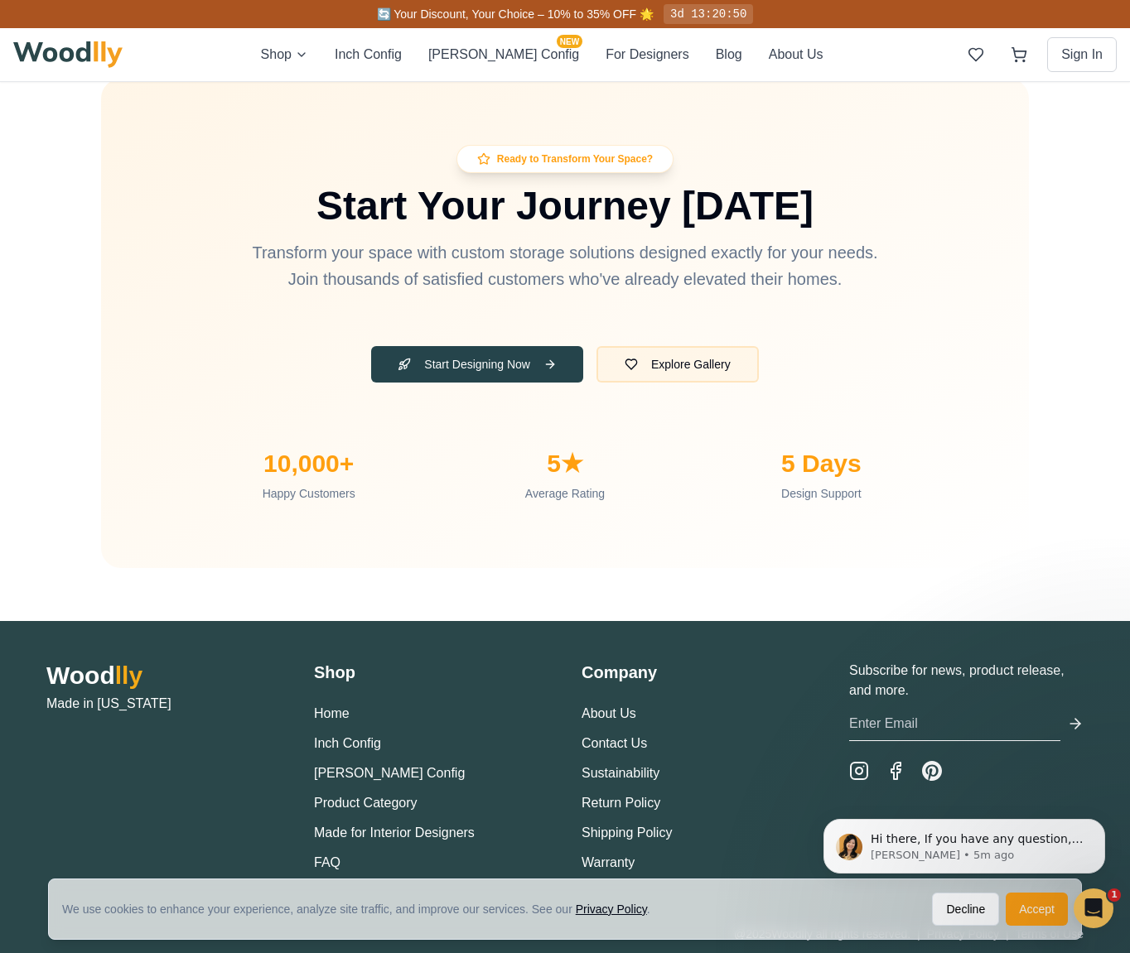
click at [706, 366] on button "Explore Gallery" at bounding box center [677, 364] width 162 height 36
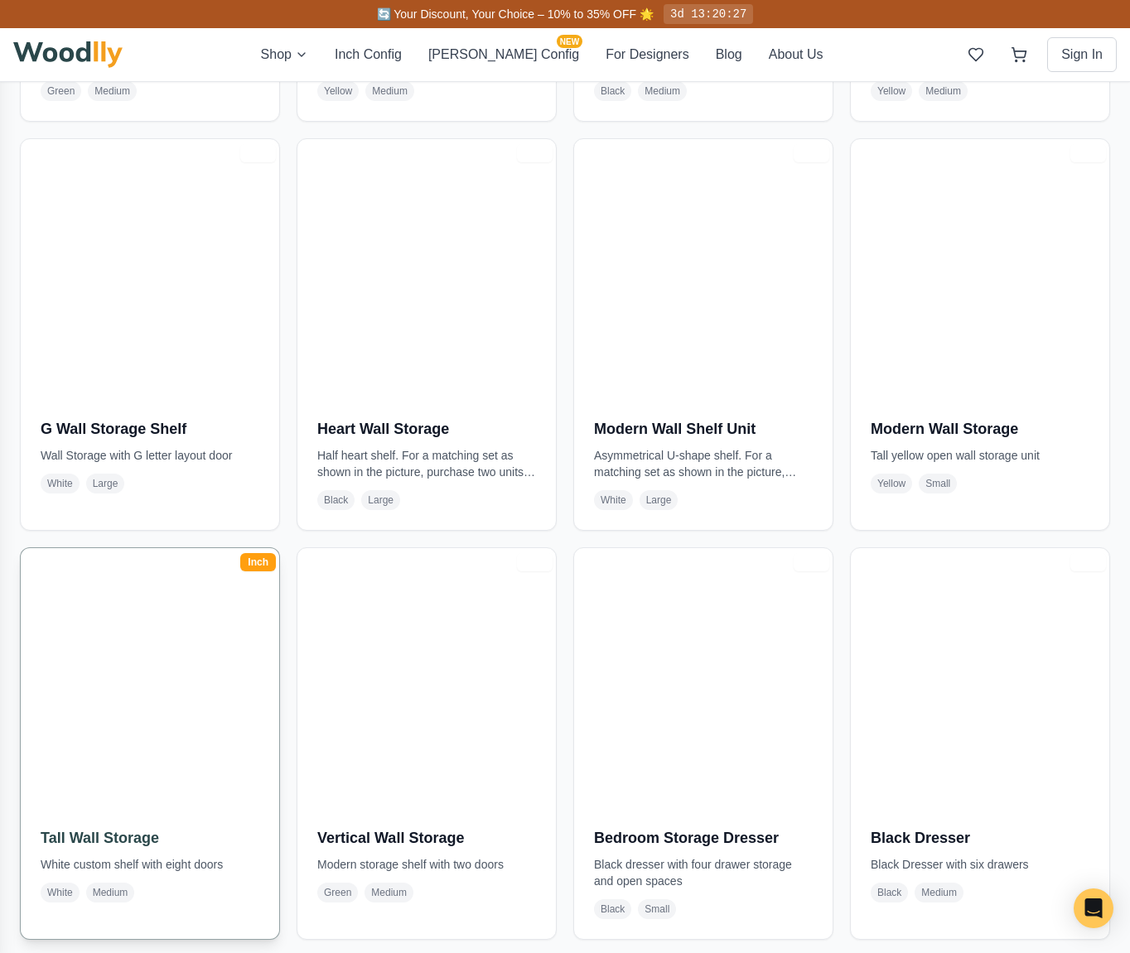
scroll to position [5283, 0]
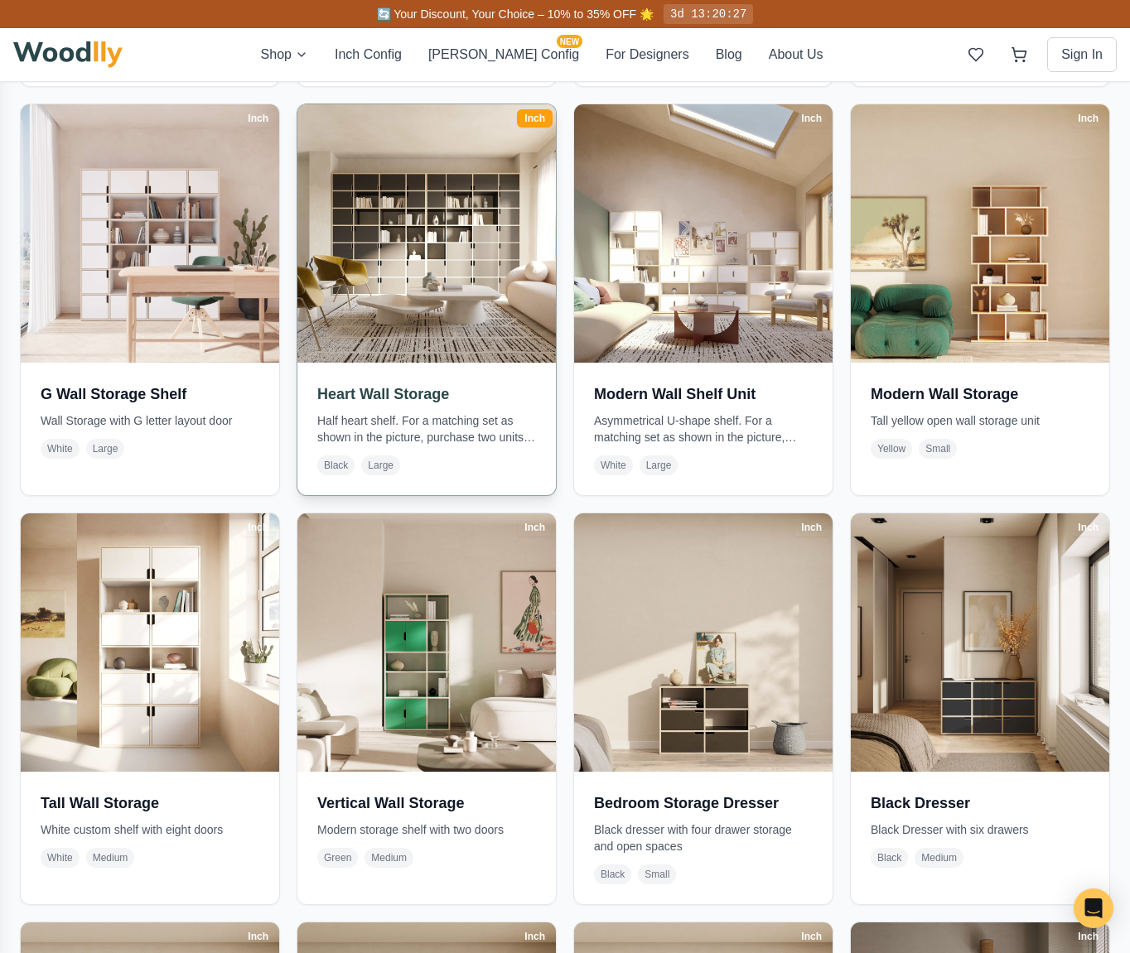
click at [412, 287] on img at bounding box center [427, 234] width 272 height 272
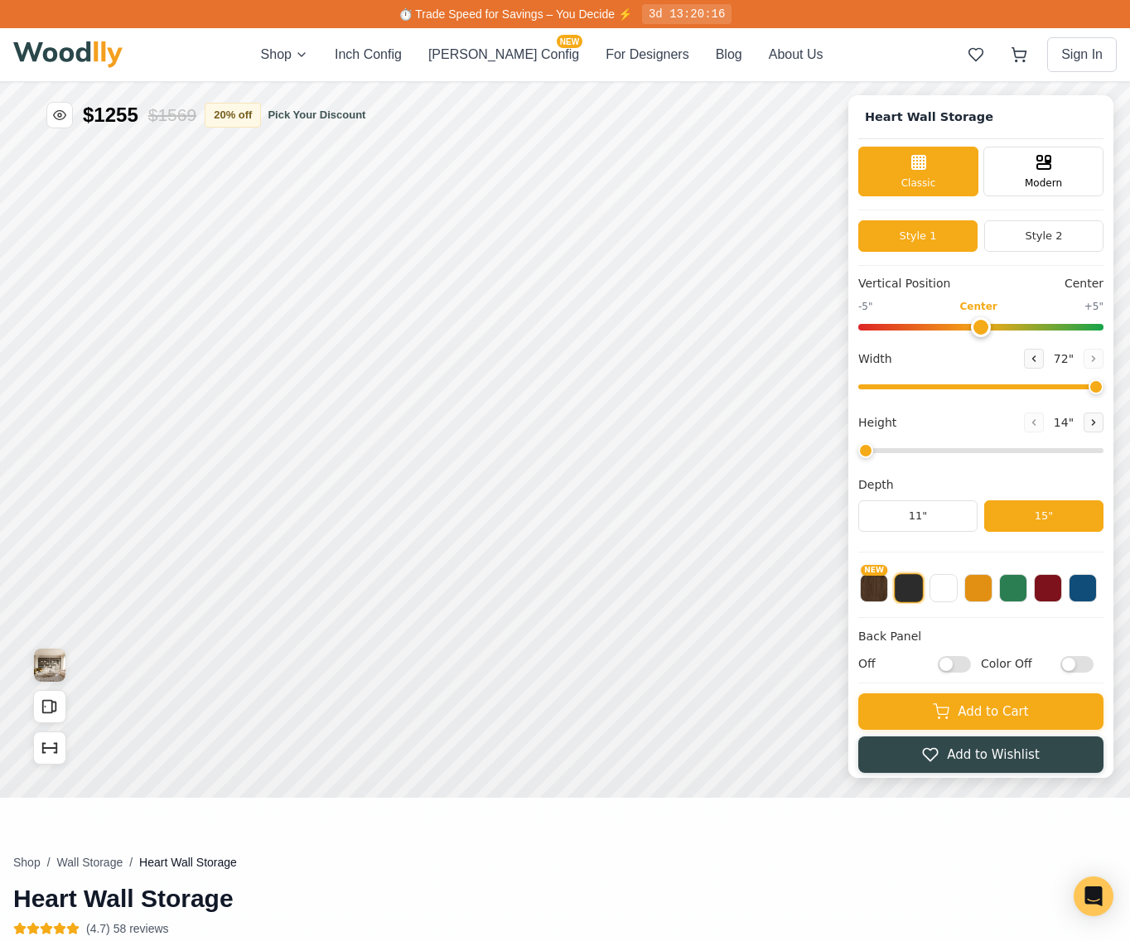
drag, startPoint x: 1077, startPoint y: 452, endPoint x: 821, endPoint y: 446, distance: 256.8
click at [858, 448] on input "range" at bounding box center [980, 450] width 245 height 5
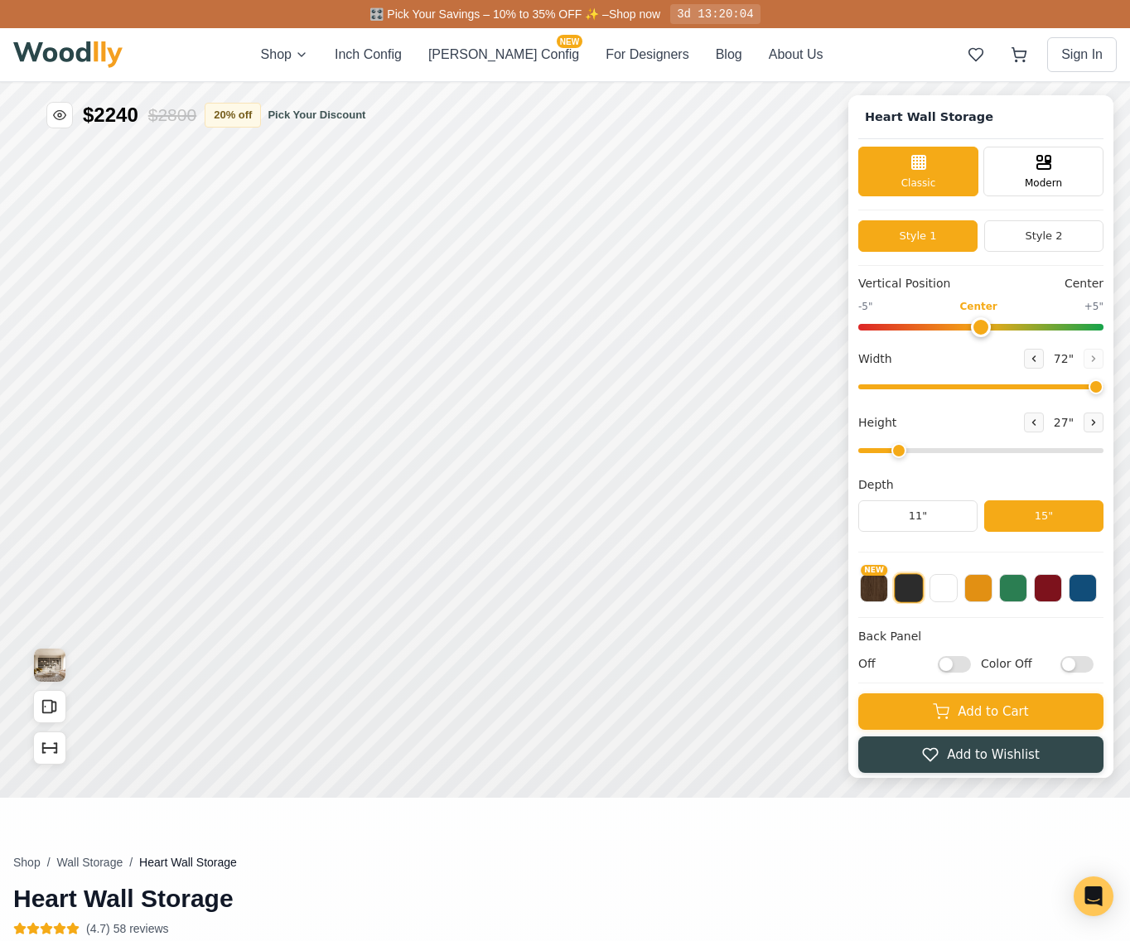
type input "1"
click at [893, 453] on input "range" at bounding box center [980, 450] width 245 height 5
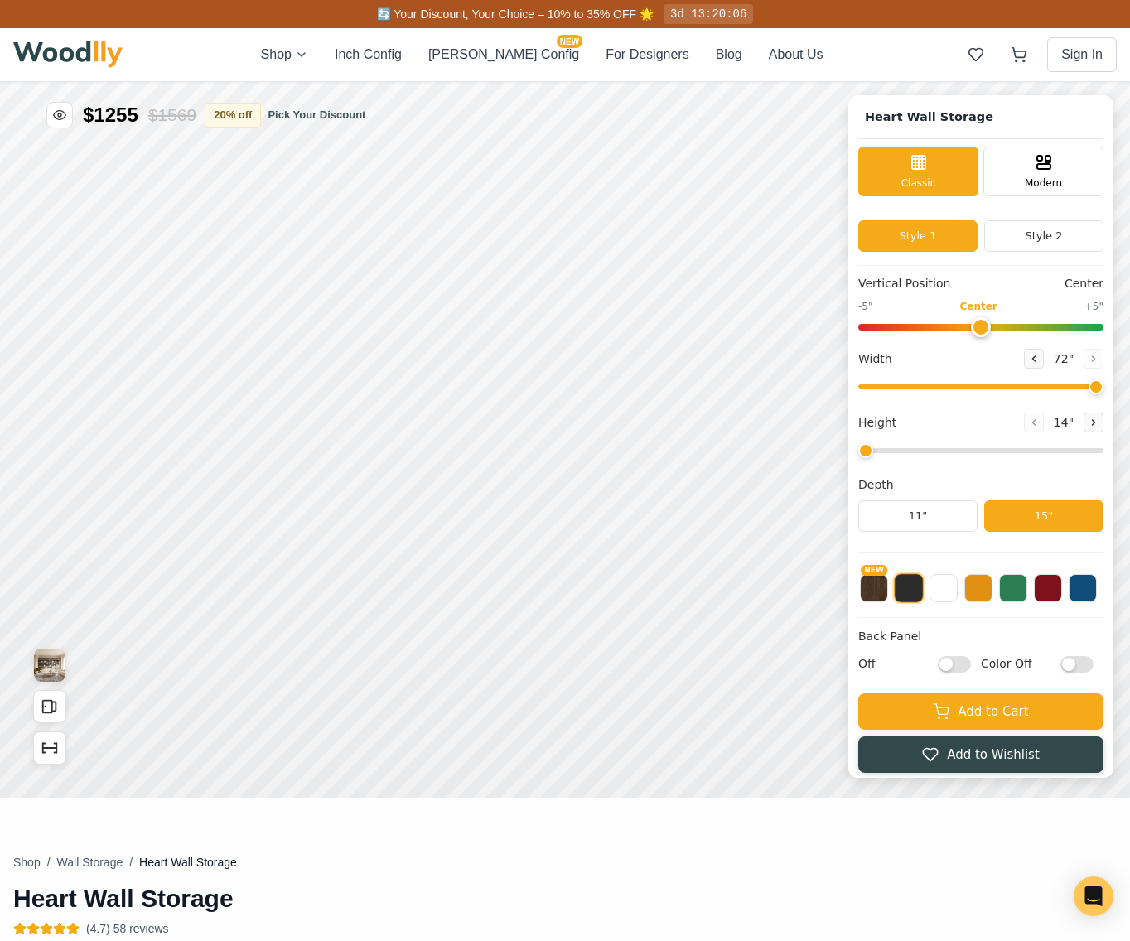
scroll to position [152, 0]
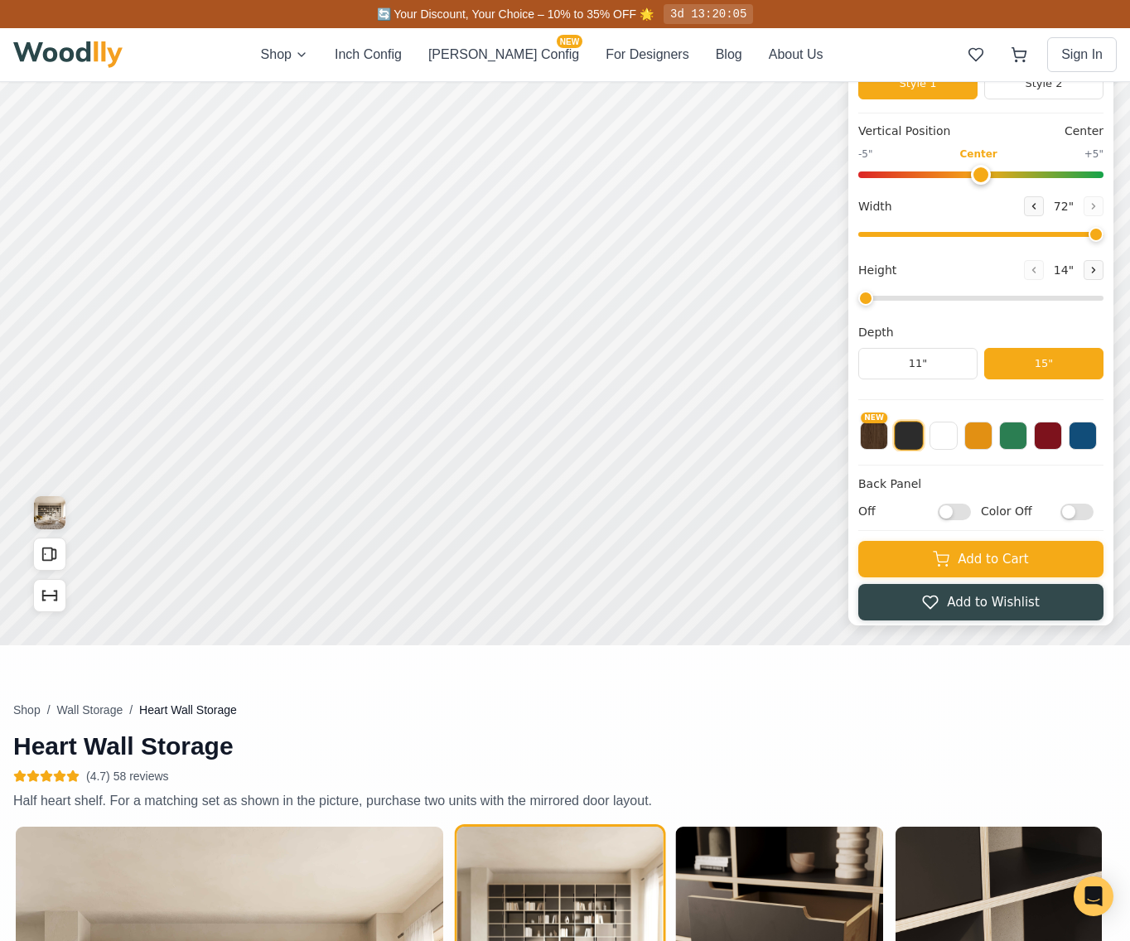
drag, startPoint x: 64, startPoint y: 776, endPoint x: 104, endPoint y: 776, distance: 39.8
click at [66, 776] on div "(4.7) 58 reviews" at bounding box center [376, 776] width 727 height 17
click at [108, 773] on span "(4.7) 58 reviews" at bounding box center [127, 776] width 83 height 17
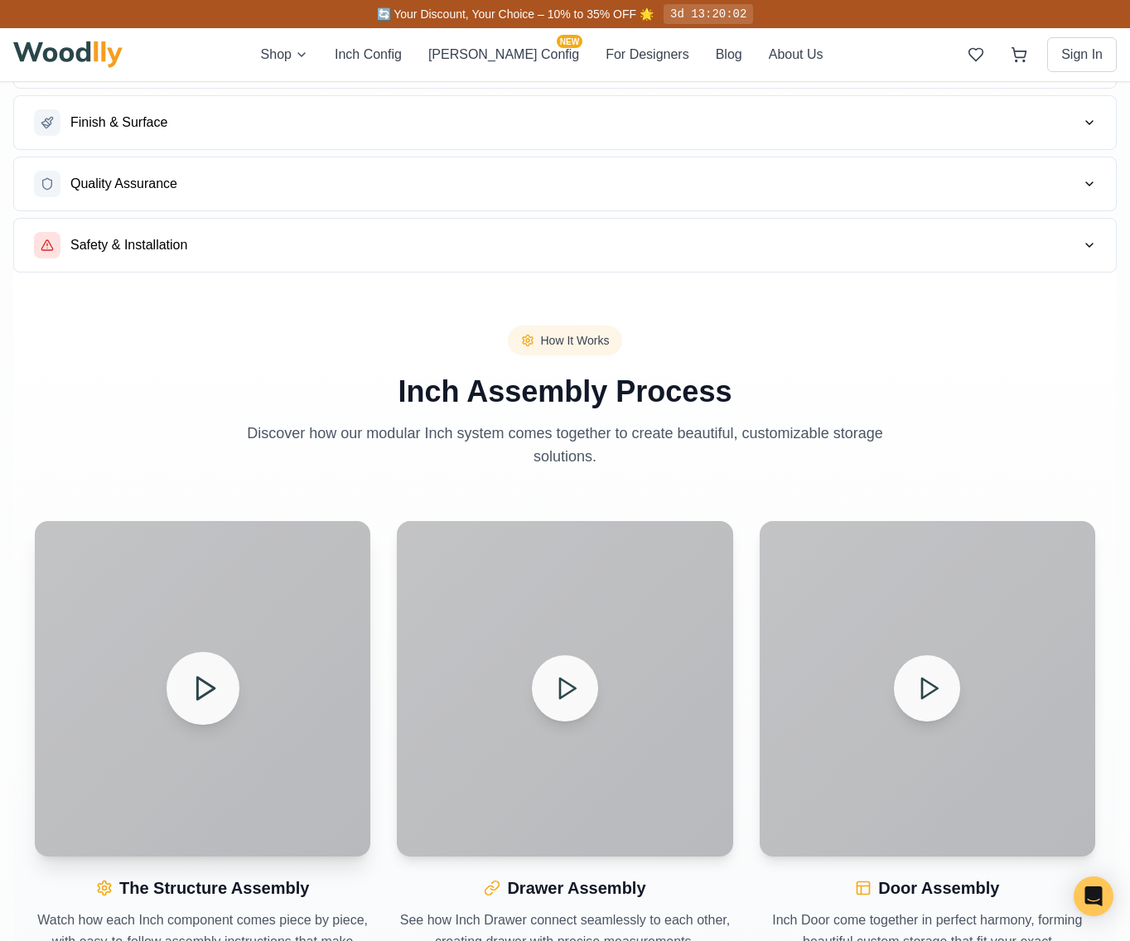
scroll to position [1425, 0]
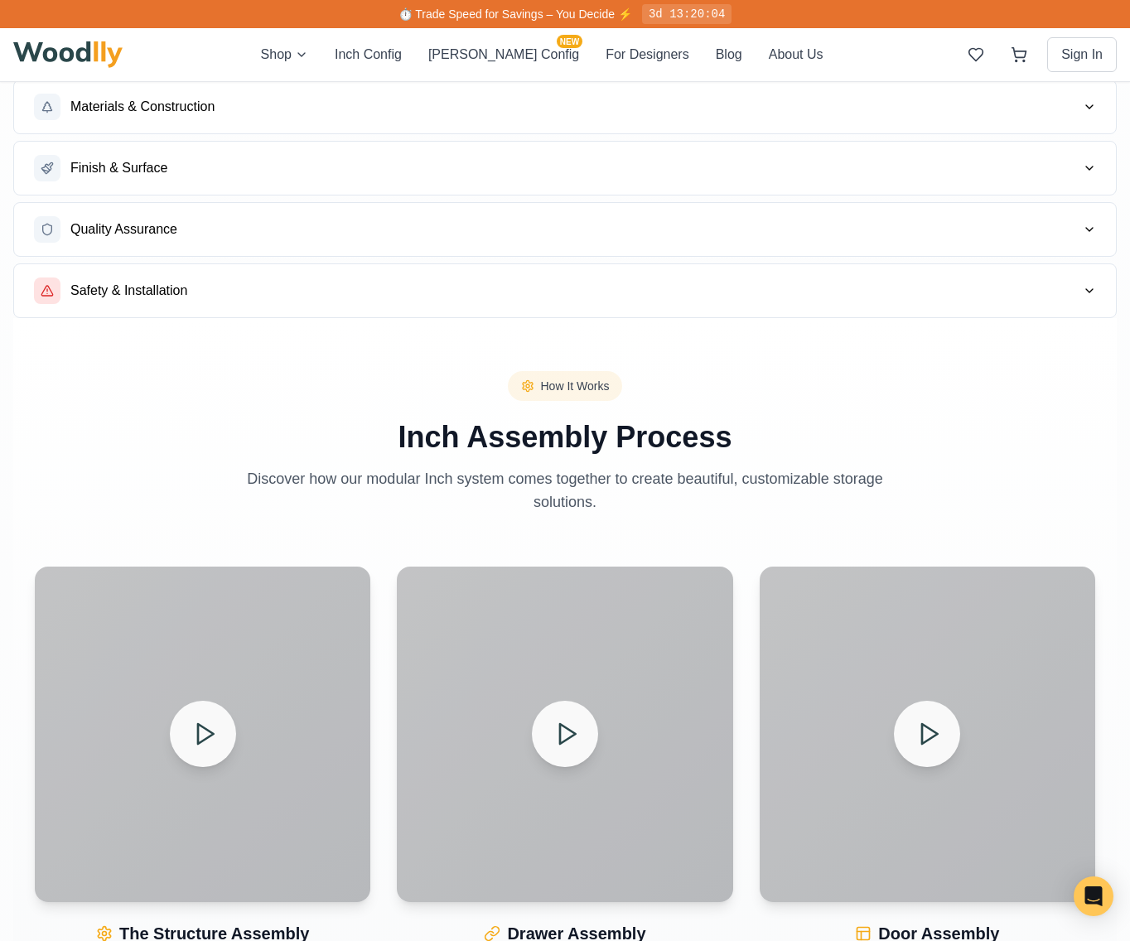
click at [171, 181] on button "Finish & Surface" at bounding box center [564, 168] width 1101 height 53
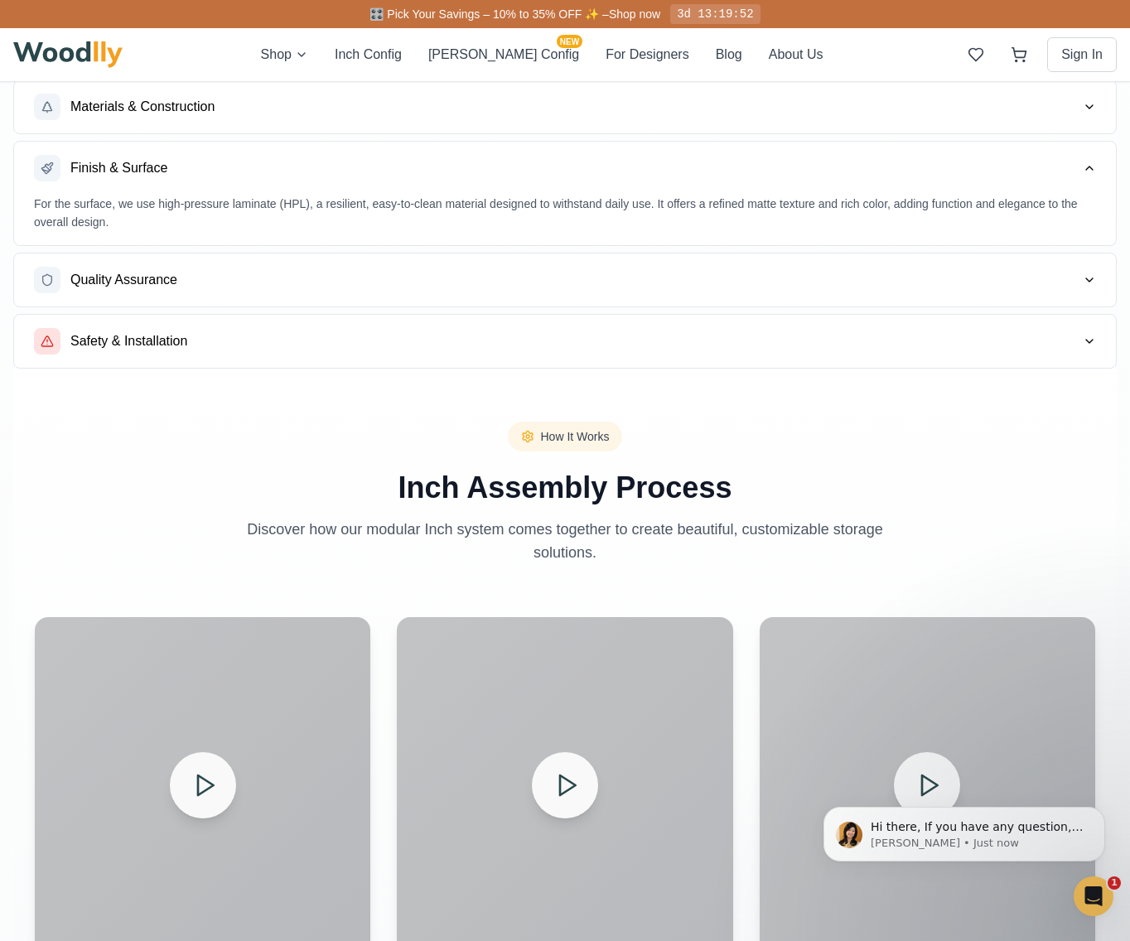
scroll to position [0, 0]
click at [147, 106] on span "Materials & Construction" at bounding box center [142, 107] width 144 height 20
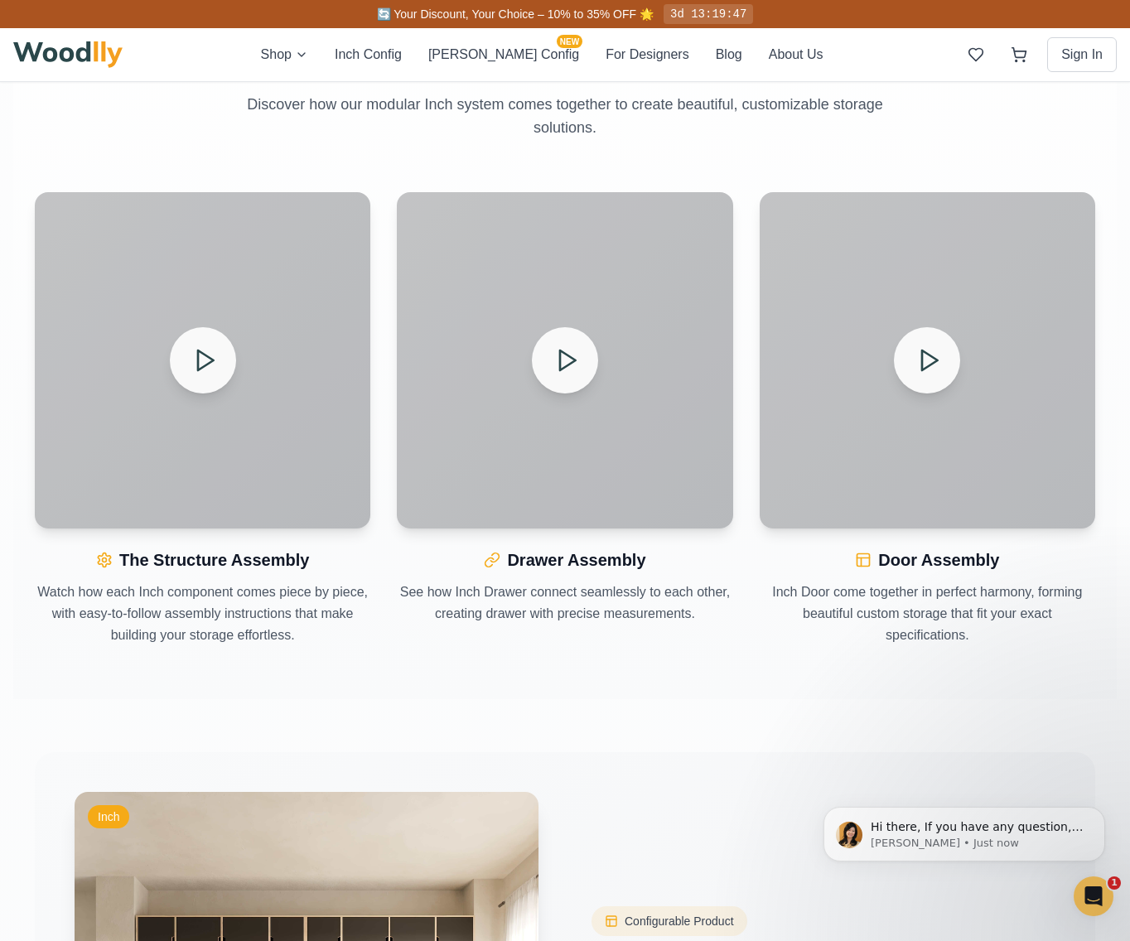
scroll to position [1689, 0]
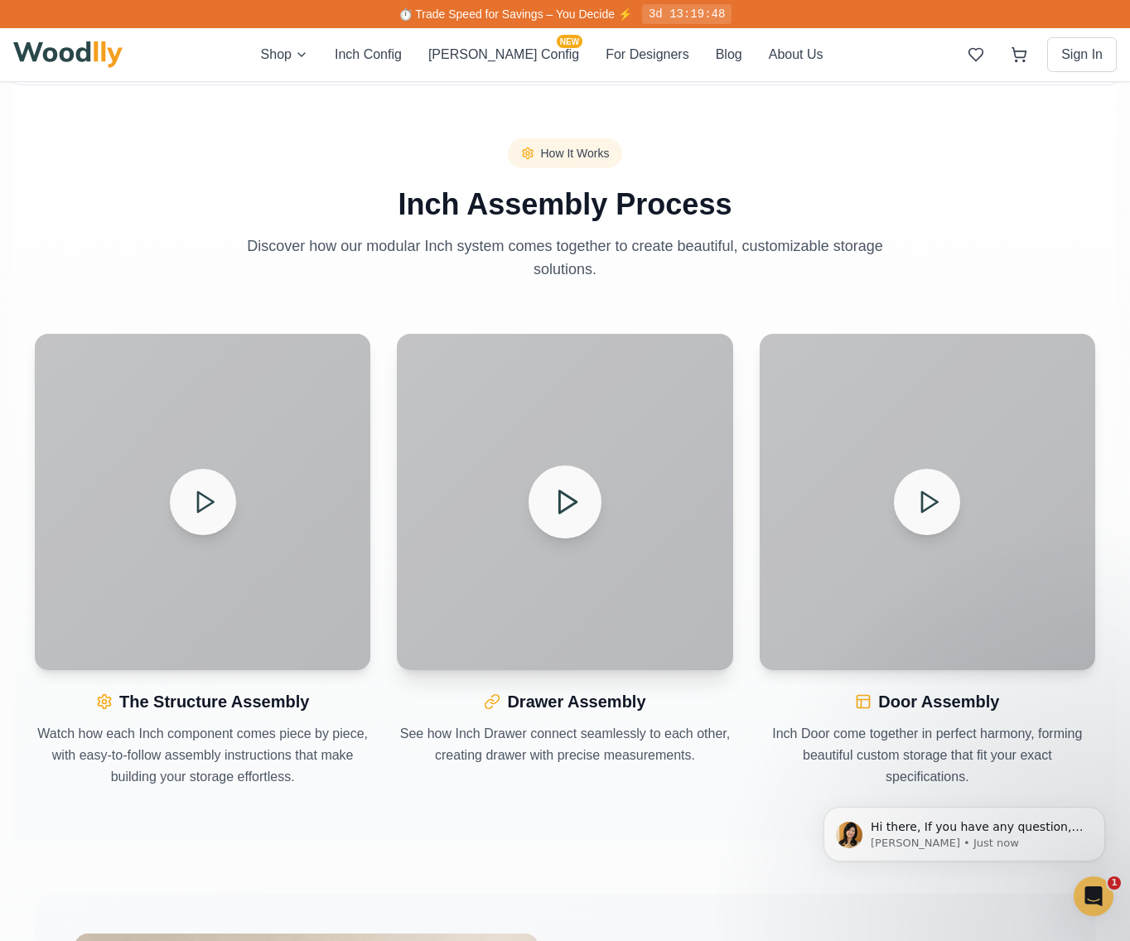
click at [570, 519] on button at bounding box center [564, 501] width 73 height 73
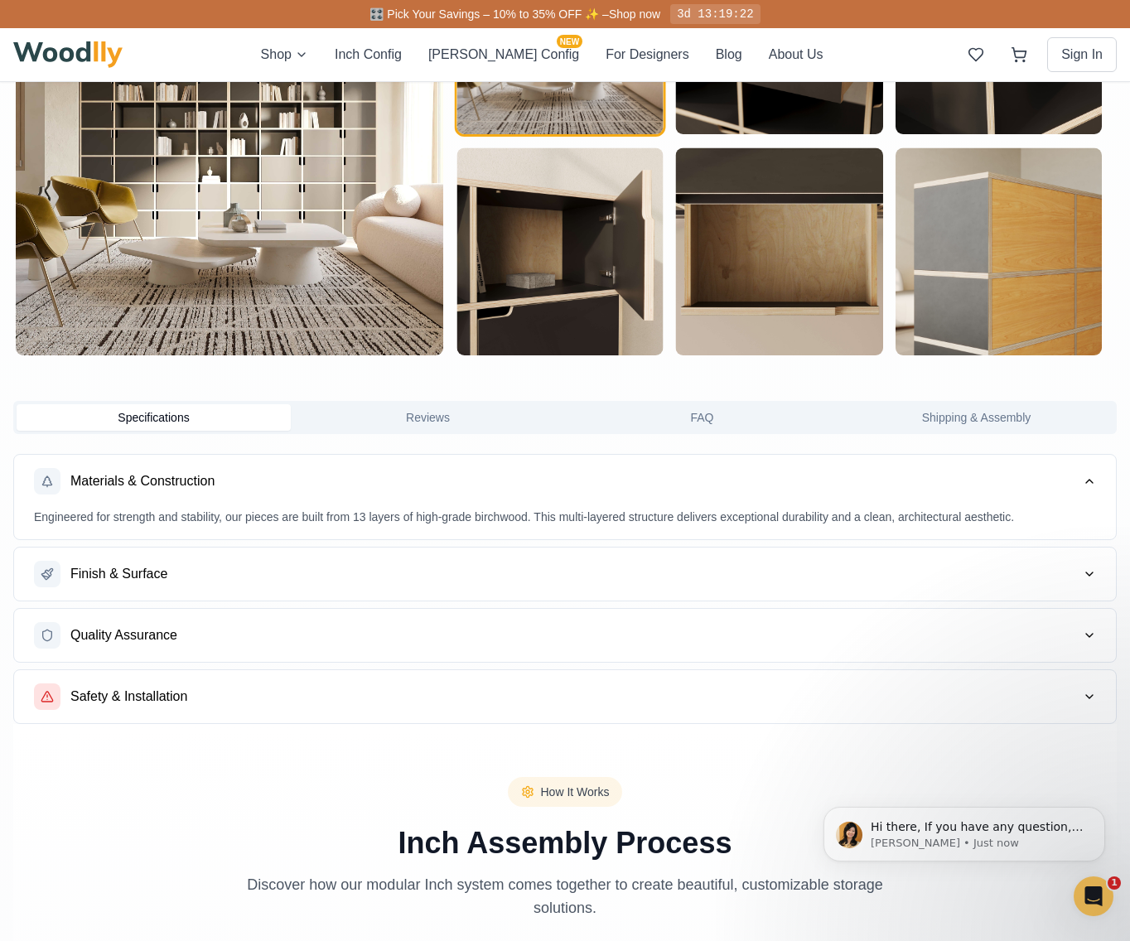
scroll to position [698, 0]
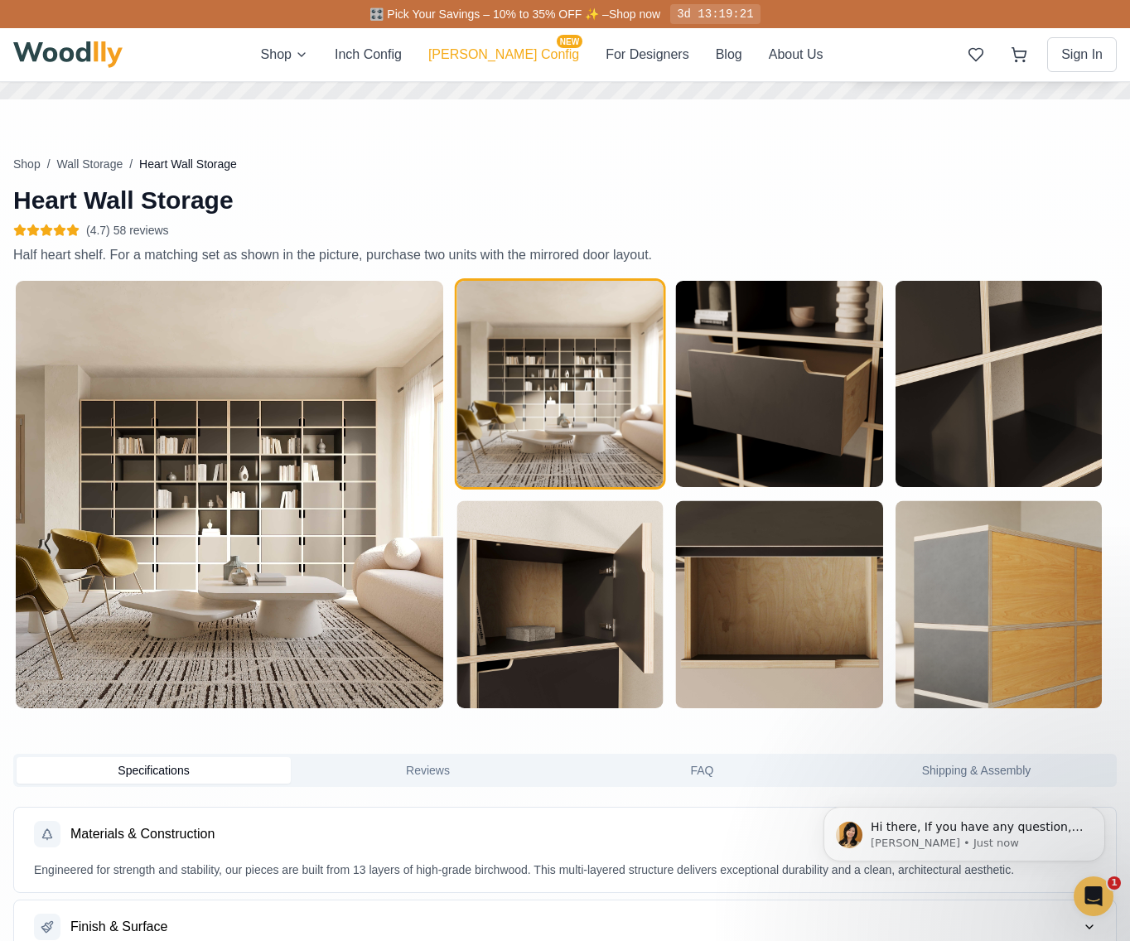
click at [502, 59] on button "[PERSON_NAME] Config NEW" at bounding box center [503, 55] width 151 height 20
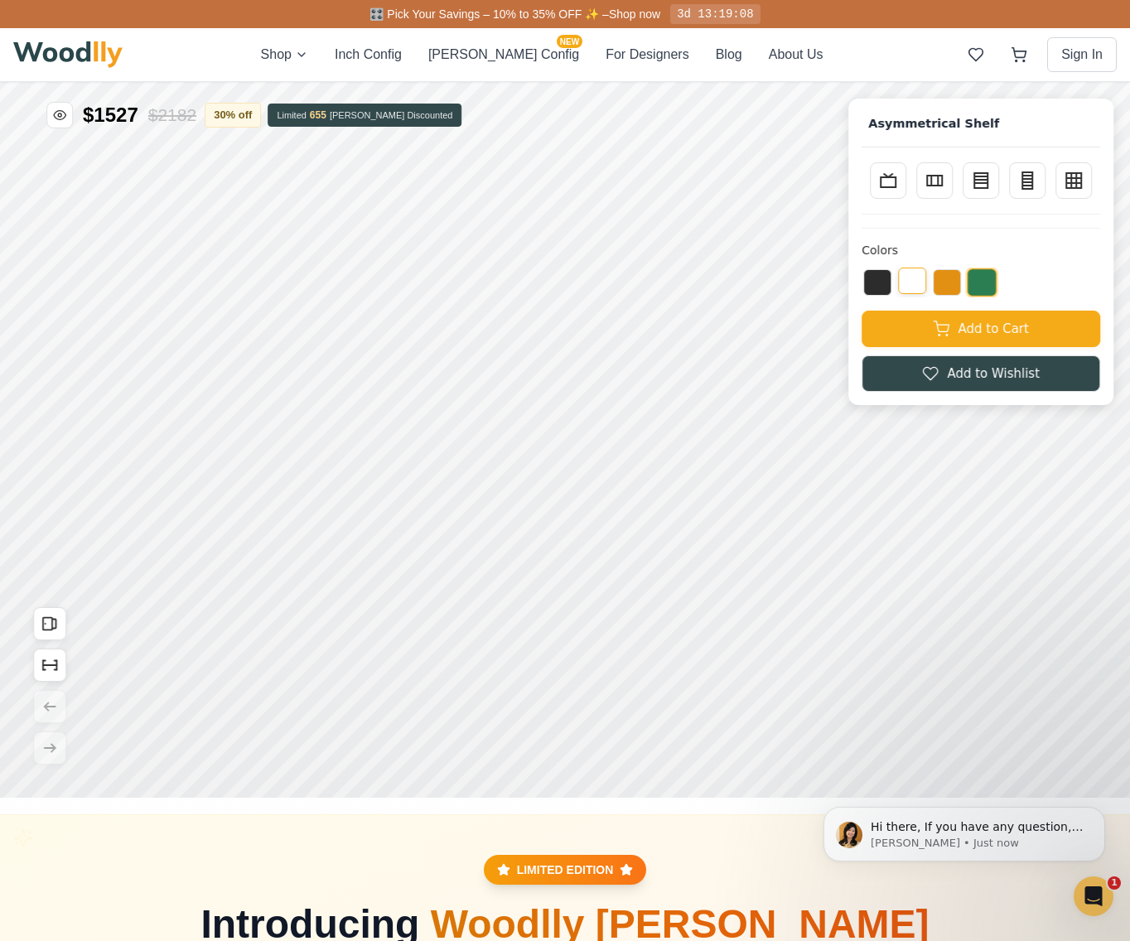
click at [915, 277] on button at bounding box center [912, 280] width 28 height 27
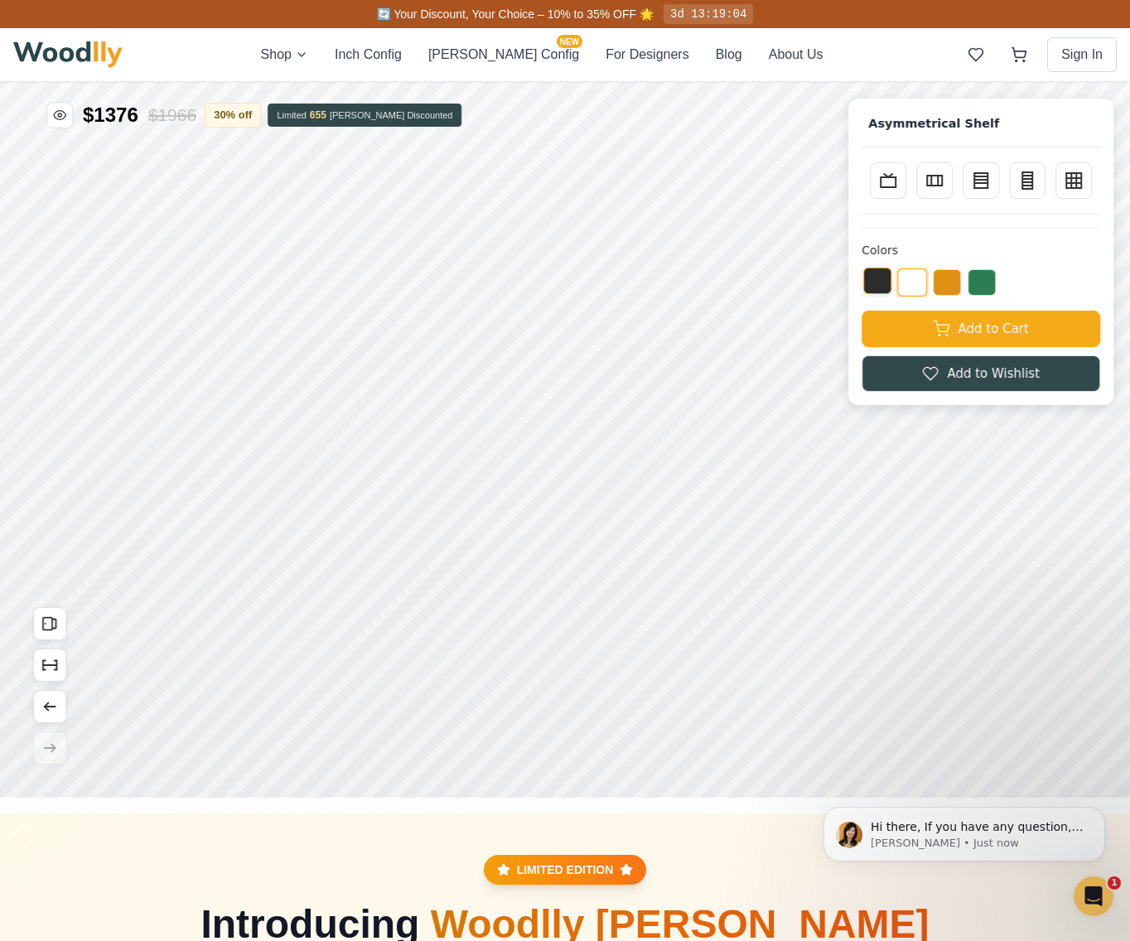
click at [886, 279] on button at bounding box center [877, 280] width 28 height 27
click at [926, 282] on button at bounding box center [912, 280] width 28 height 27
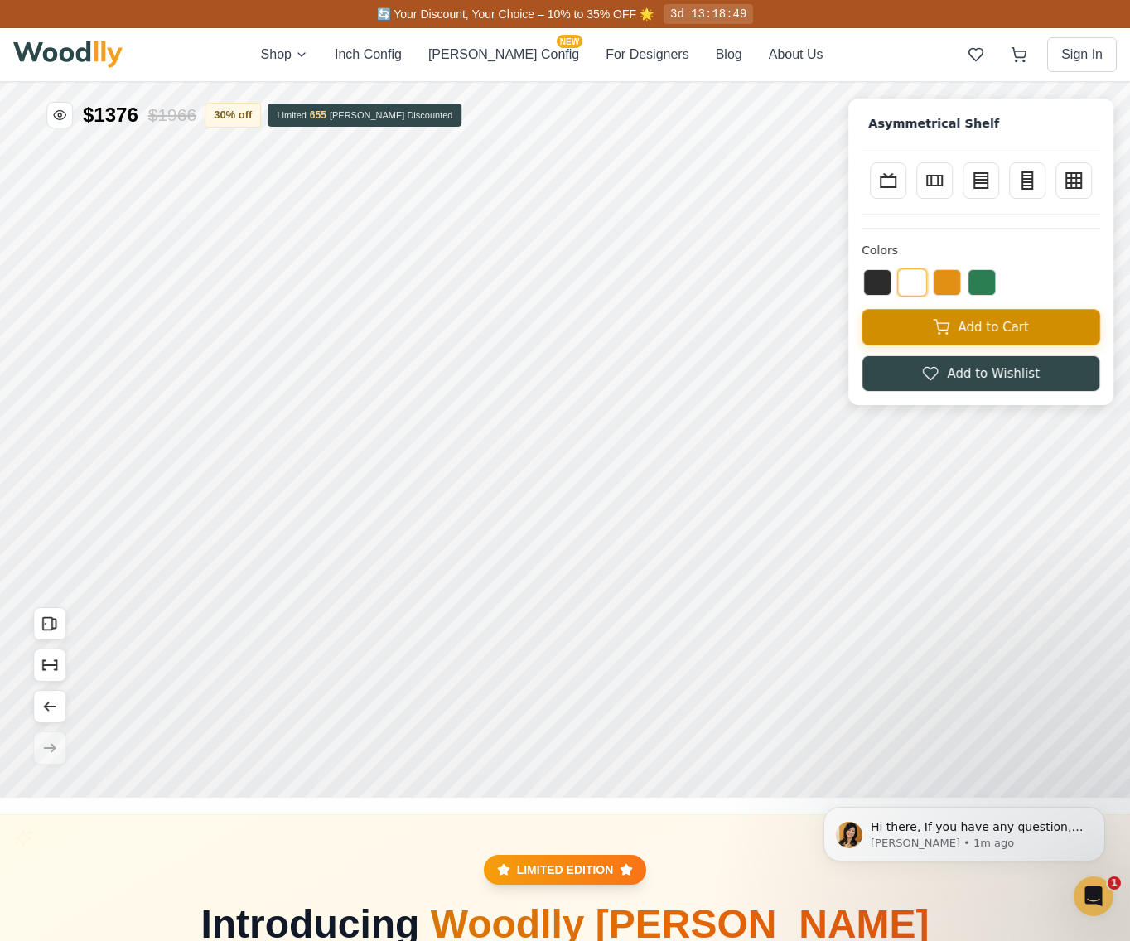
click at [983, 327] on button "Add to Cart" at bounding box center [980, 327] width 239 height 36
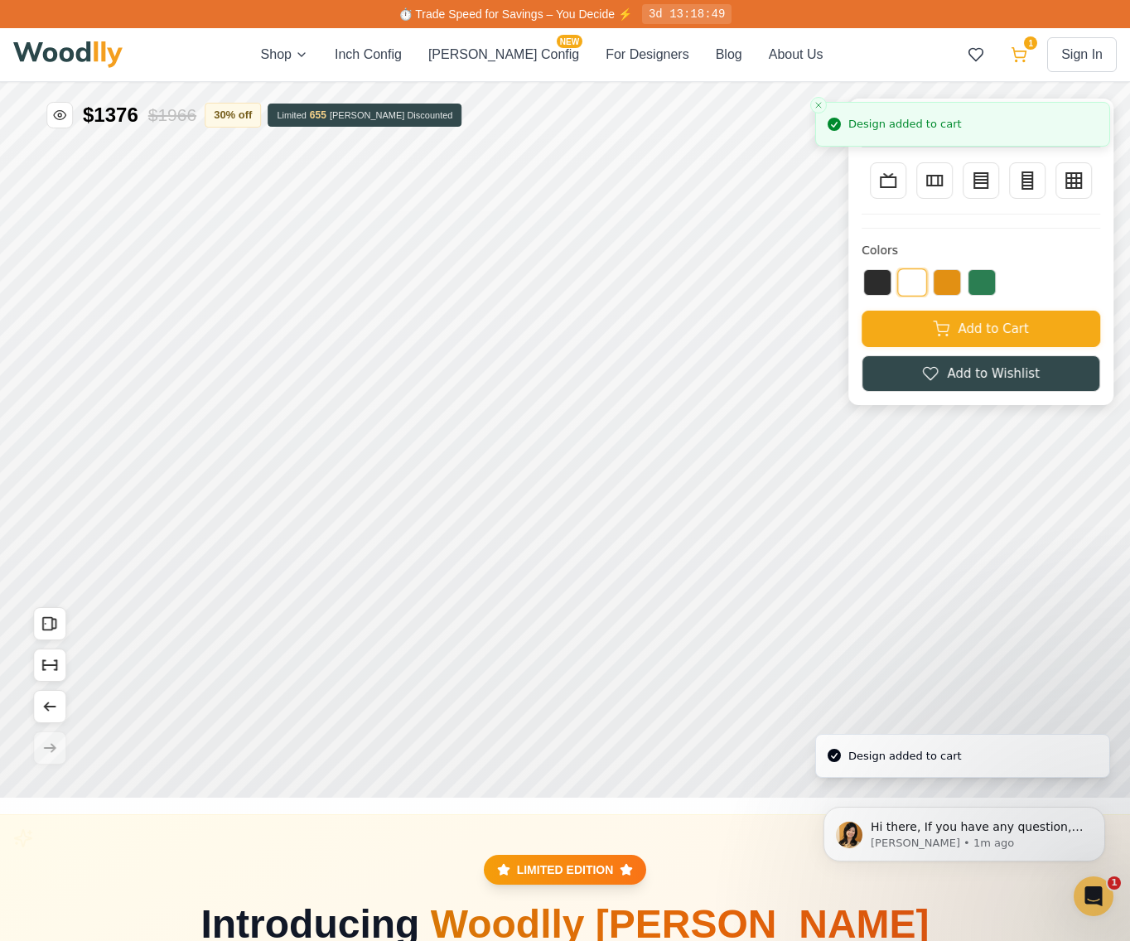
click at [1032, 52] on button "1" at bounding box center [1019, 55] width 30 height 30
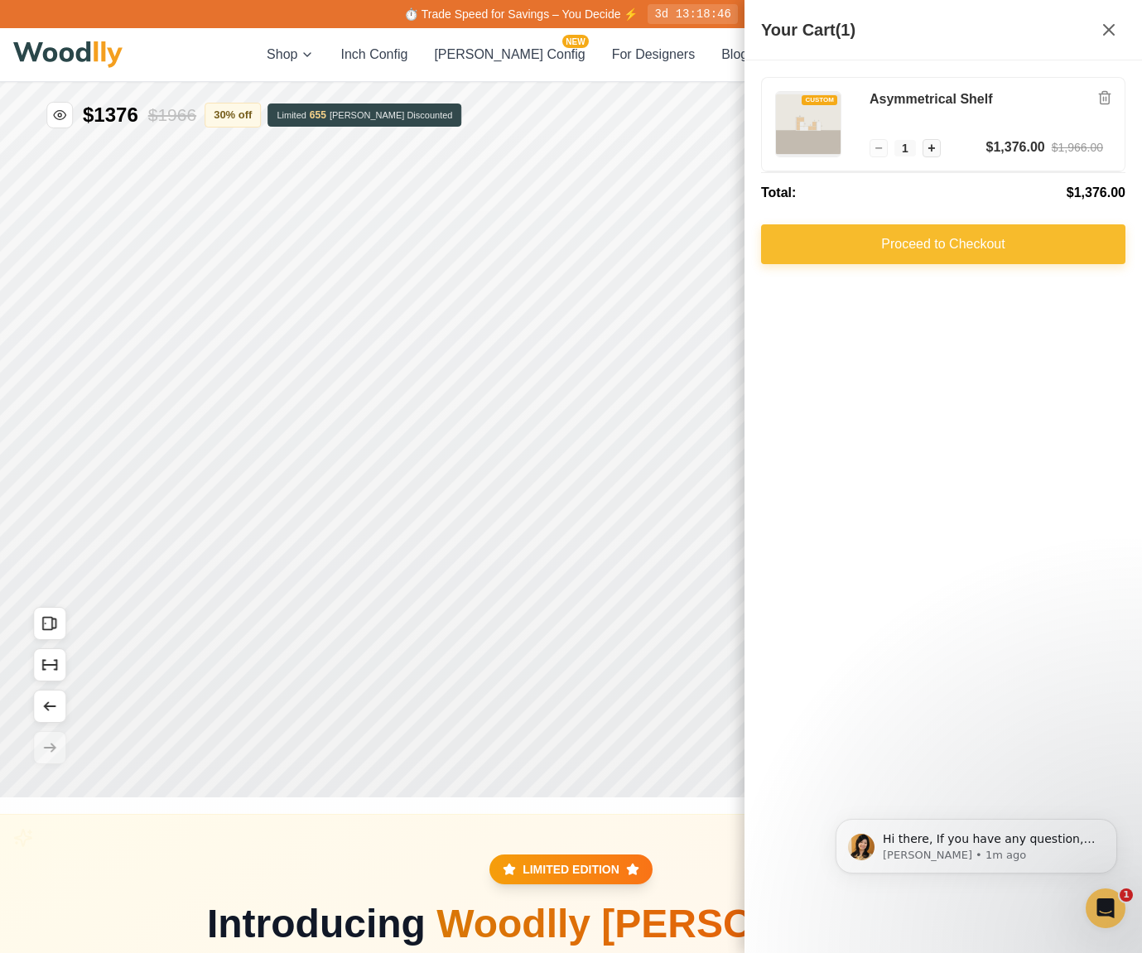
click at [932, 240] on button "Proceed to Checkout" at bounding box center [943, 244] width 364 height 40
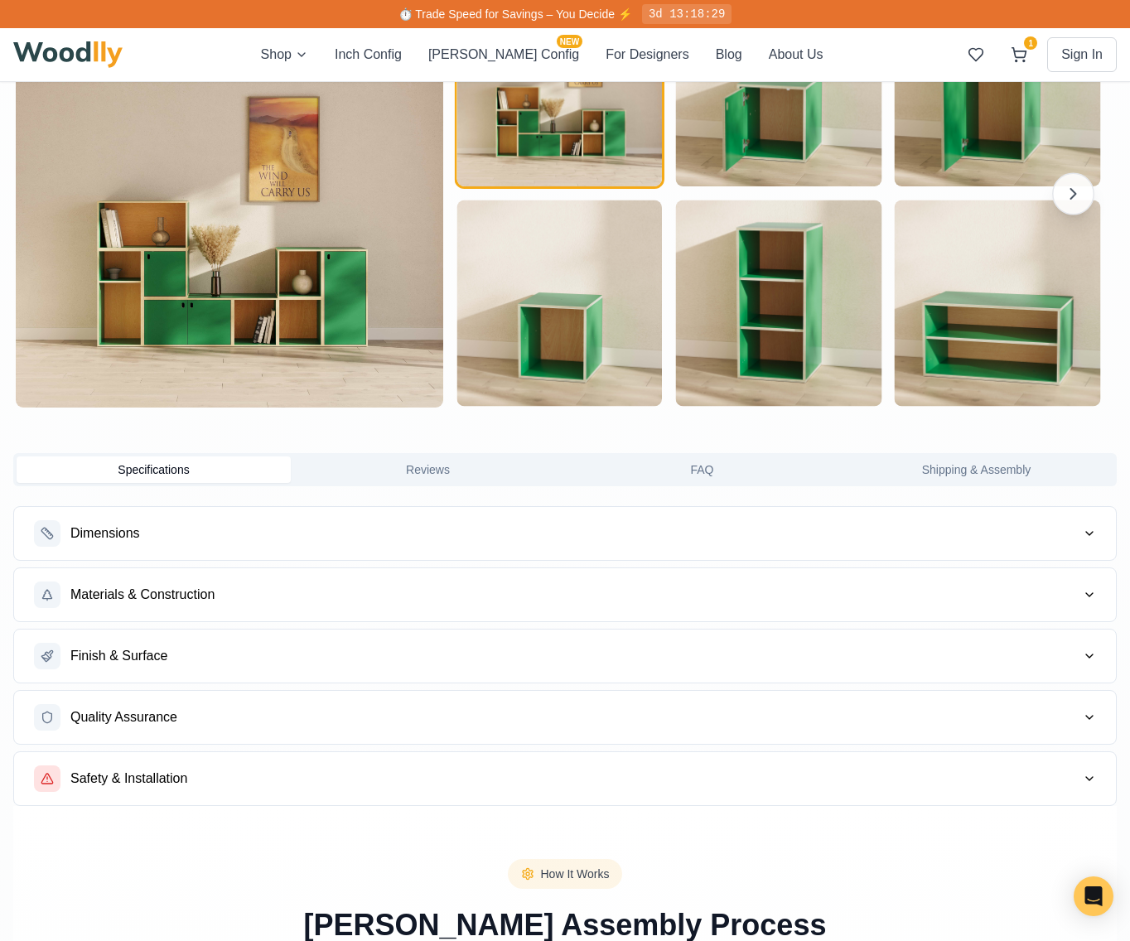
scroll to position [1654, 0]
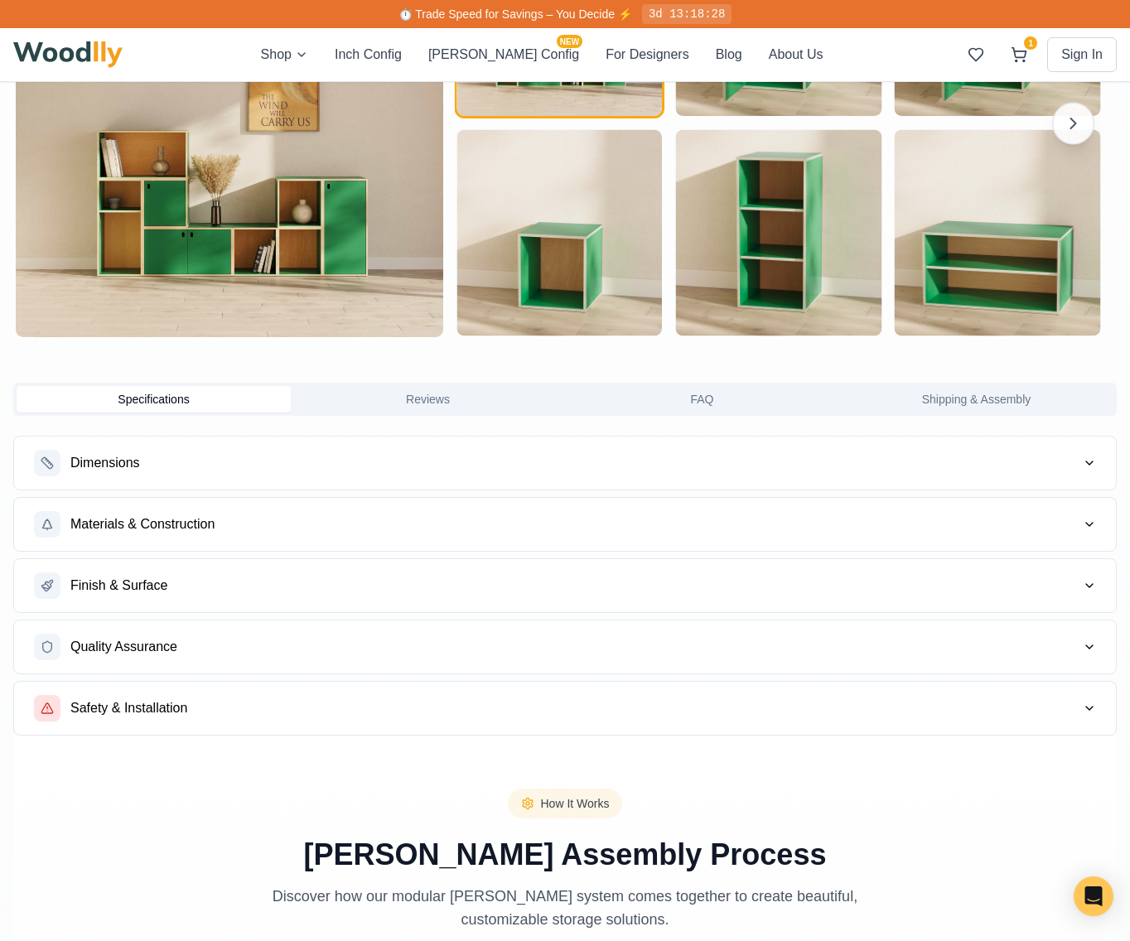
click at [316, 466] on button "Dimensions" at bounding box center [564, 462] width 1101 height 53
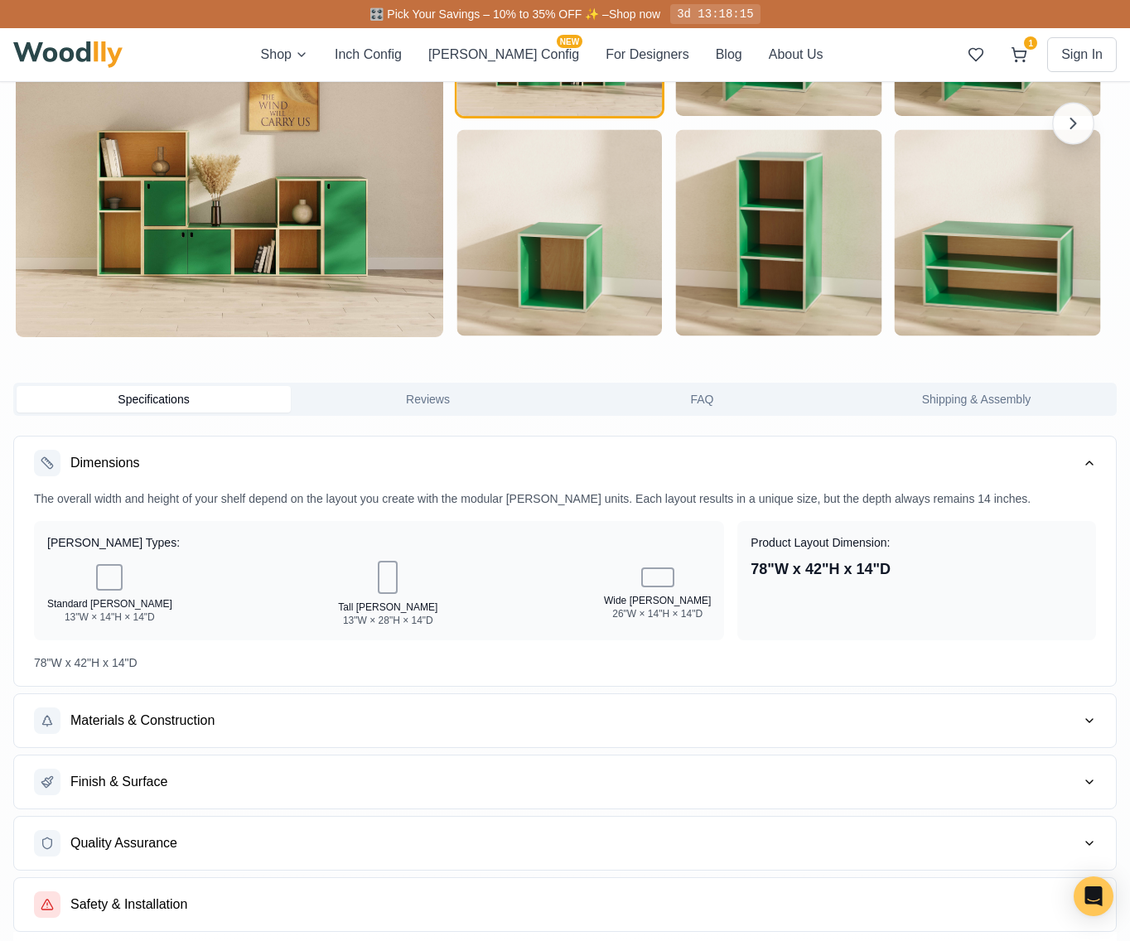
click at [312, 719] on button "Materials & Construction" at bounding box center [564, 720] width 1101 height 53
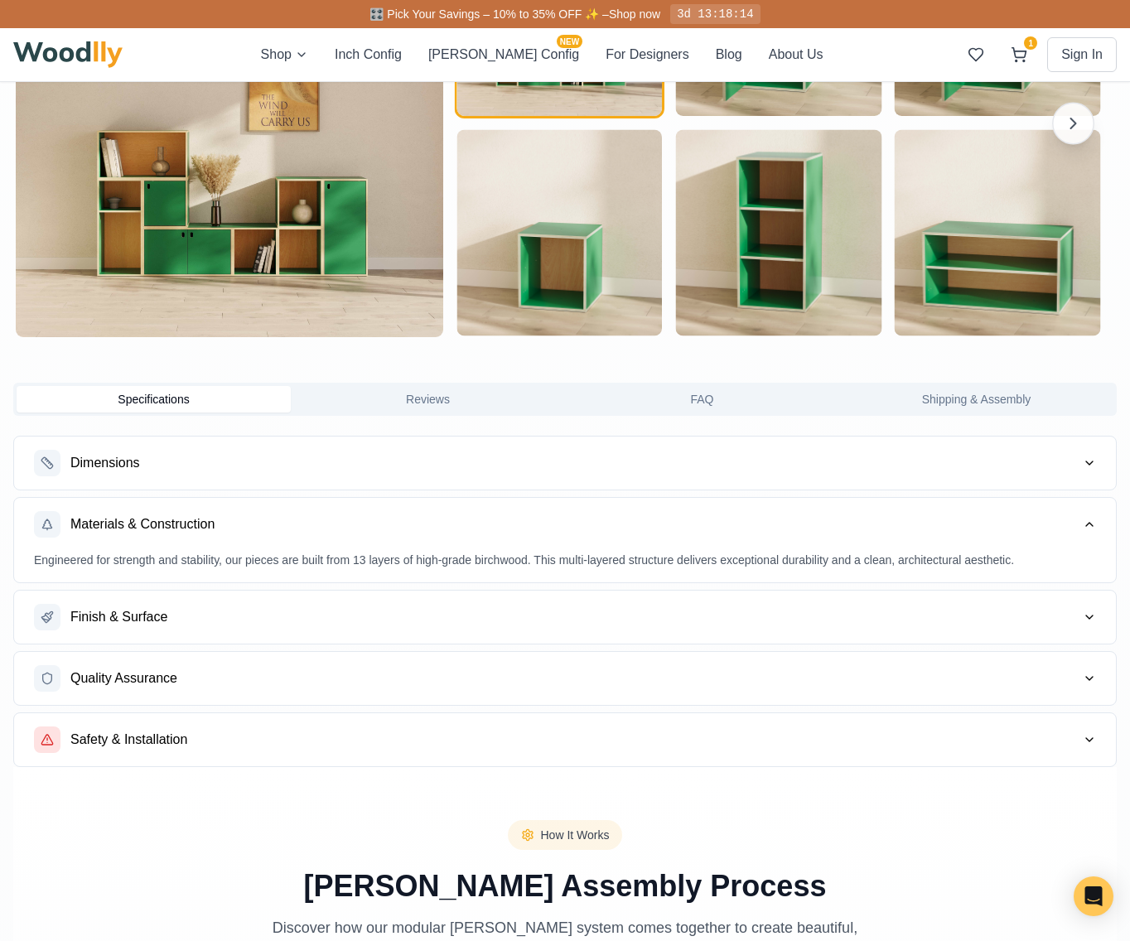
click at [336, 614] on button "Finish & Surface" at bounding box center [564, 616] width 1101 height 53
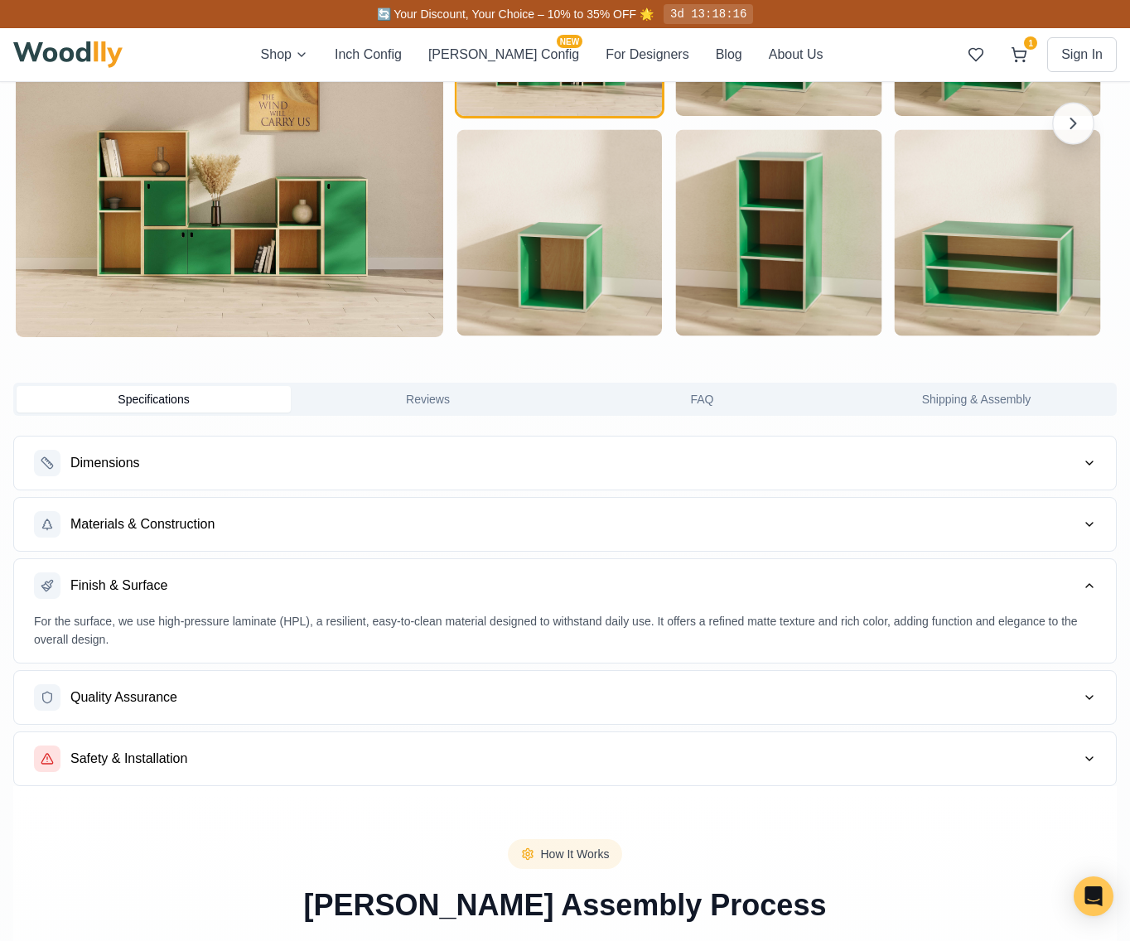
click at [334, 700] on button "Quality Assurance" at bounding box center [564, 697] width 1101 height 53
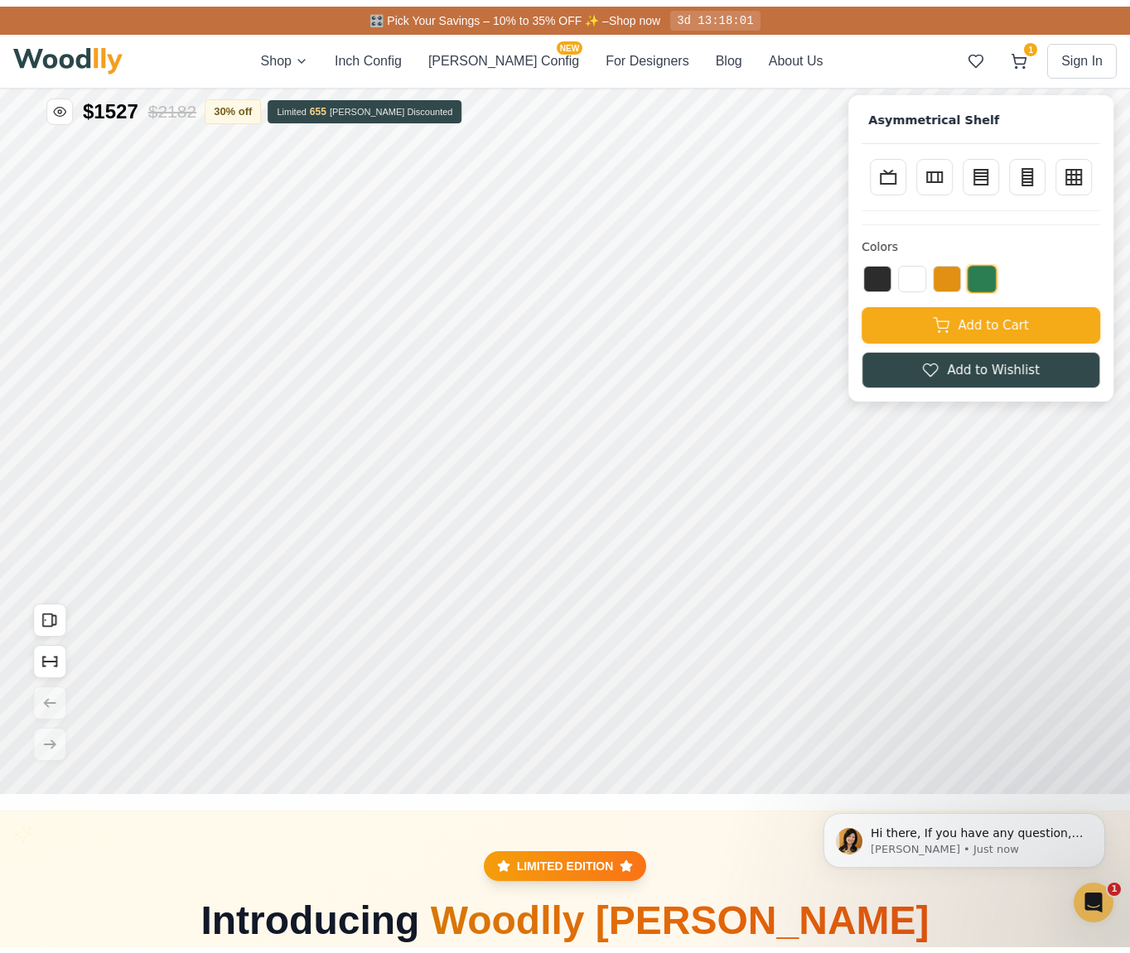
scroll to position [0, 0]
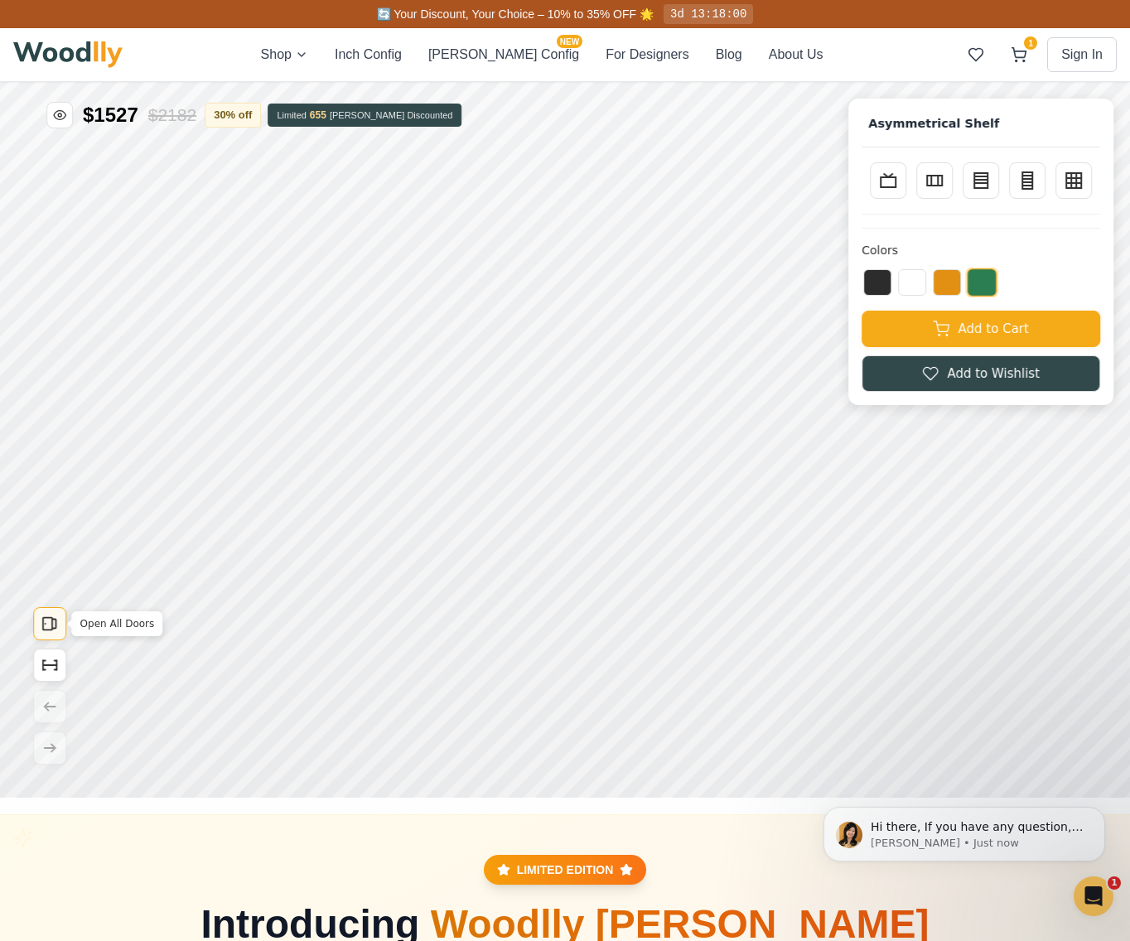
click at [57, 631] on icon "Open All Doors" at bounding box center [50, 623] width 18 height 18
click at [56, 658] on icon "Show Dimensions" at bounding box center [50, 665] width 18 height 18
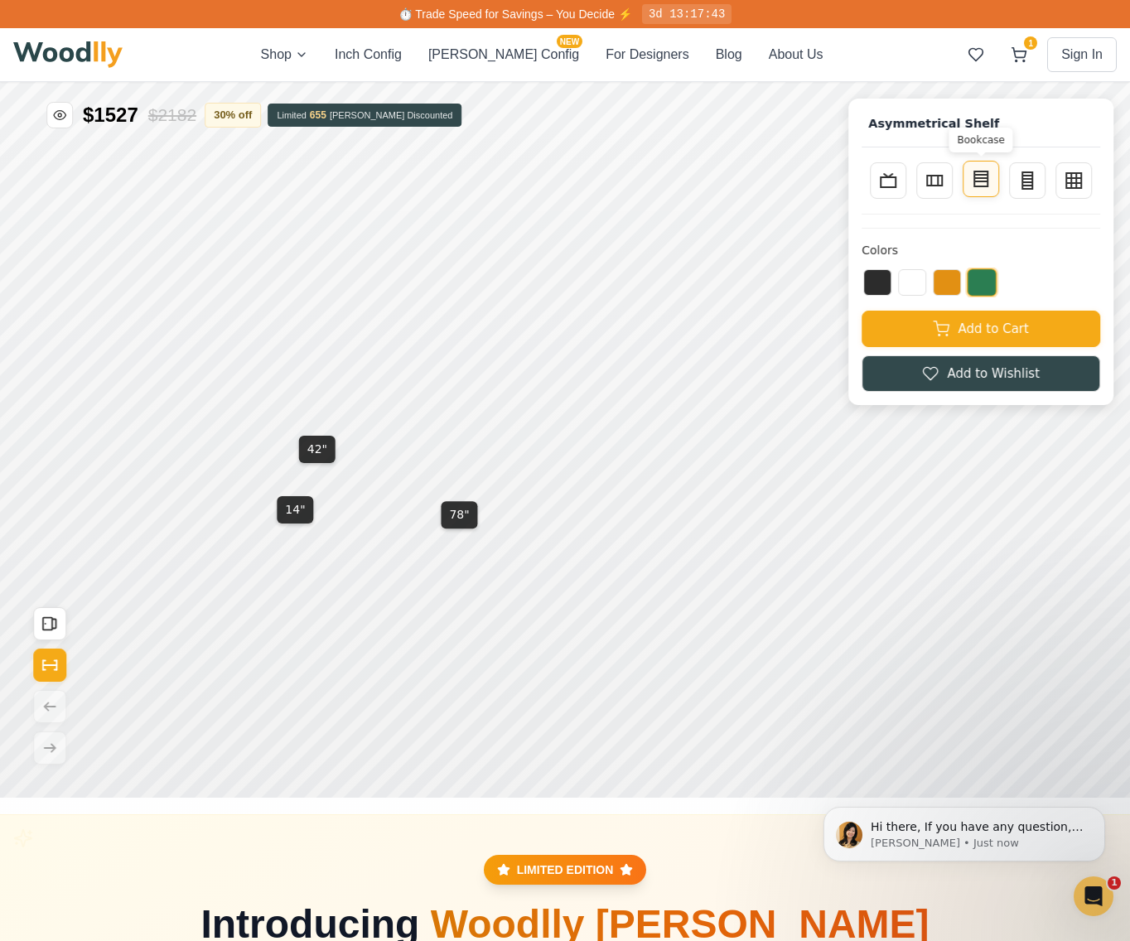
click at [990, 185] on icon at bounding box center [981, 179] width 20 height 20
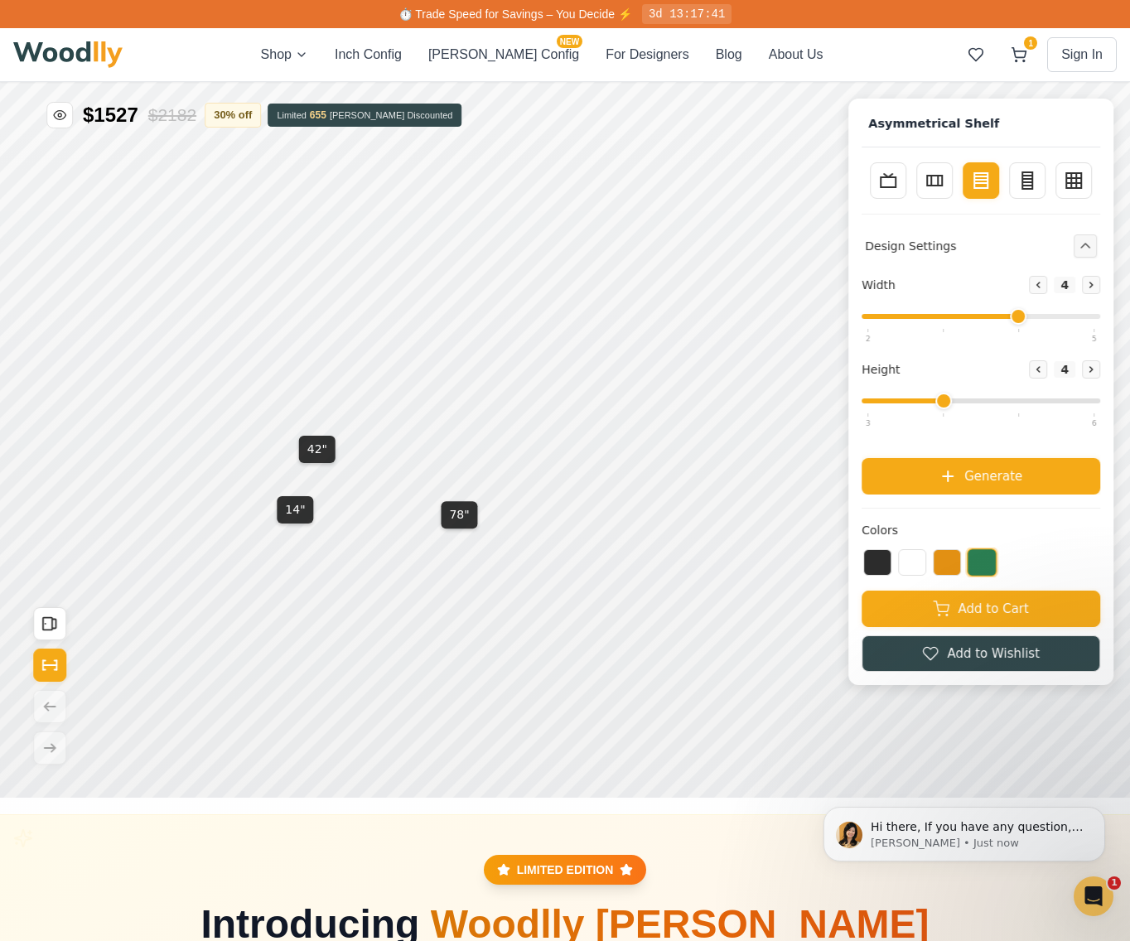
drag, startPoint x: 957, startPoint y: 313, endPoint x: 1003, endPoint y: 318, distance: 46.6
click at [1003, 318] on input "range" at bounding box center [980, 316] width 239 height 5
drag, startPoint x: 1034, startPoint y: 311, endPoint x: 1116, endPoint y: 314, distance: 81.2
click at [1100, 314] on input "range" at bounding box center [980, 316] width 239 height 5
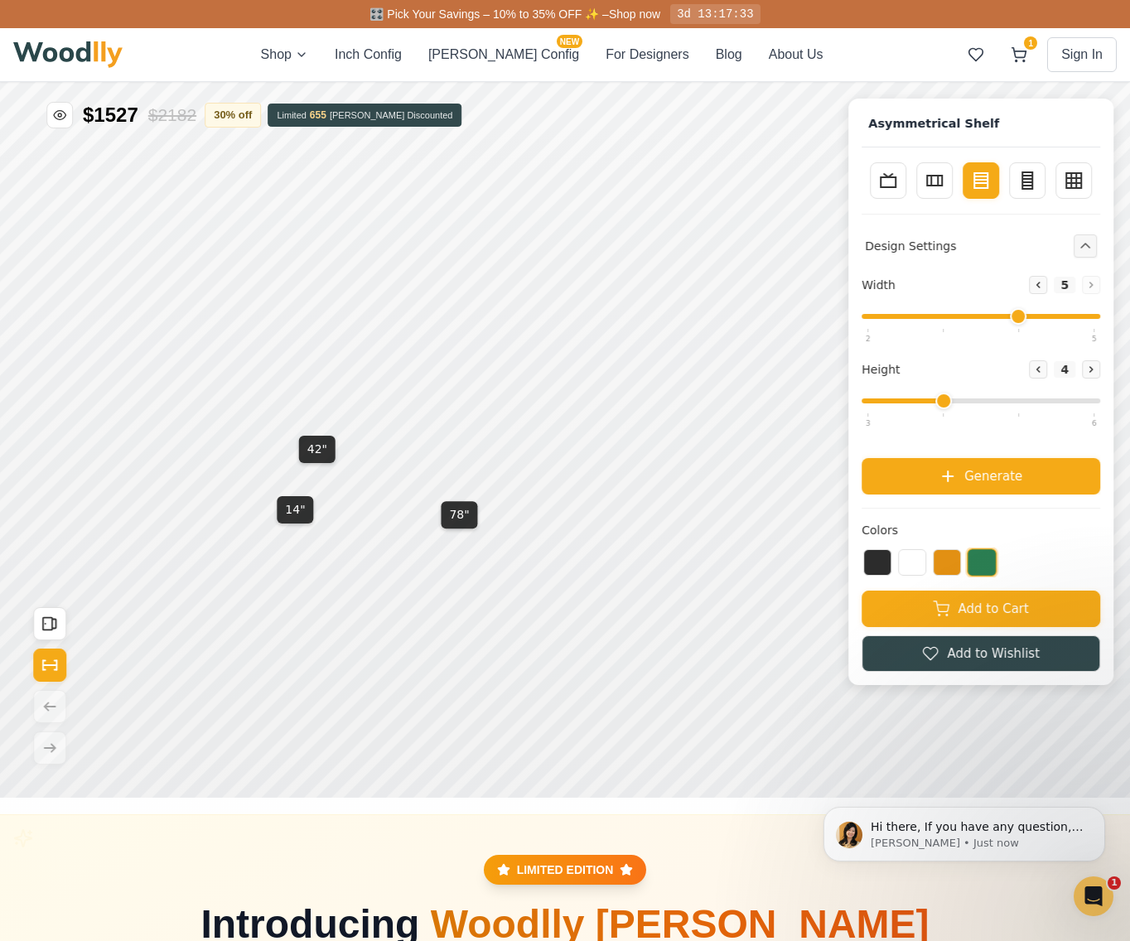
drag, startPoint x: 1074, startPoint y: 312, endPoint x: 1063, endPoint y: 311, distance: 11.7
type input "4"
click at [1063, 314] on input "range" at bounding box center [980, 316] width 239 height 5
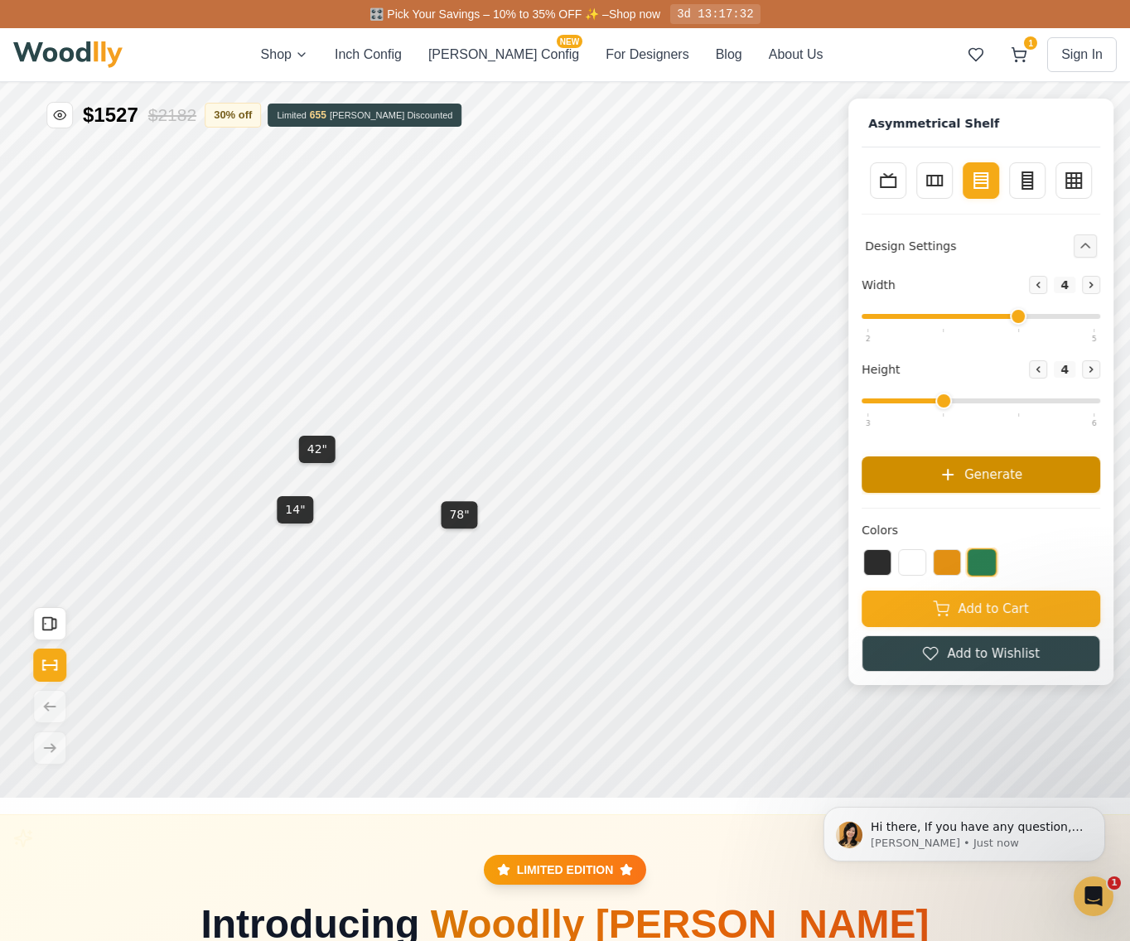
click at [989, 476] on span "Generate" at bounding box center [993, 474] width 58 height 19
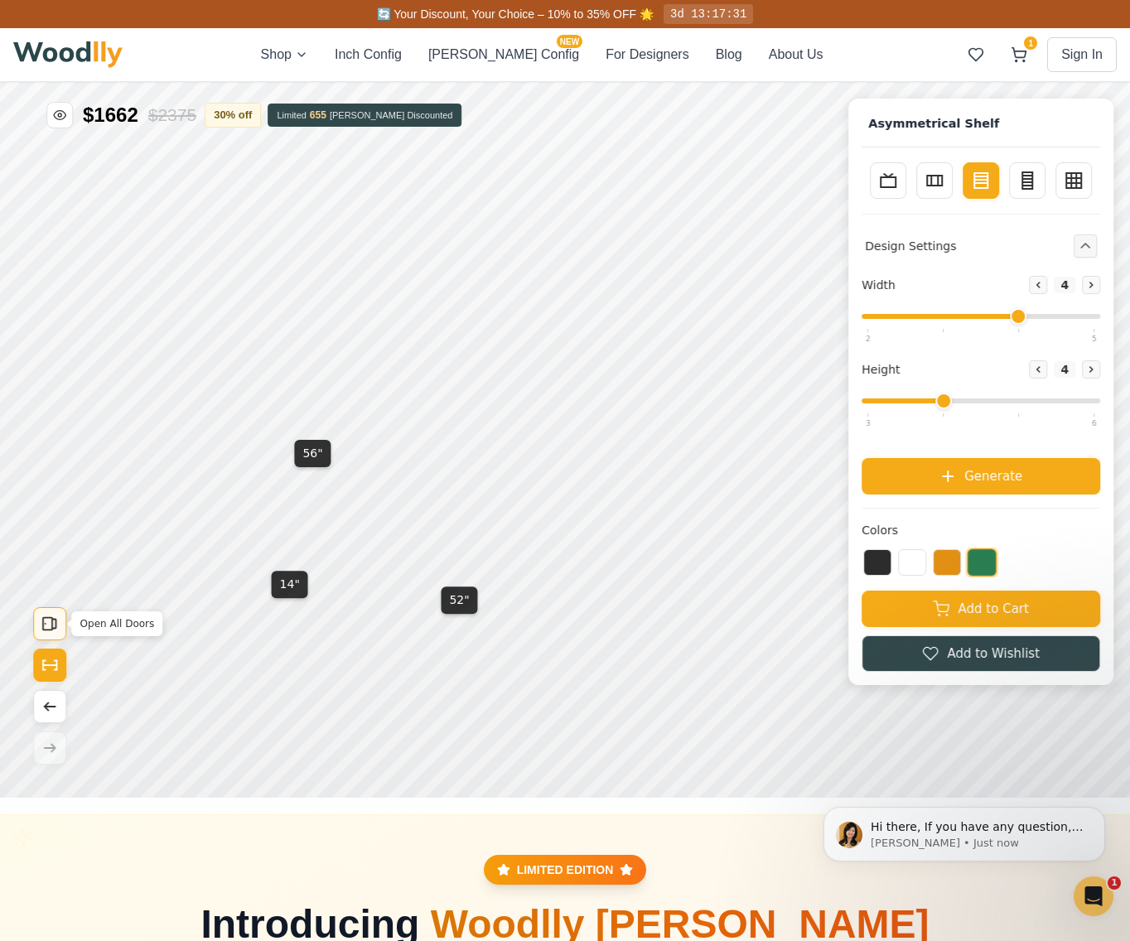
click at [47, 618] on icon "Open All Doors" at bounding box center [50, 623] width 18 height 18
click at [49, 624] on icon "Open All Doors" at bounding box center [50, 623] width 18 height 18
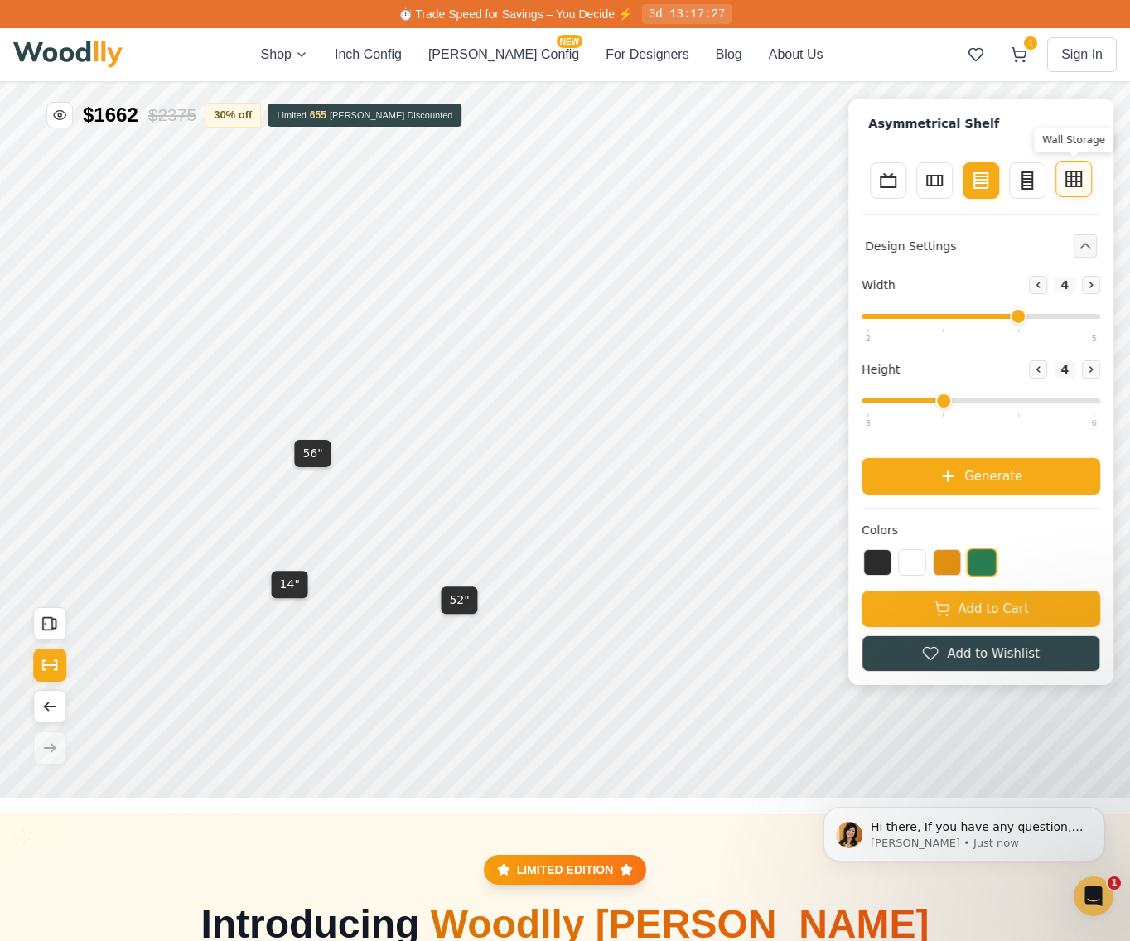
click at [1083, 180] on icon at bounding box center [1073, 179] width 20 height 20
type input "3"
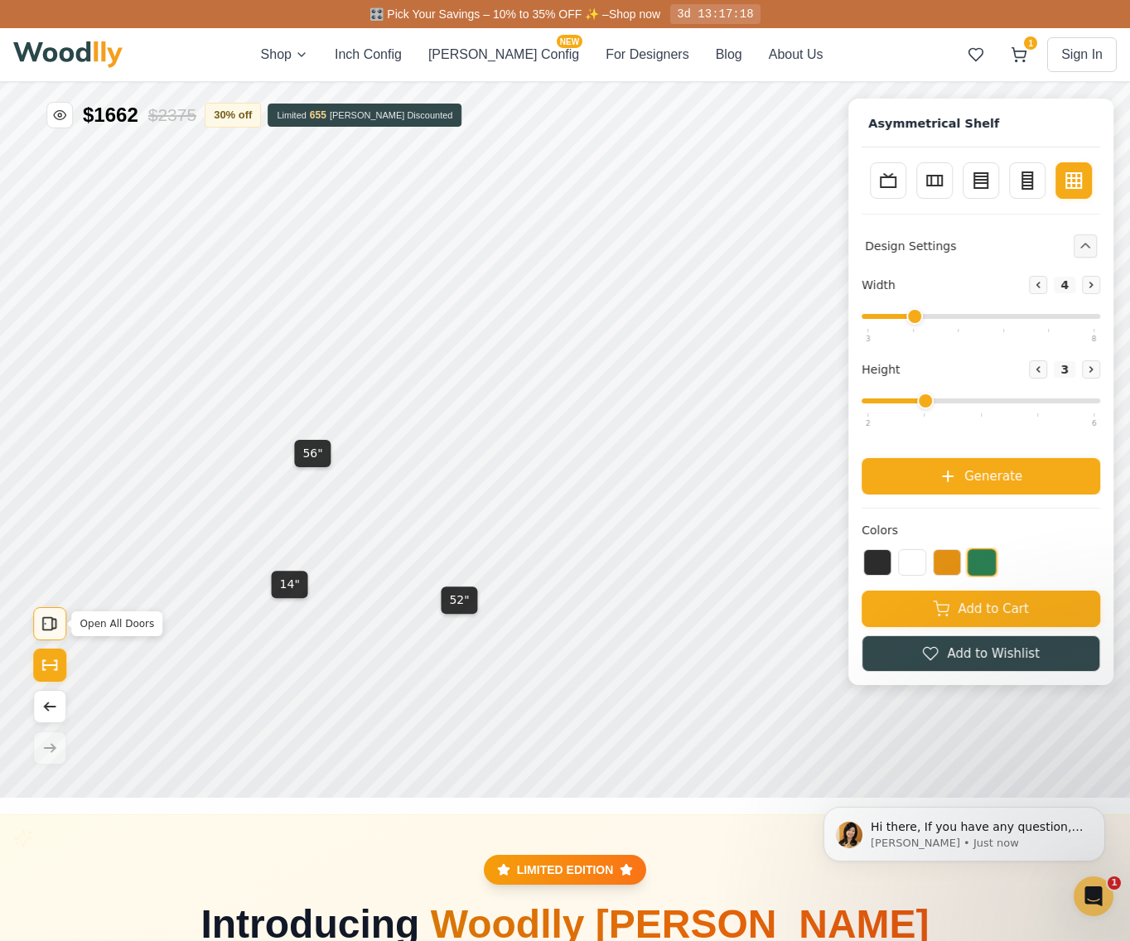
click at [47, 627] on icon "Open All Doors" at bounding box center [50, 623] width 18 height 18
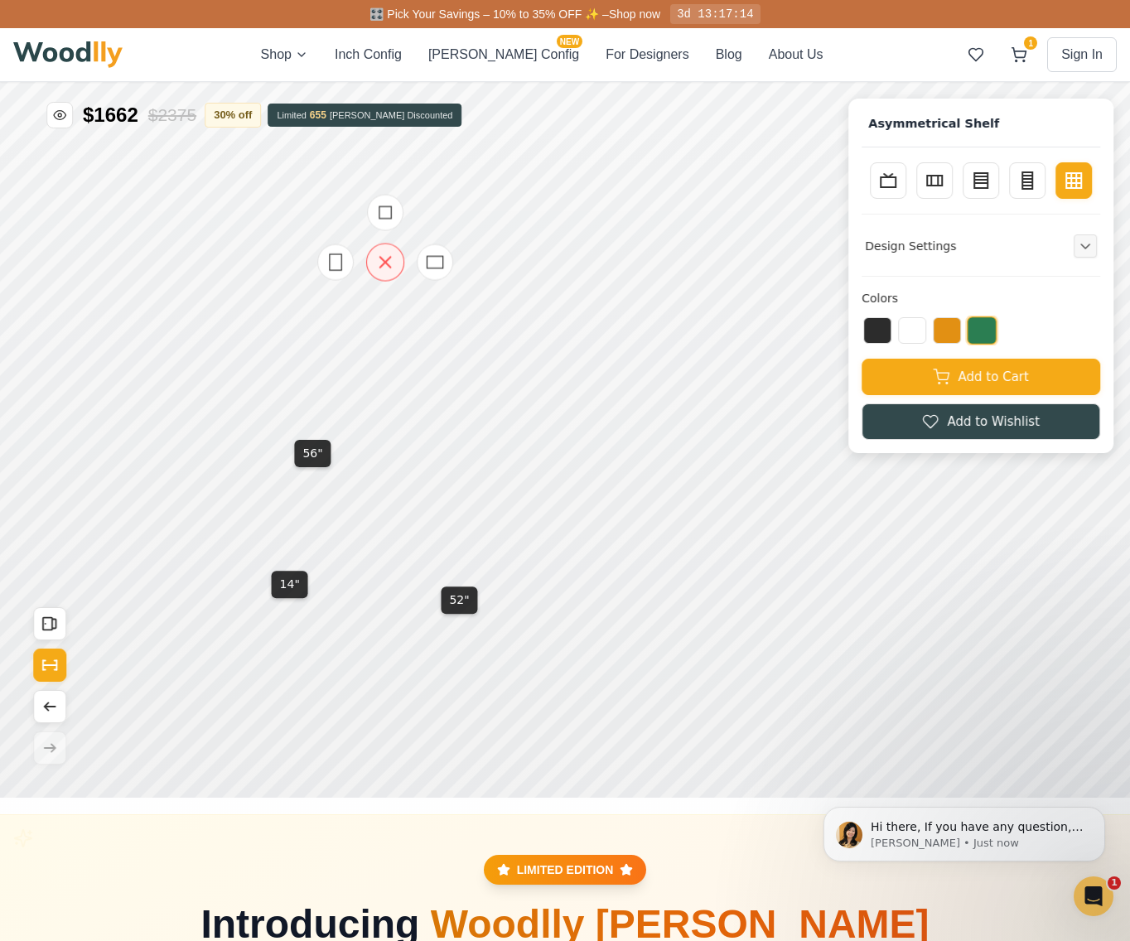
click at [386, 264] on icon at bounding box center [385, 262] width 11 height 11
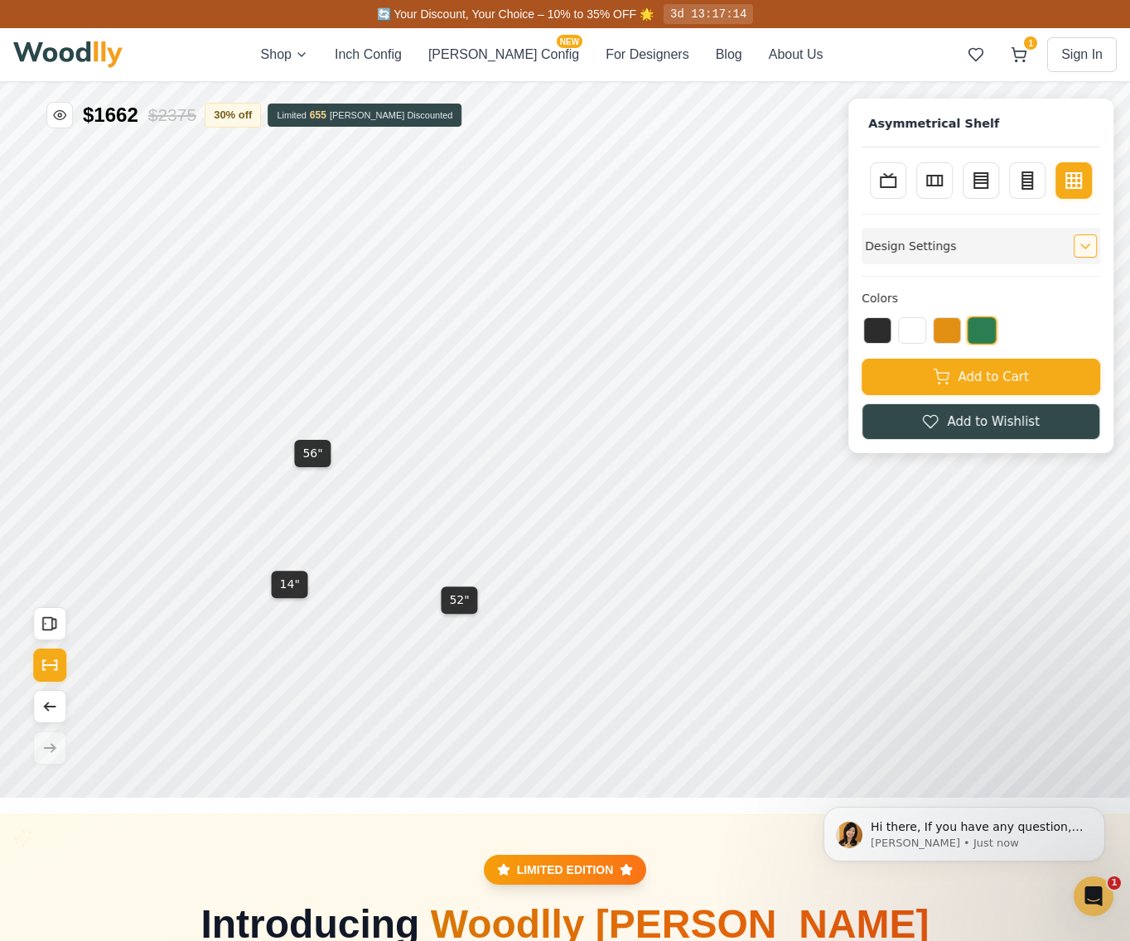
click at [1096, 243] on button "Expand controls" at bounding box center [1084, 245] width 23 height 23
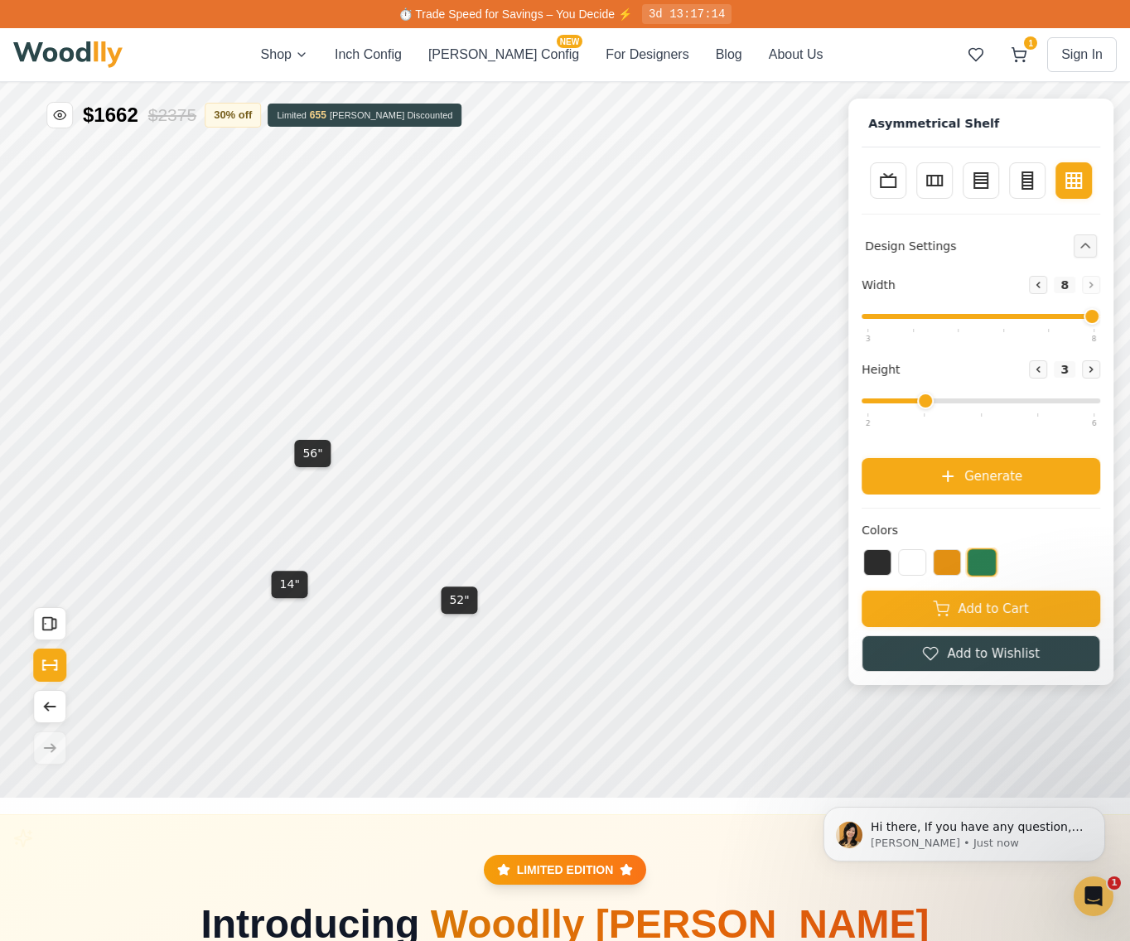
drag, startPoint x: 959, startPoint y: 314, endPoint x: 1149, endPoint y: 320, distance: 189.8
type input "8"
click at [1100, 319] on input "range" at bounding box center [980, 316] width 239 height 5
click at [989, 465] on span "Generate" at bounding box center [993, 474] width 58 height 19
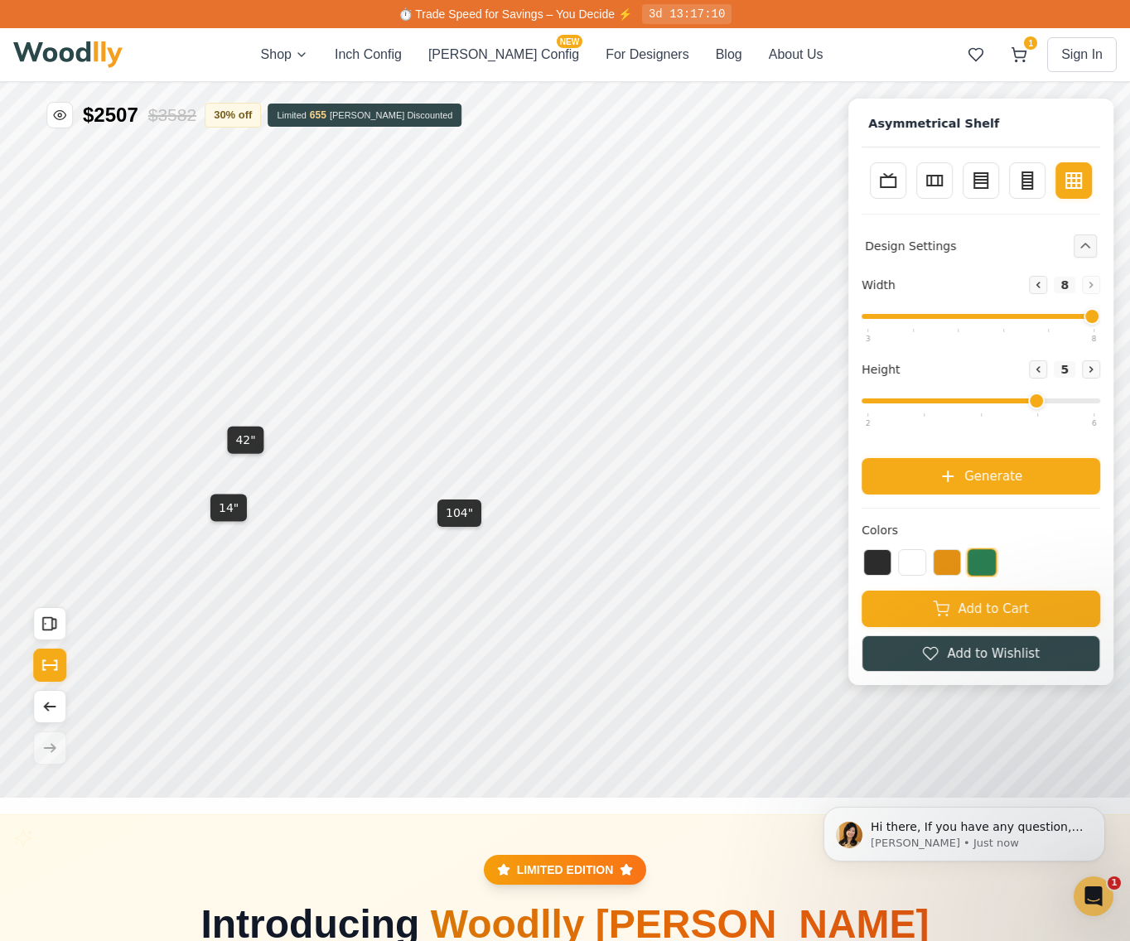
drag, startPoint x: 942, startPoint y: 398, endPoint x: 1040, endPoint y: 402, distance: 97.8
type input "5"
click at [1040, 402] on input "range" at bounding box center [980, 400] width 239 height 5
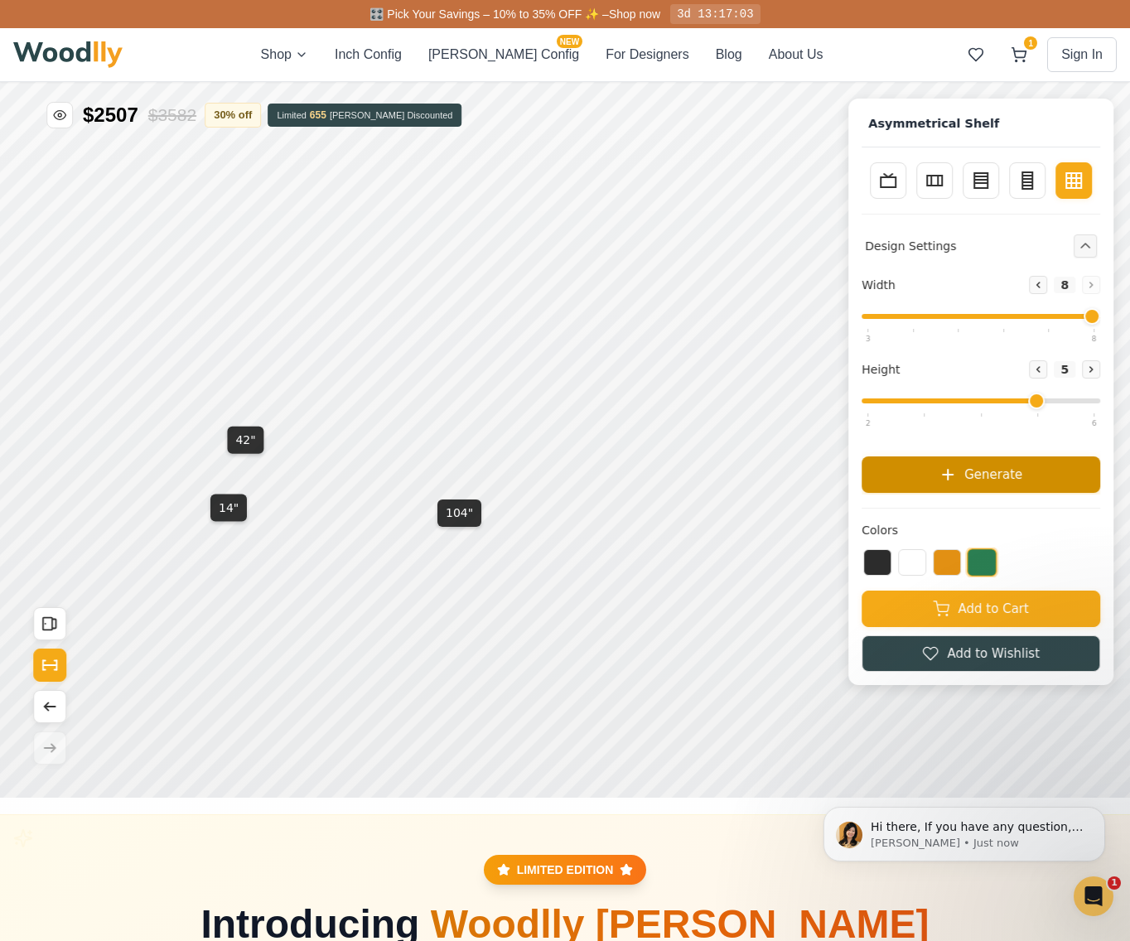
click at [1021, 483] on button "Generate" at bounding box center [980, 474] width 239 height 36
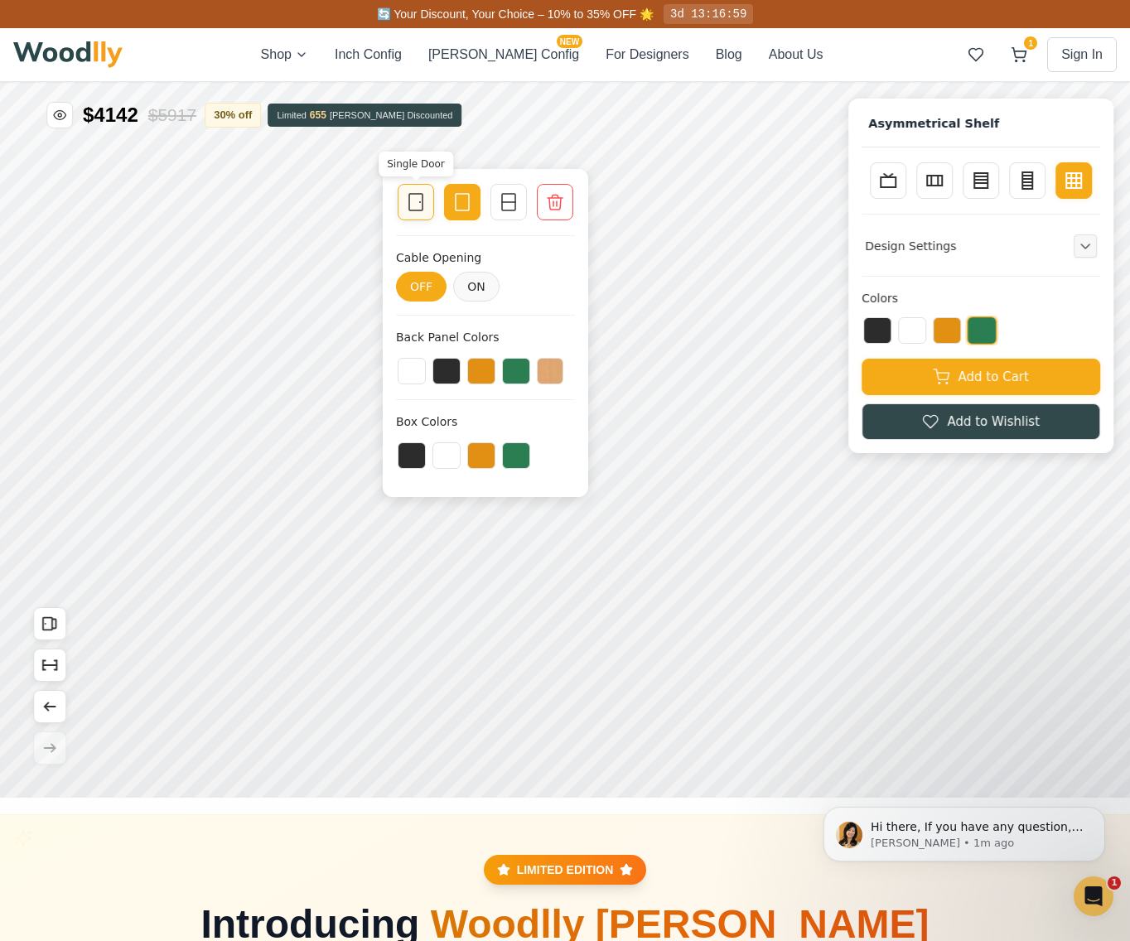
click at [411, 202] on icon at bounding box center [416, 202] width 20 height 20
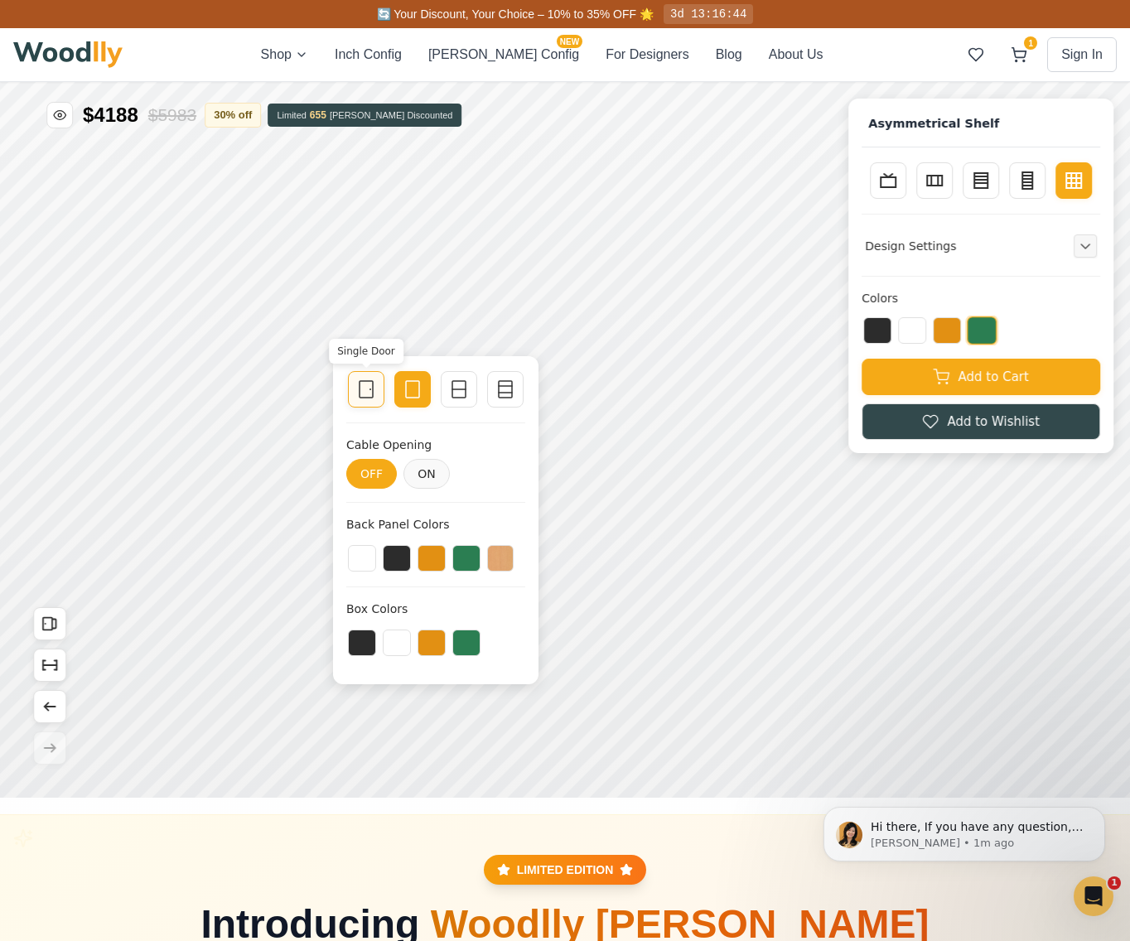
click at [366, 393] on icon at bounding box center [366, 389] width 20 height 20
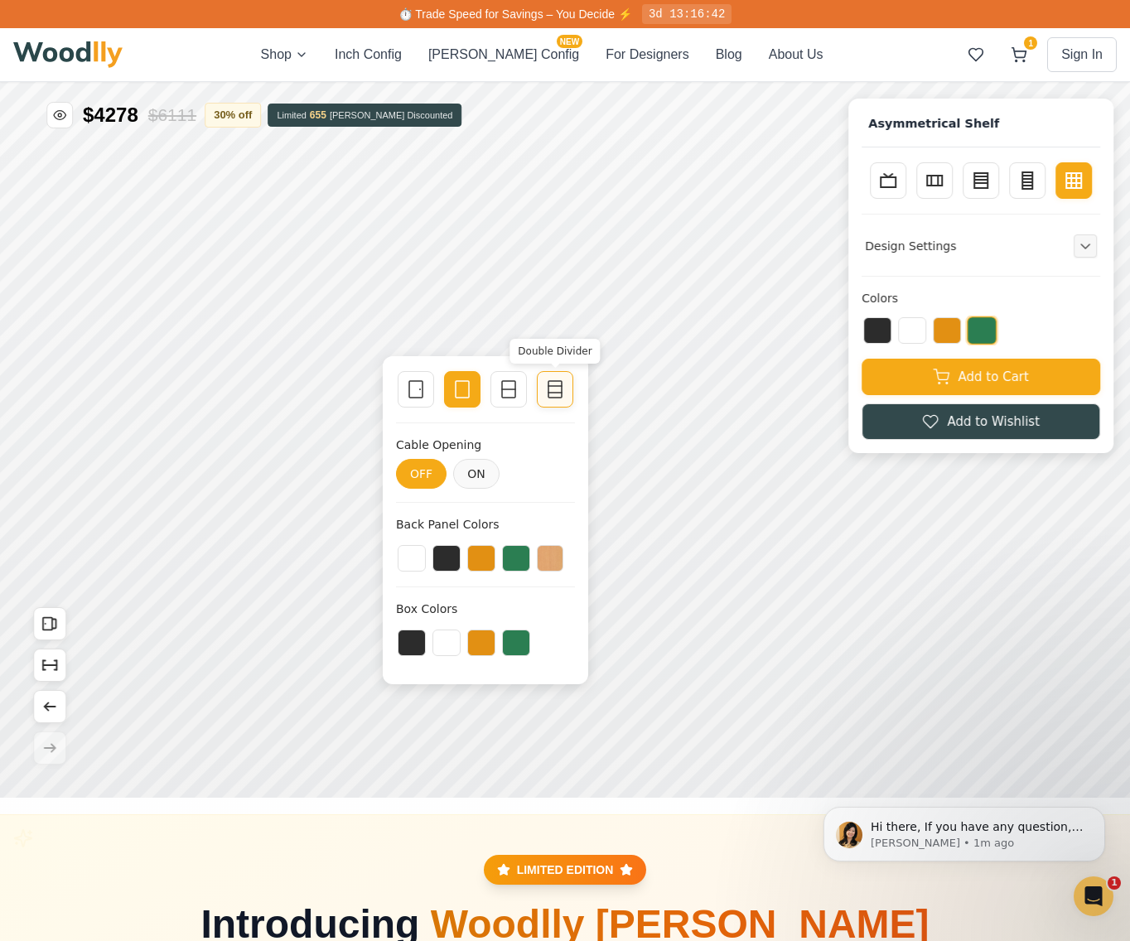
click at [560, 391] on icon at bounding box center [555, 389] width 20 height 20
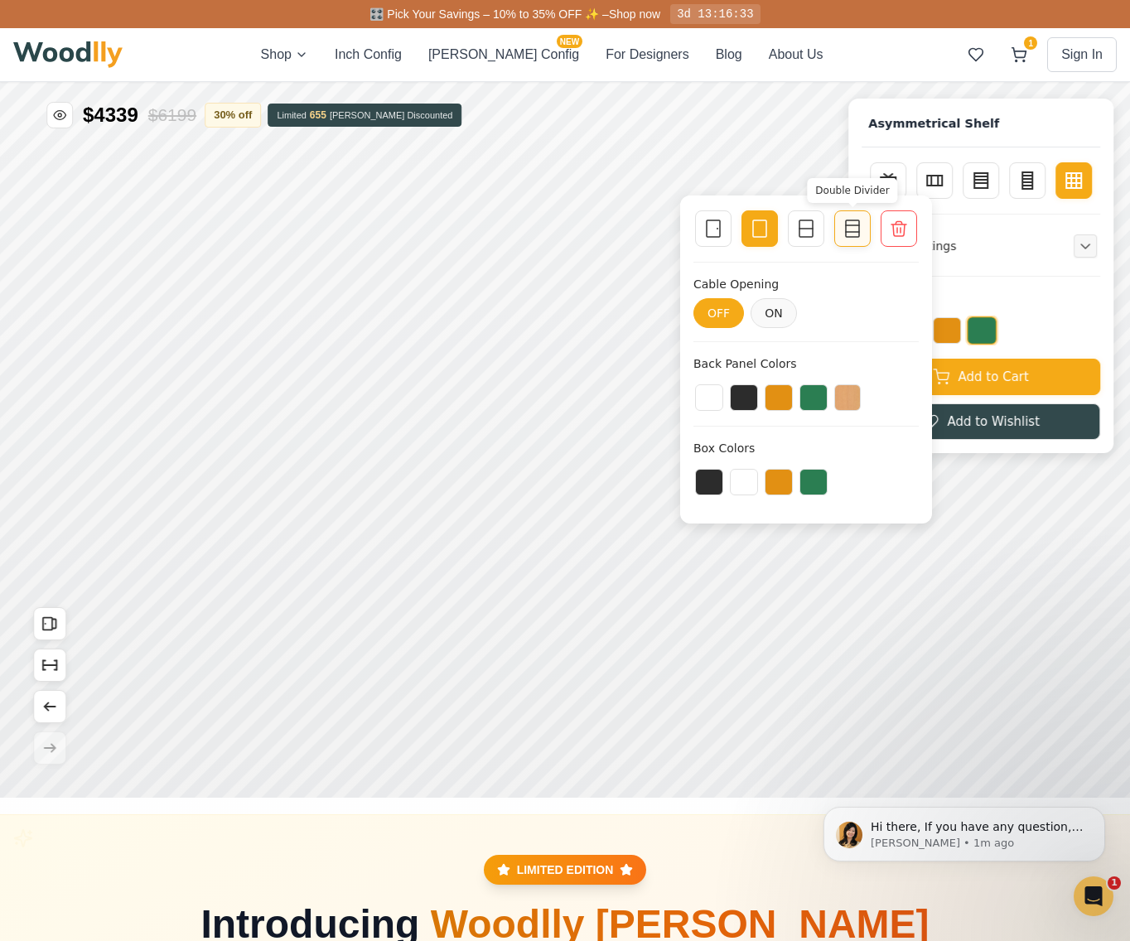
click at [856, 233] on icon at bounding box center [852, 229] width 20 height 20
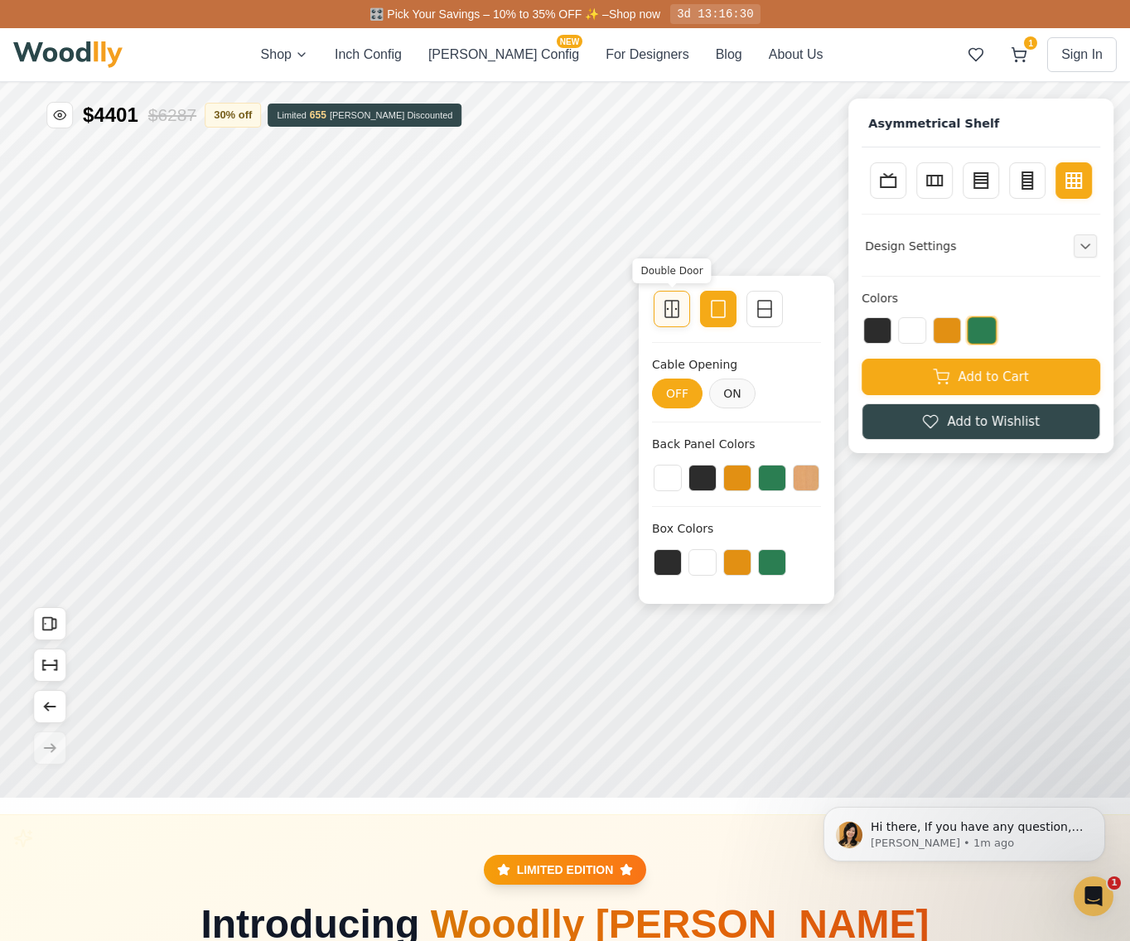
click at [673, 311] on icon at bounding box center [672, 309] width 20 height 20
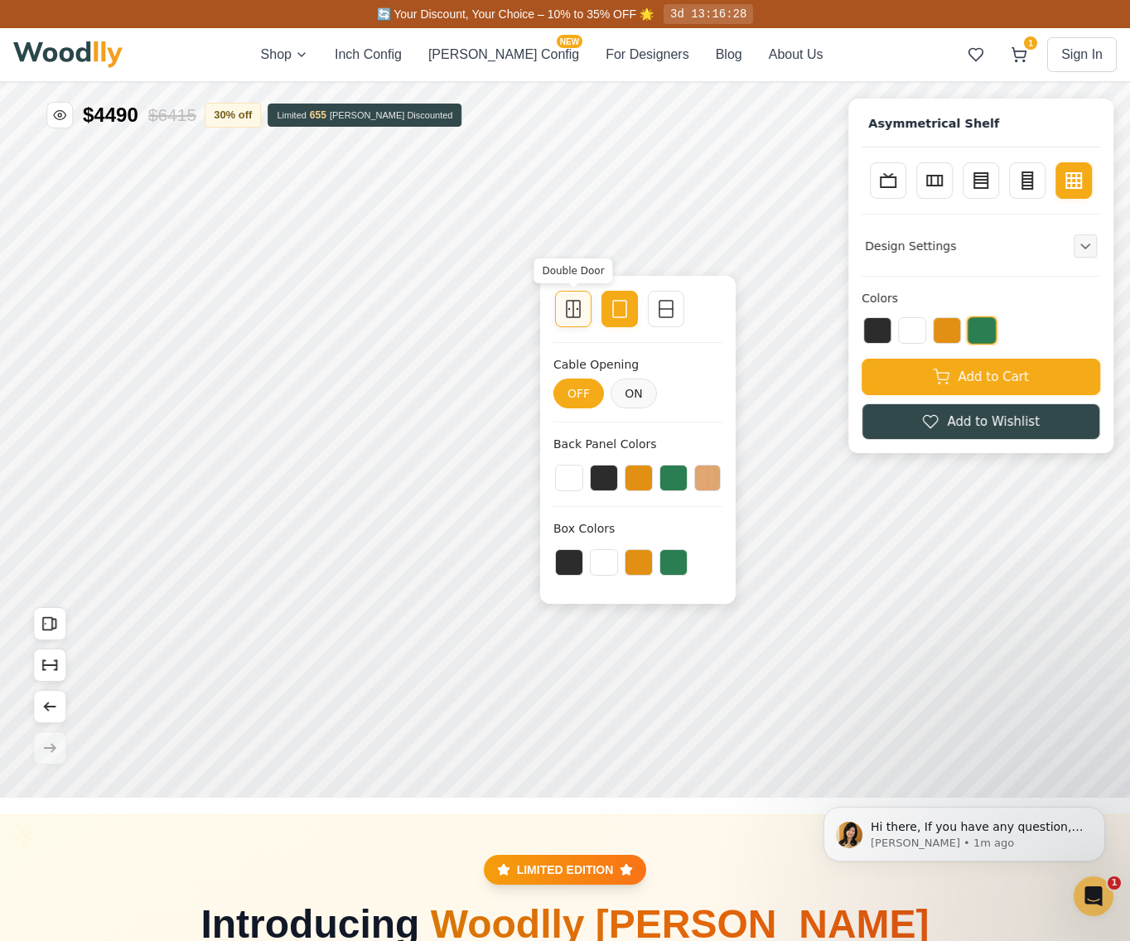
click at [581, 320] on div "Double Door" at bounding box center [573, 309] width 36 height 36
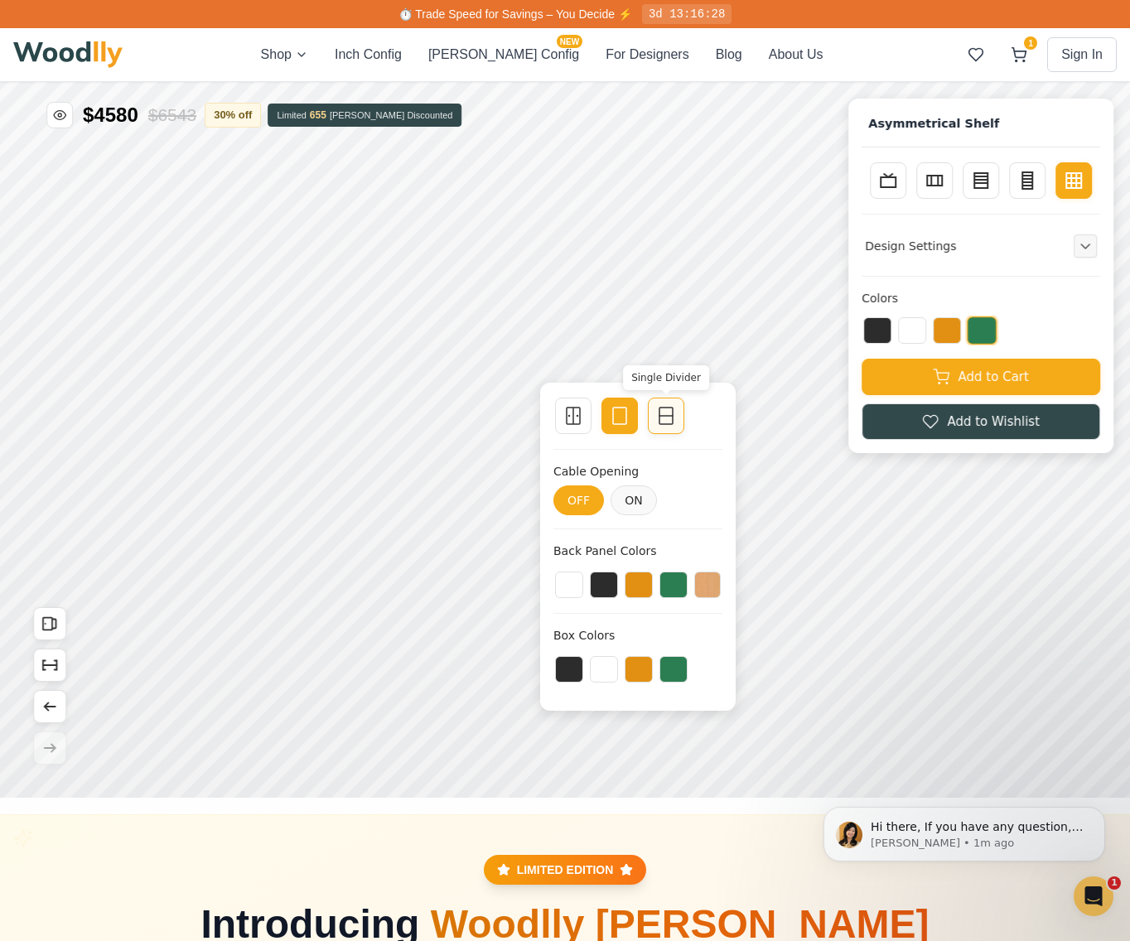
click at [656, 418] on icon at bounding box center [666, 416] width 20 height 20
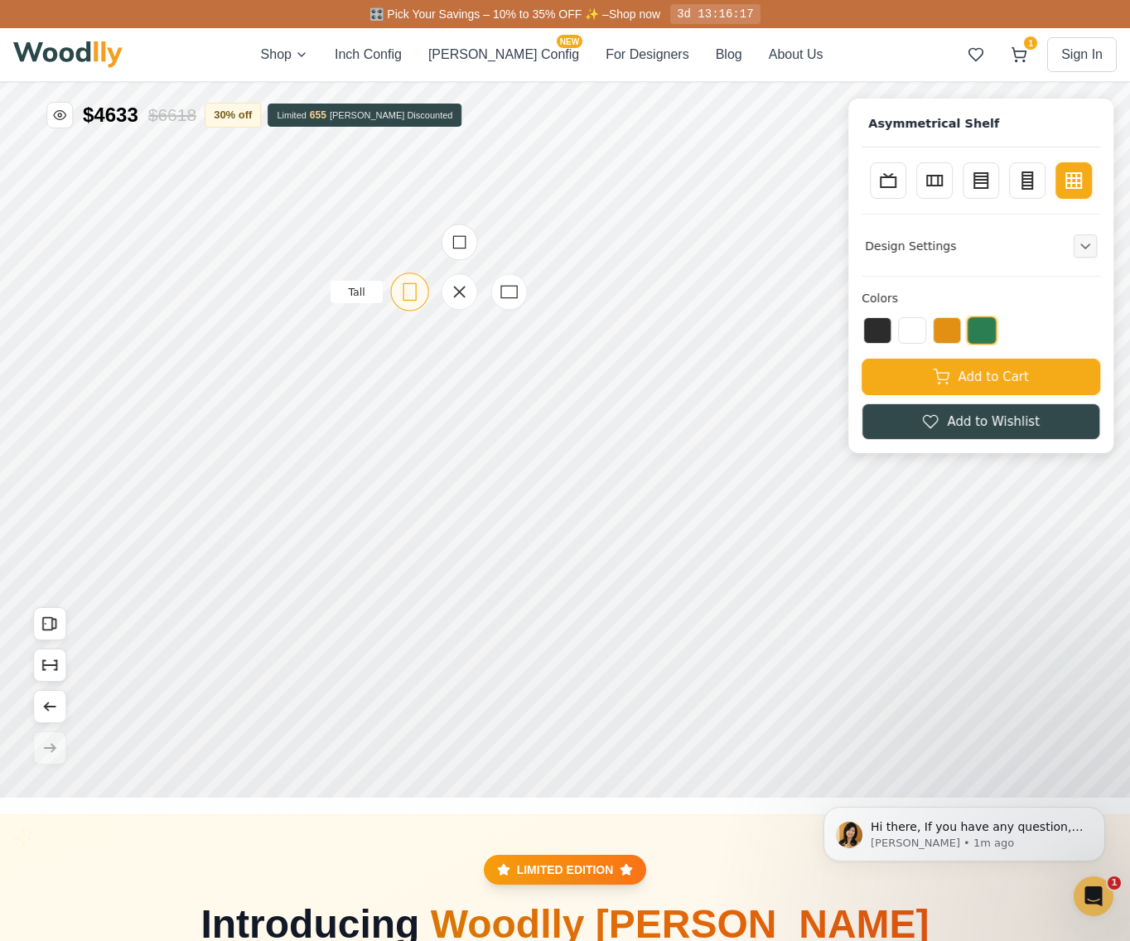
click at [410, 292] on icon at bounding box center [409, 292] width 21 height 21
click at [513, 296] on icon at bounding box center [509, 292] width 21 height 21
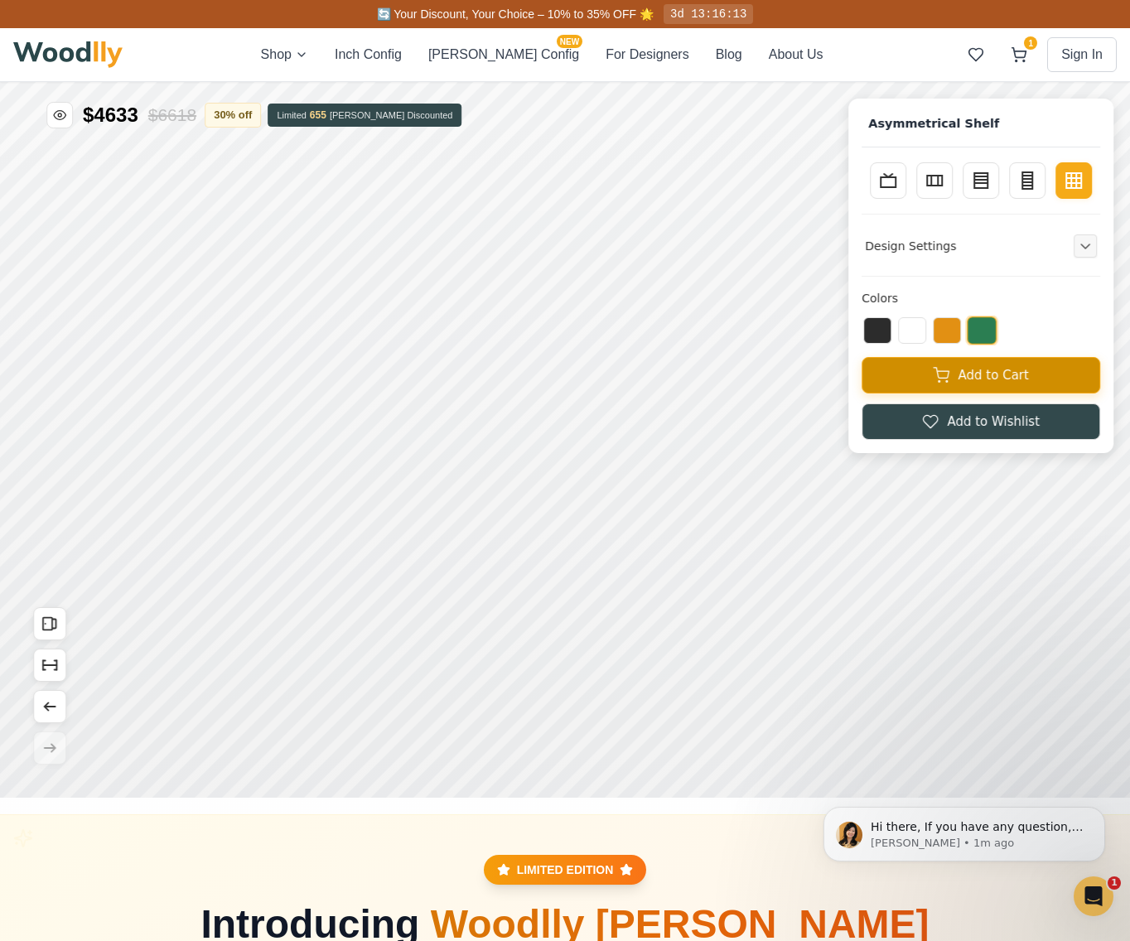
click at [1012, 370] on button "Add to Cart" at bounding box center [980, 375] width 239 height 36
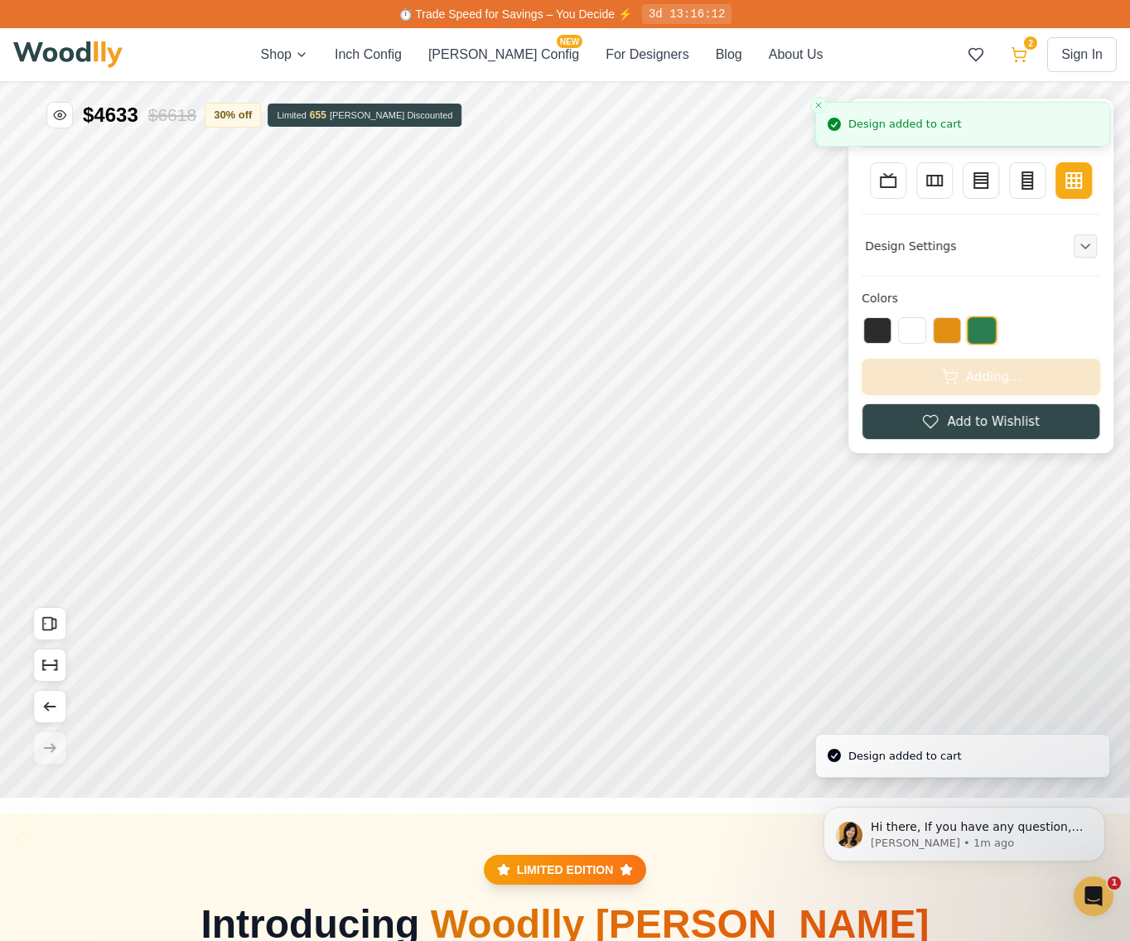
click at [1027, 61] on button "2" at bounding box center [1019, 55] width 30 height 30
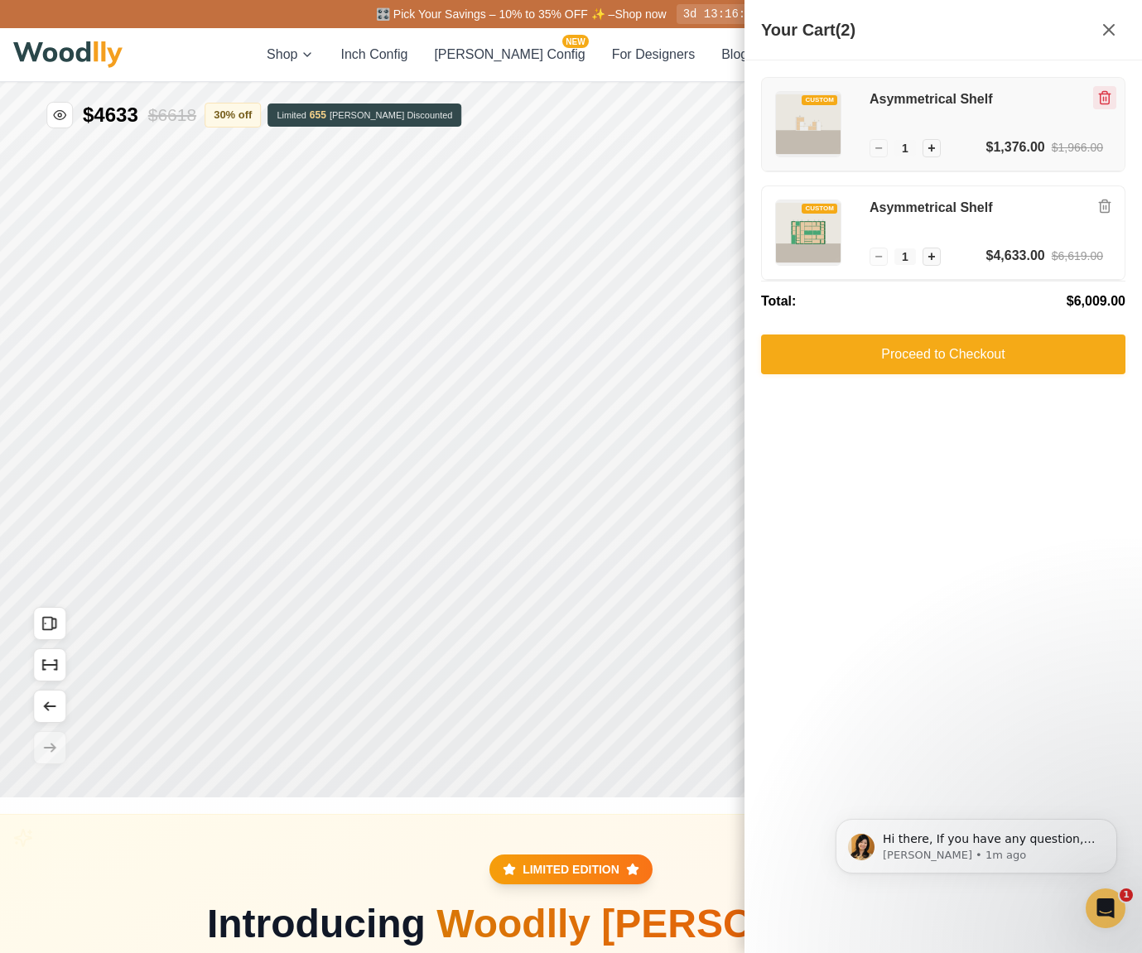
click at [1104, 102] on icon "Remove item" at bounding box center [1104, 97] width 15 height 15
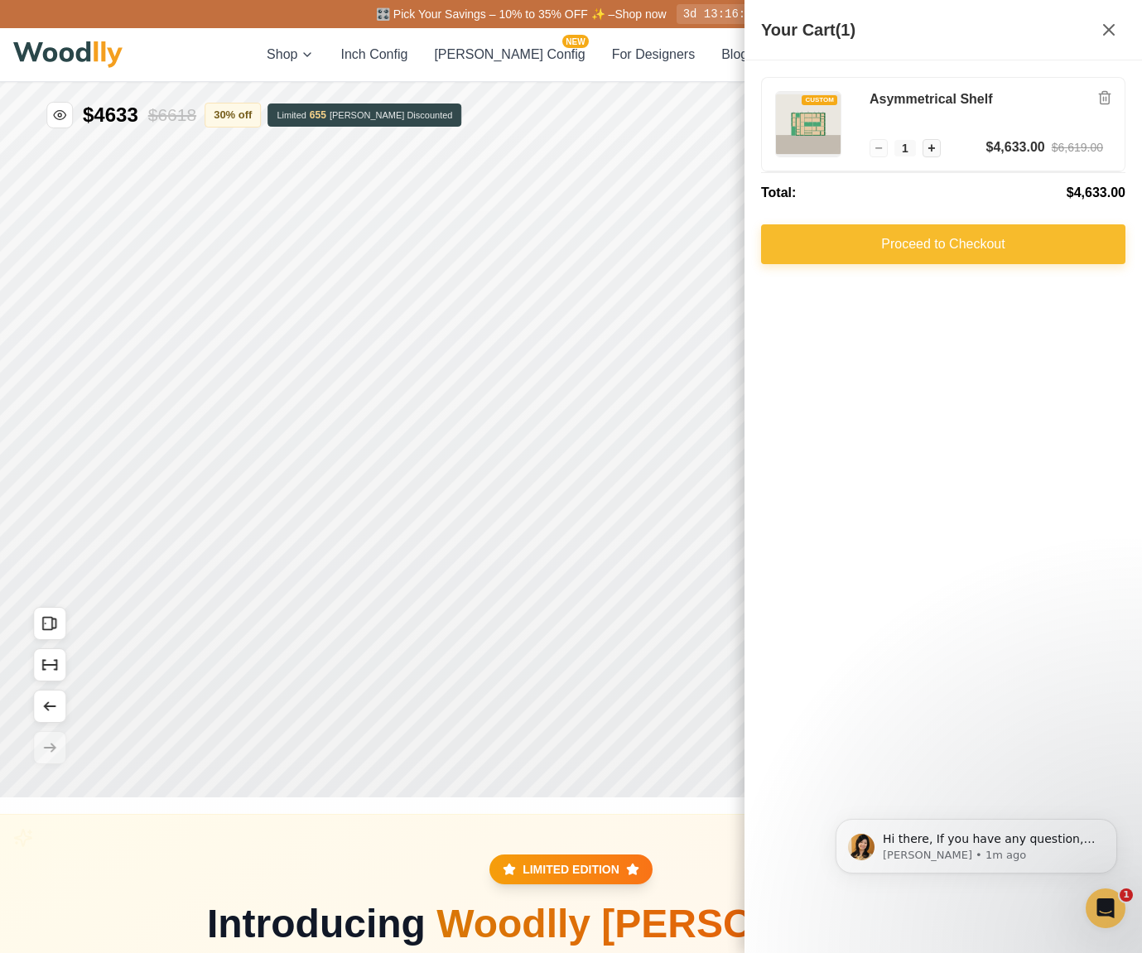
click at [1003, 234] on button "Proceed to Checkout" at bounding box center [943, 244] width 364 height 40
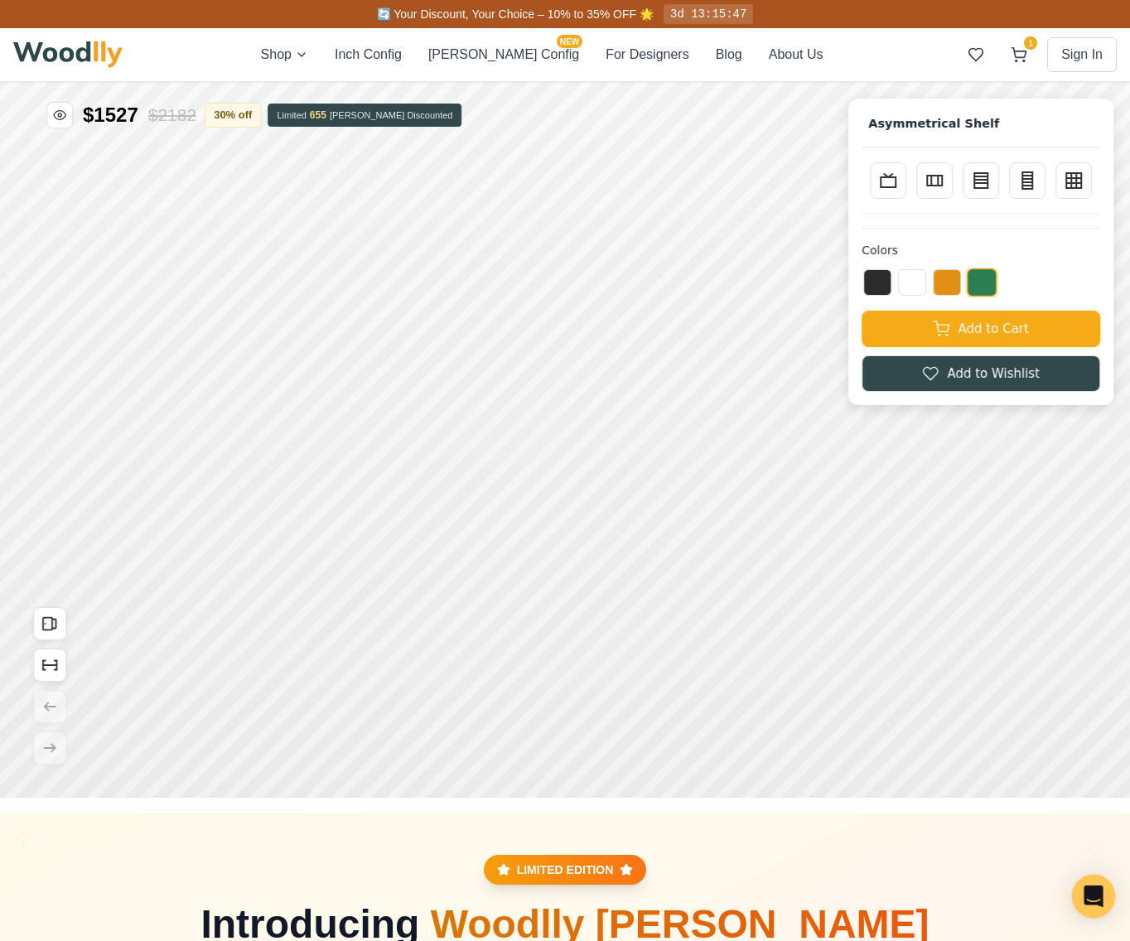
click at [1100, 895] on icon "Open Intercom Messenger" at bounding box center [1092, 896] width 19 height 22
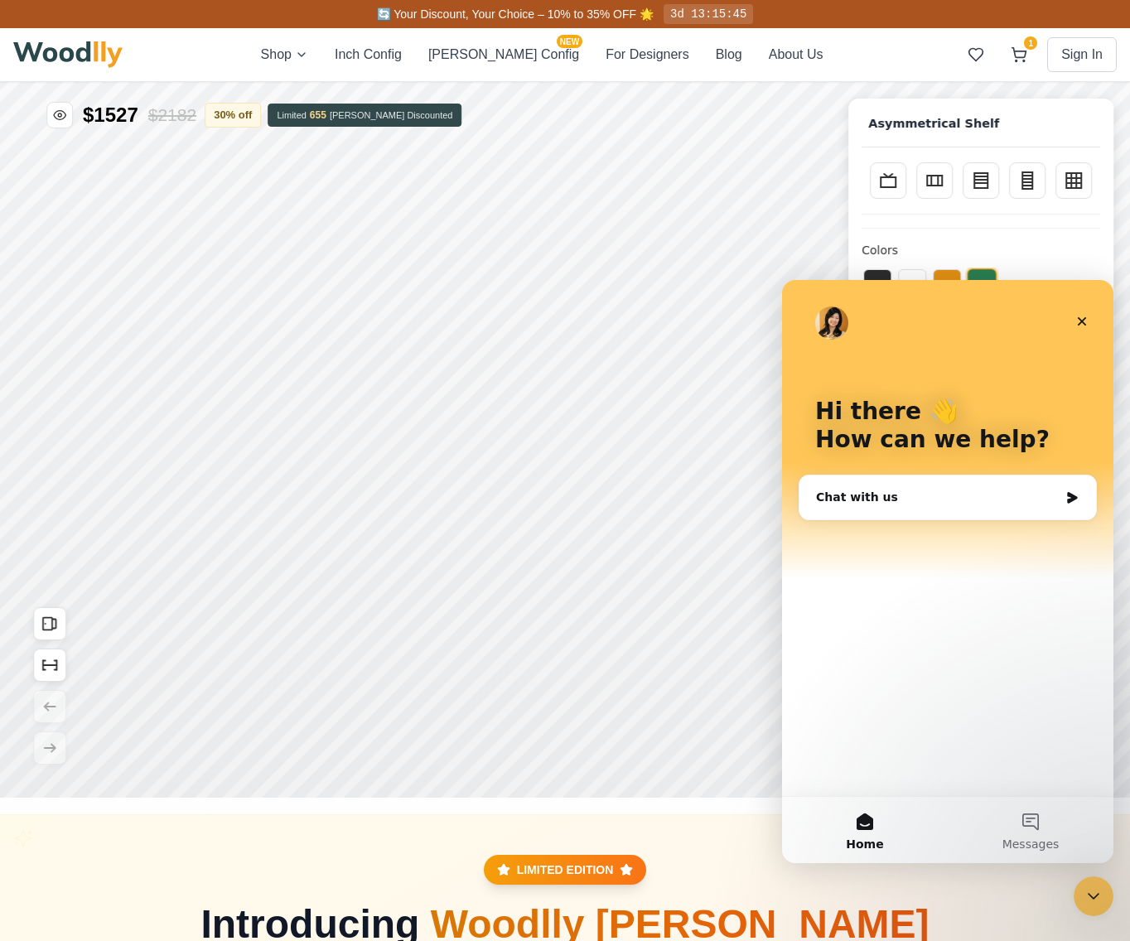
click at [893, 484] on div "Chat with us" at bounding box center [947, 497] width 296 height 44
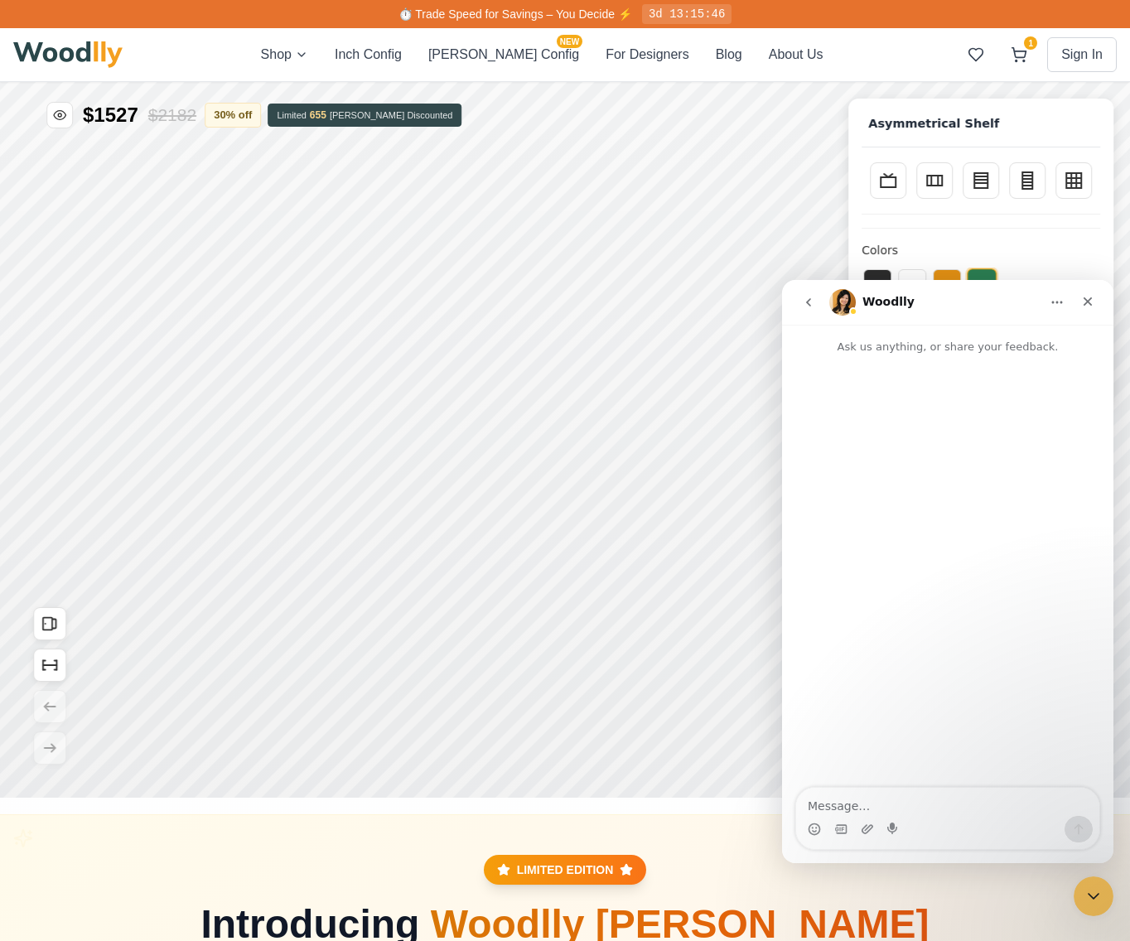
type textarea "j"
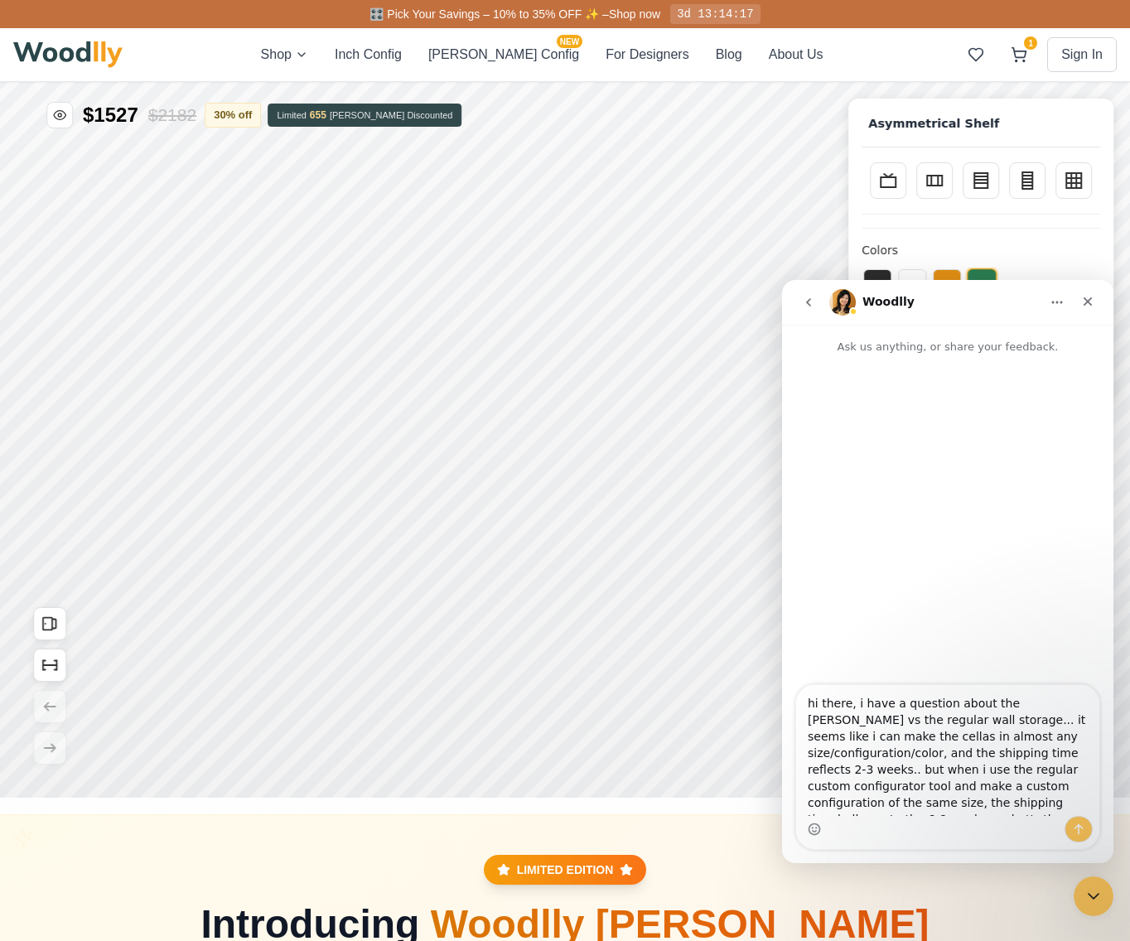
scroll to position [10, 0]
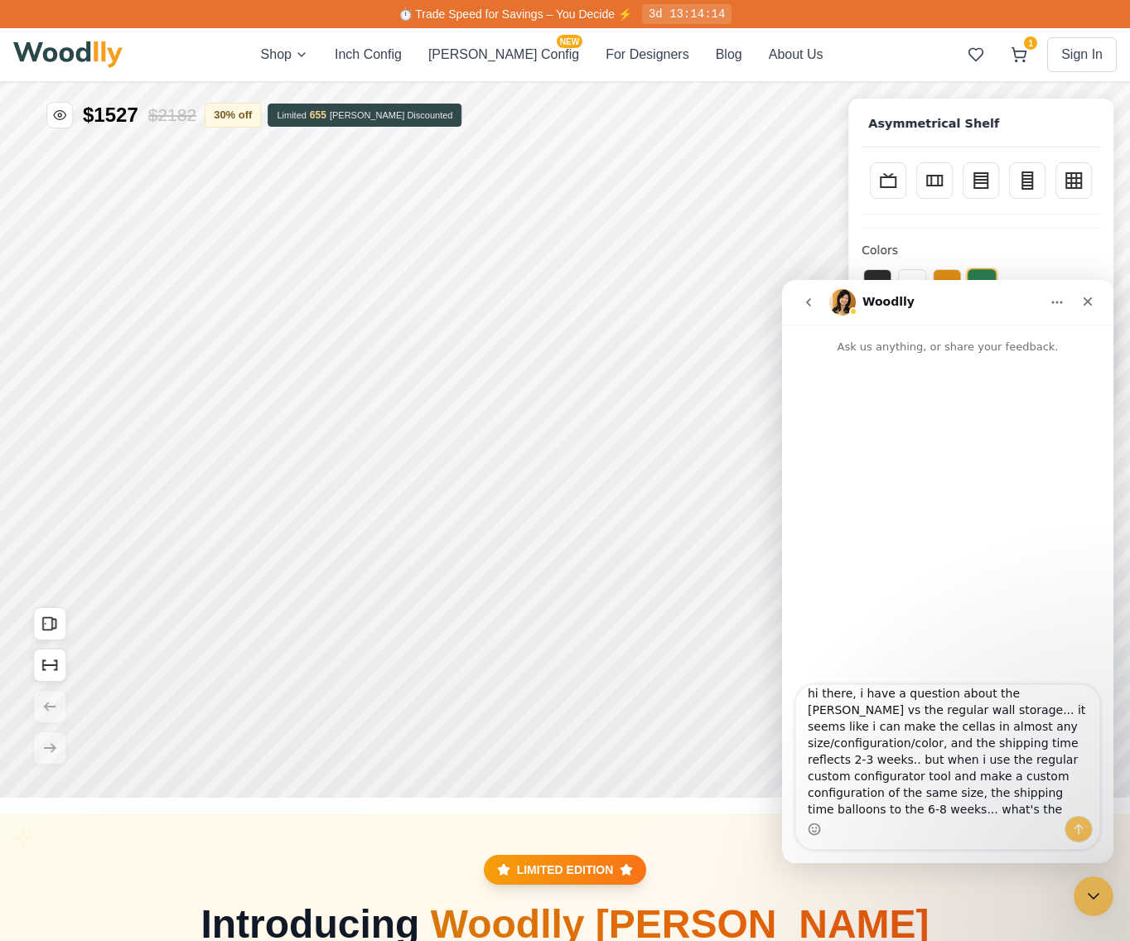
type textarea "hi there, i have a question about the [PERSON_NAME] vs the regular wall storage…"
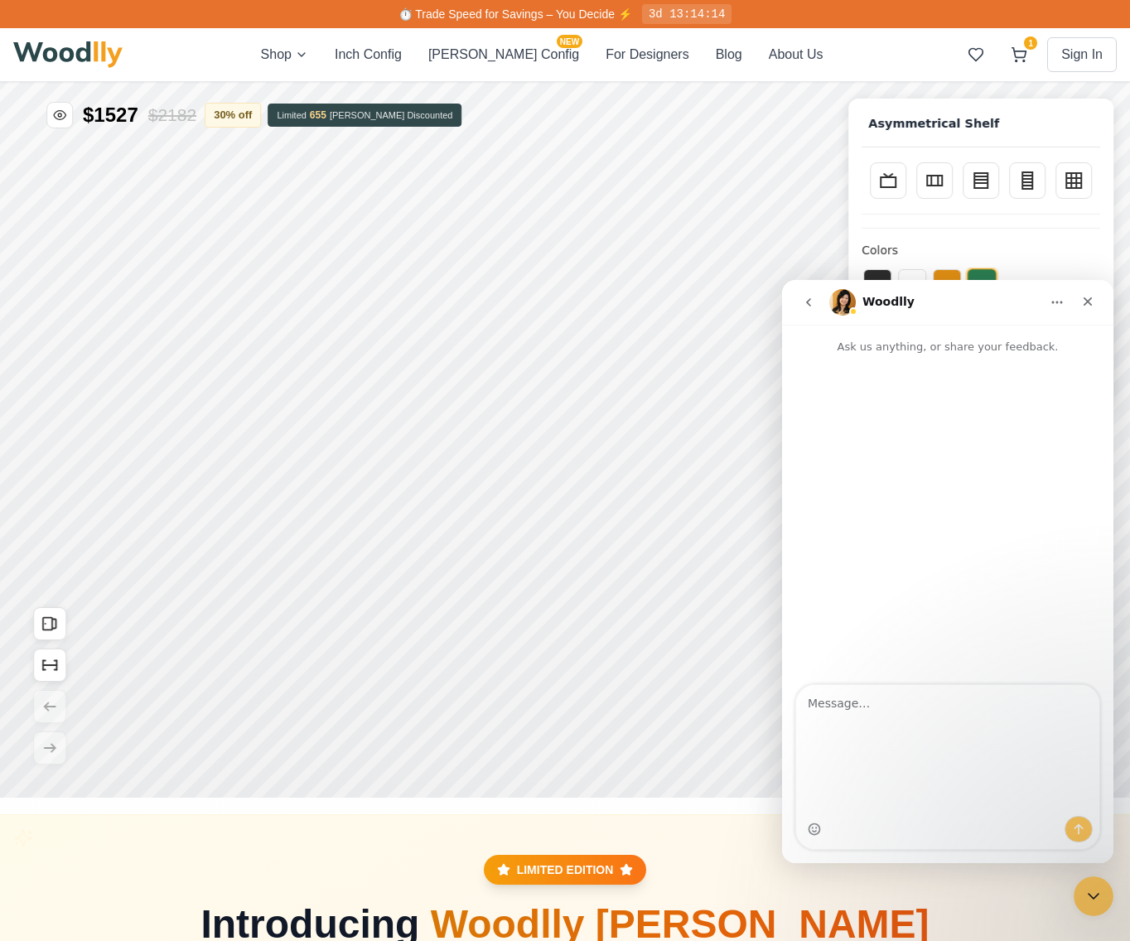
scroll to position [0, 0]
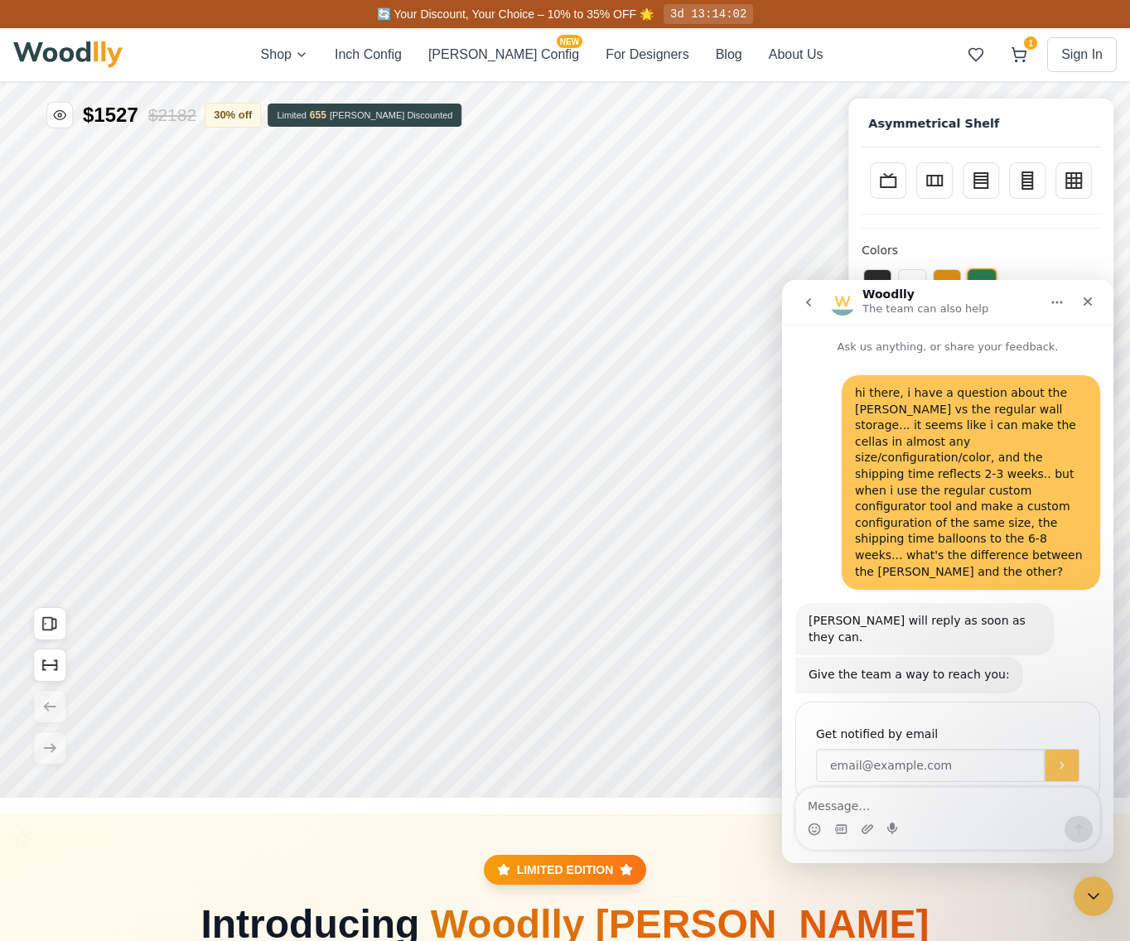
click at [957, 749] on input "Enter your email" at bounding box center [930, 765] width 229 height 33
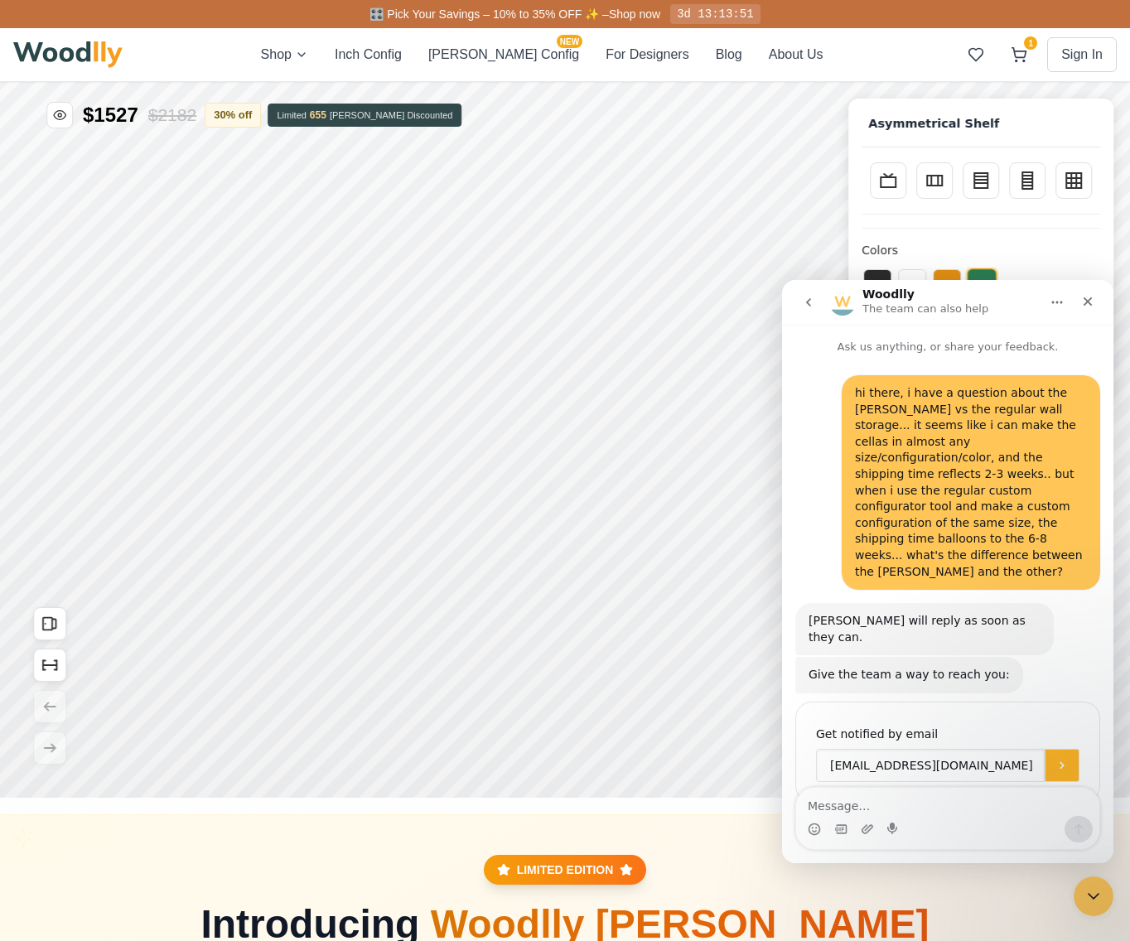
type input "[EMAIL_ADDRESS][DOMAIN_NAME]"
click at [1068, 749] on button "Submit" at bounding box center [1061, 765] width 35 height 33
